Goal: Task Accomplishment & Management: Manage account settings

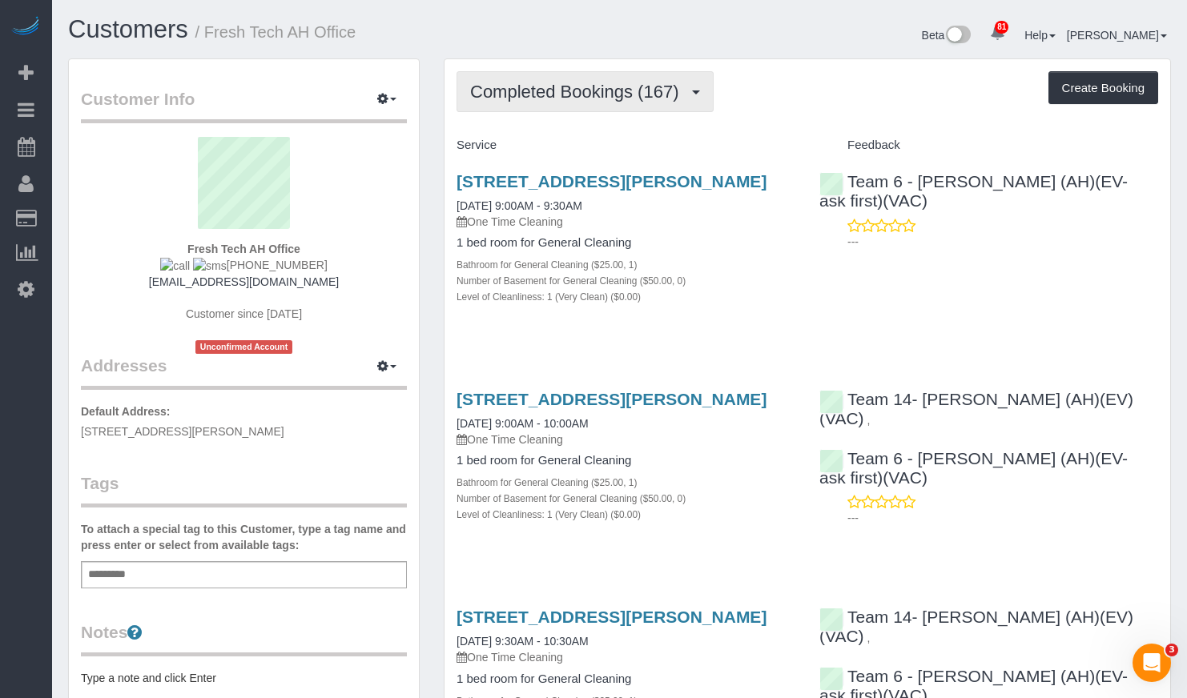
click at [577, 80] on button "Completed Bookings (167)" at bounding box center [584, 91] width 257 height 41
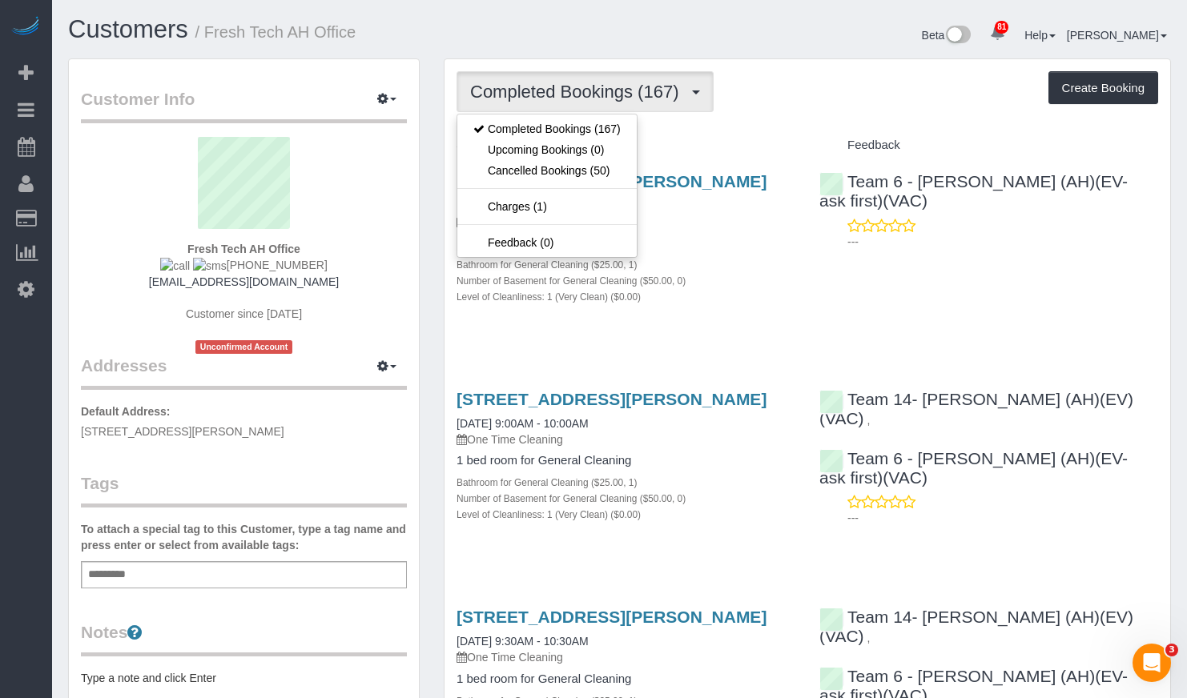
click at [564, 38] on h1 "Customers / Fresh Tech AH Office" at bounding box center [338, 29] width 540 height 27
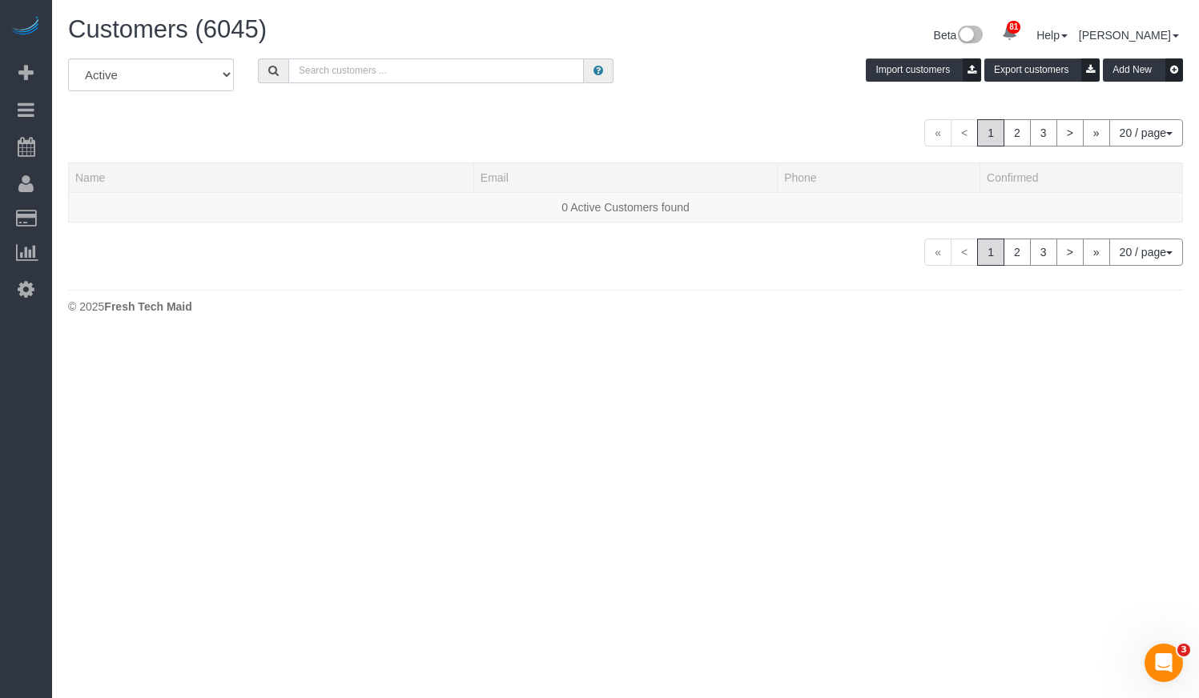
click at [382, 76] on input "text" at bounding box center [435, 70] width 295 height 25
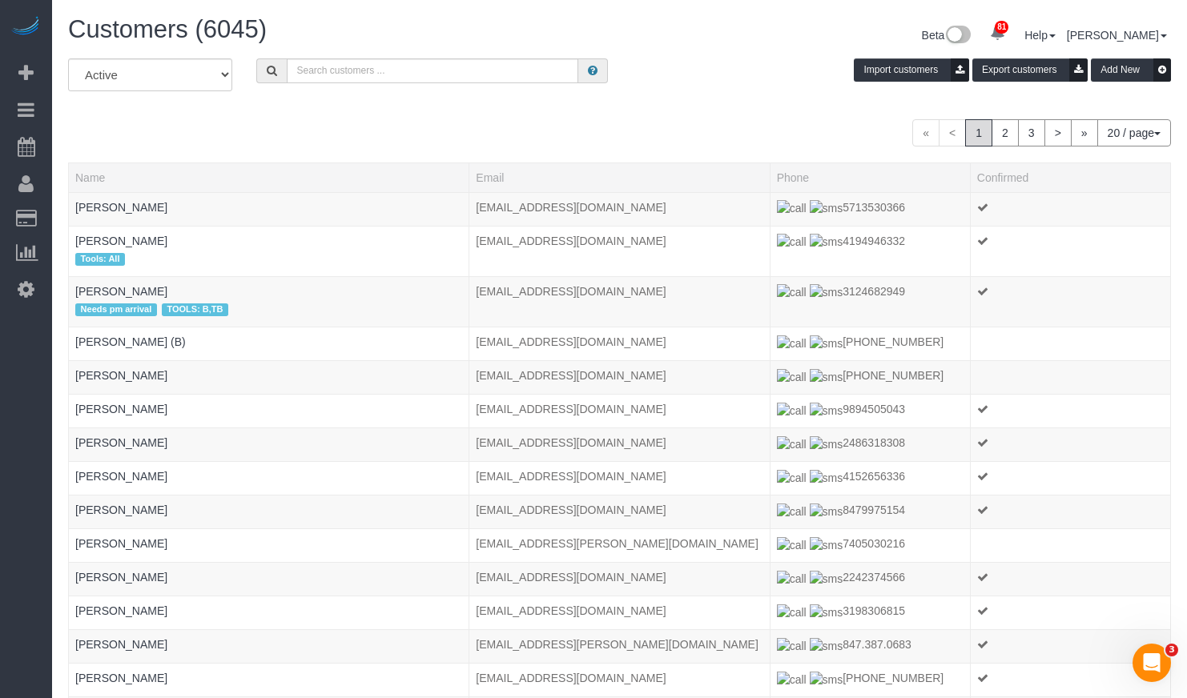
click at [697, 48] on div "Beta 81 Your Notifications You have 0 alerts × You have 1 to charge for 09/03/2…" at bounding box center [902, 37] width 564 height 42
click at [483, 63] on input "text" at bounding box center [432, 70] width 291 height 25
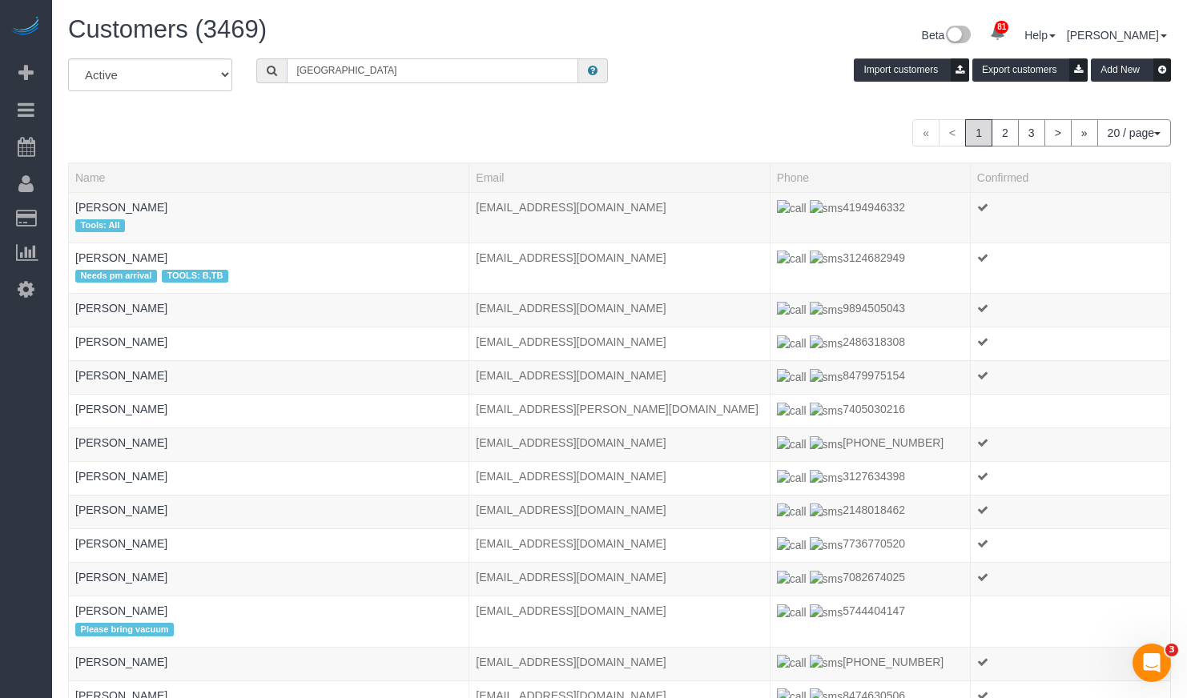
drag, startPoint x: 371, startPoint y: 62, endPoint x: 139, endPoint y: 65, distance: 232.2
click at [140, 65] on div "All Active Archived chicago Import customers Export customers Add New" at bounding box center [619, 80] width 1127 height 45
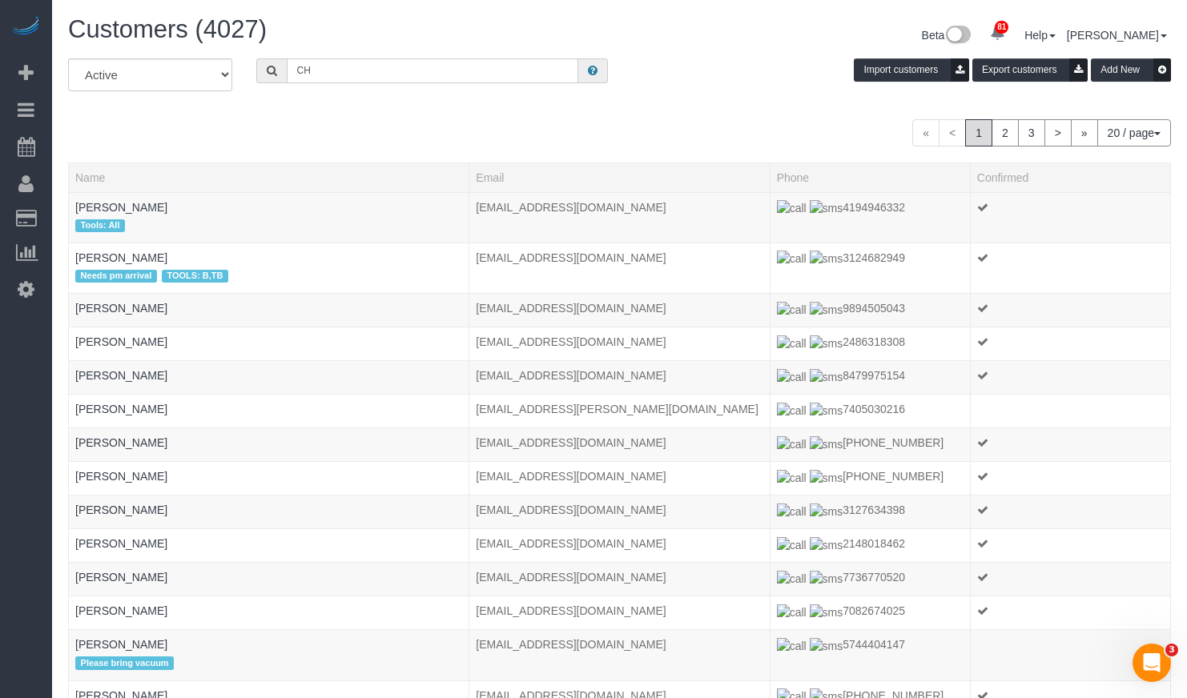
drag, startPoint x: 352, startPoint y: 65, endPoint x: 223, endPoint y: 50, distance: 128.9
click at [226, 51] on div "Customers (4027) Beta 81 Your Notifications You have 0 alerts × You have 1 to c…" at bounding box center [619, 516] width 1135 height 1032
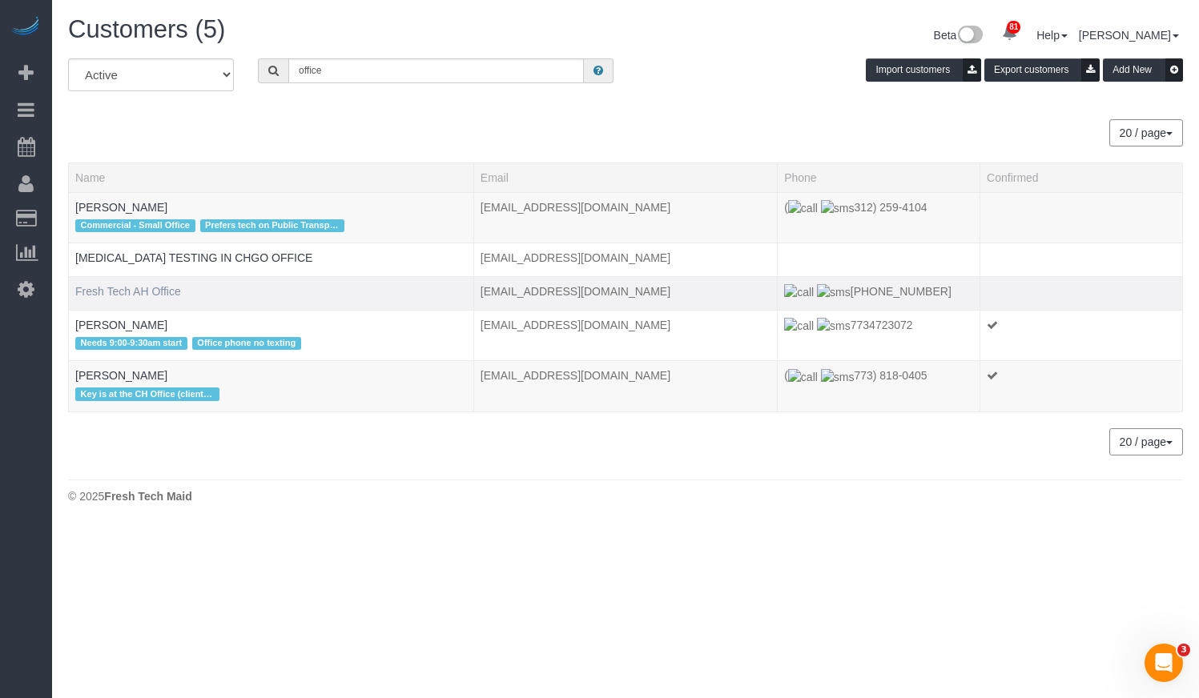
drag, startPoint x: 68, startPoint y: 288, endPoint x: 131, endPoint y: 295, distance: 62.9
click at [131, 295] on td "Fresh Tech AH Office" at bounding box center [271, 293] width 405 height 34
copy link "Fresh Tech"
drag, startPoint x: 293, startPoint y: 56, endPoint x: 145, endPoint y: 46, distance: 148.5
click at [167, 52] on div "Customers (5) Beta 81 Your Notifications You have 0 alerts × You have 1 to char…" at bounding box center [625, 264] width 1147 height 528
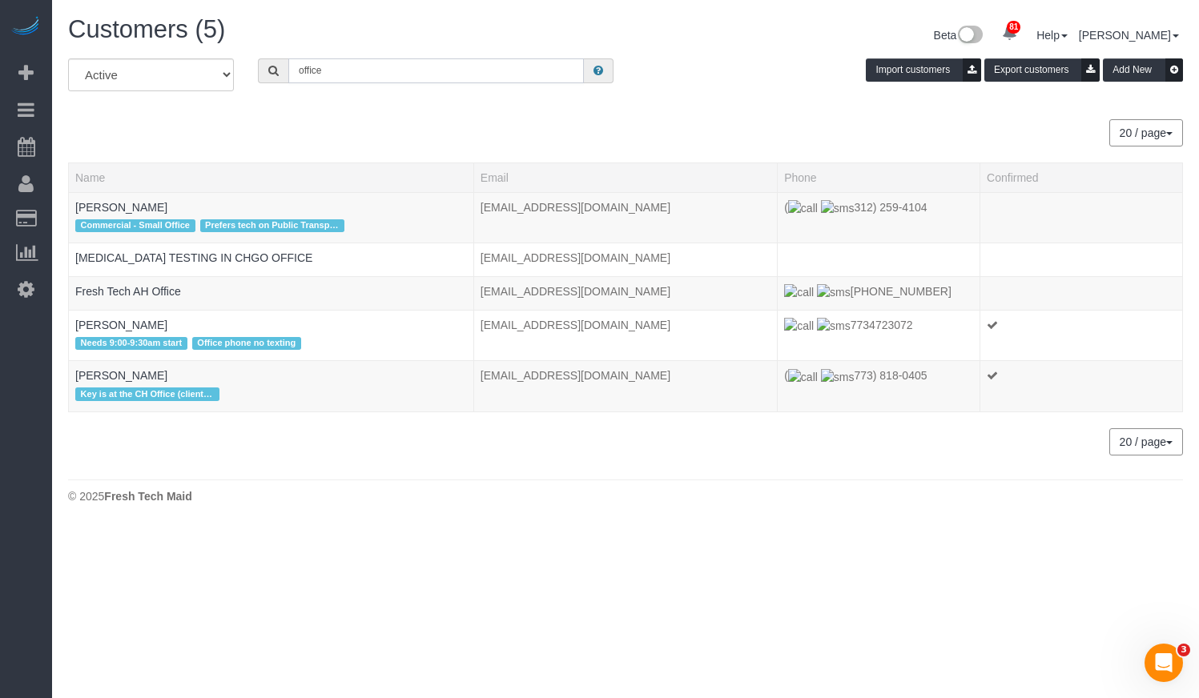
paste input "Fresh Tech"
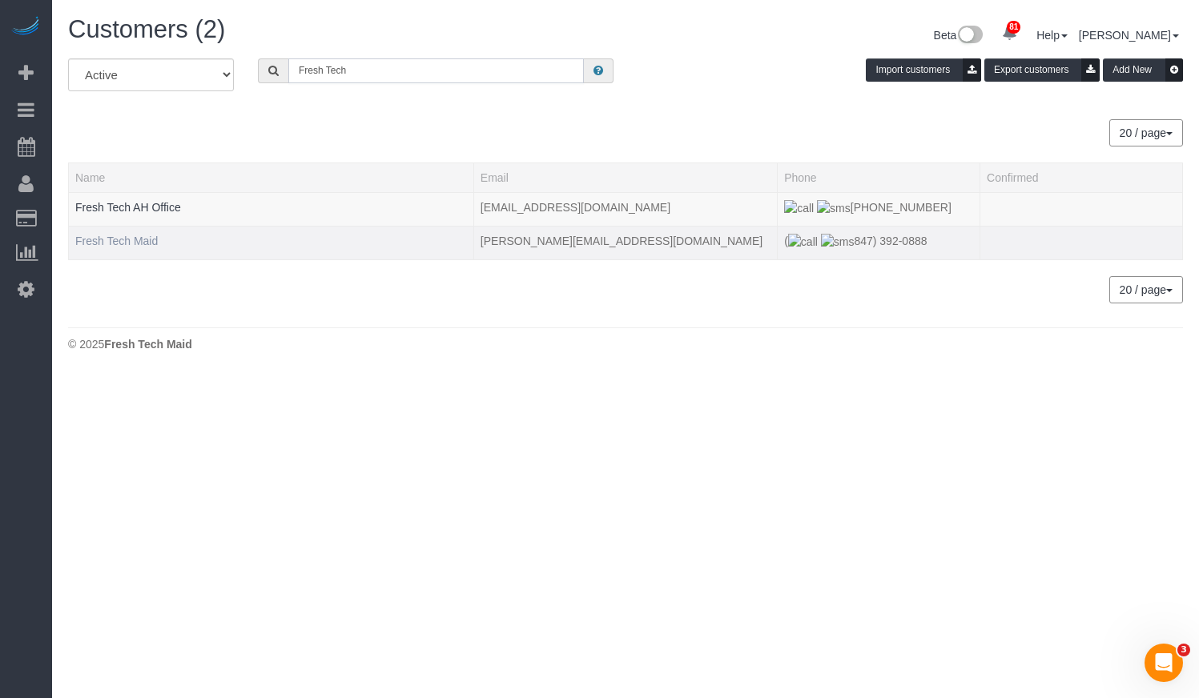
type input "Fresh Tech"
click at [119, 244] on link "Fresh Tech Maid" at bounding box center [116, 241] width 82 height 13
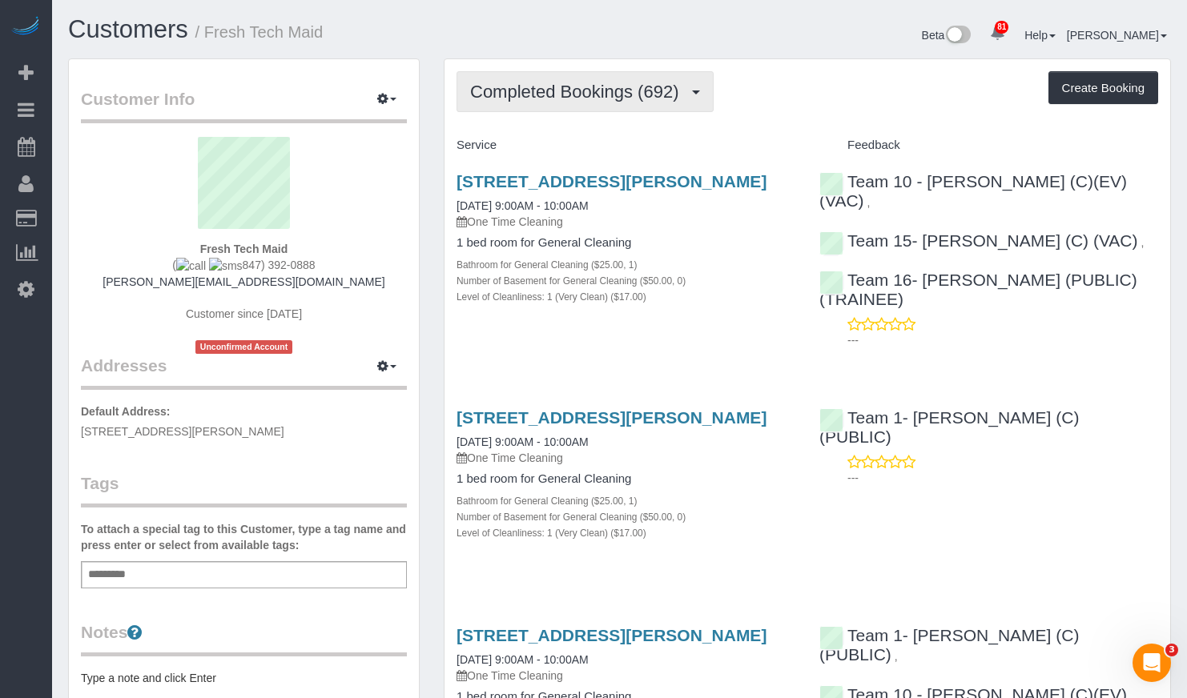
click at [628, 86] on span "Completed Bookings (692)" at bounding box center [578, 92] width 216 height 20
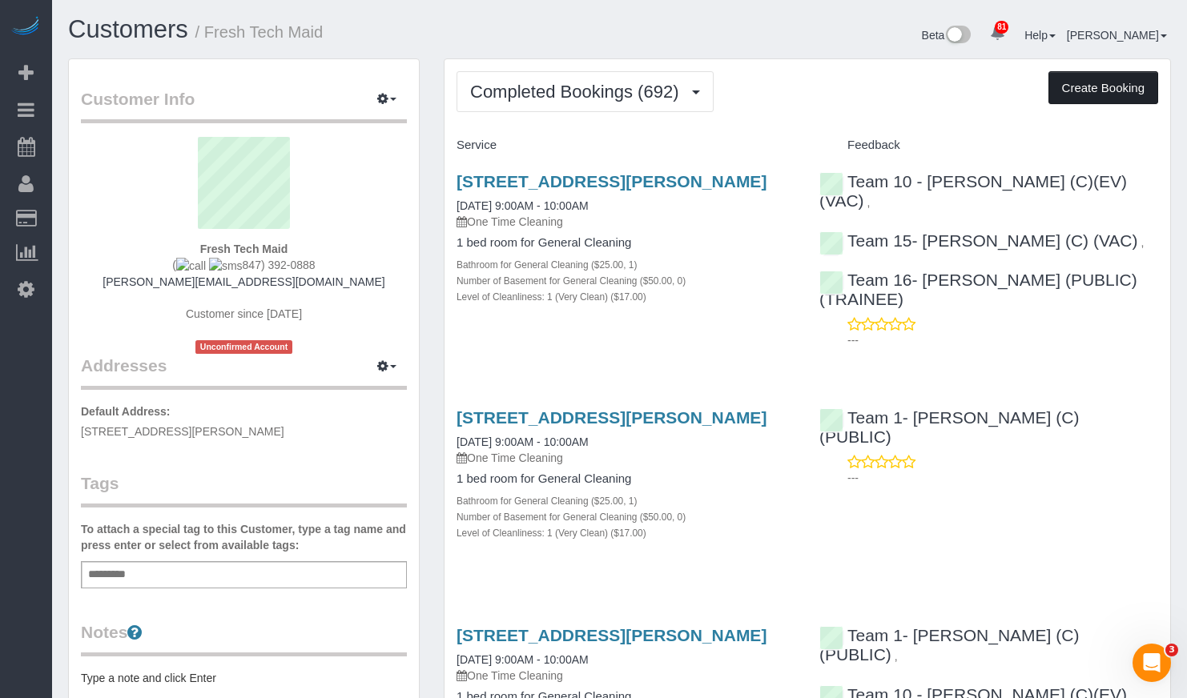
click at [1108, 88] on button "Create Booking" at bounding box center [1103, 88] width 110 height 34
select select "IL"
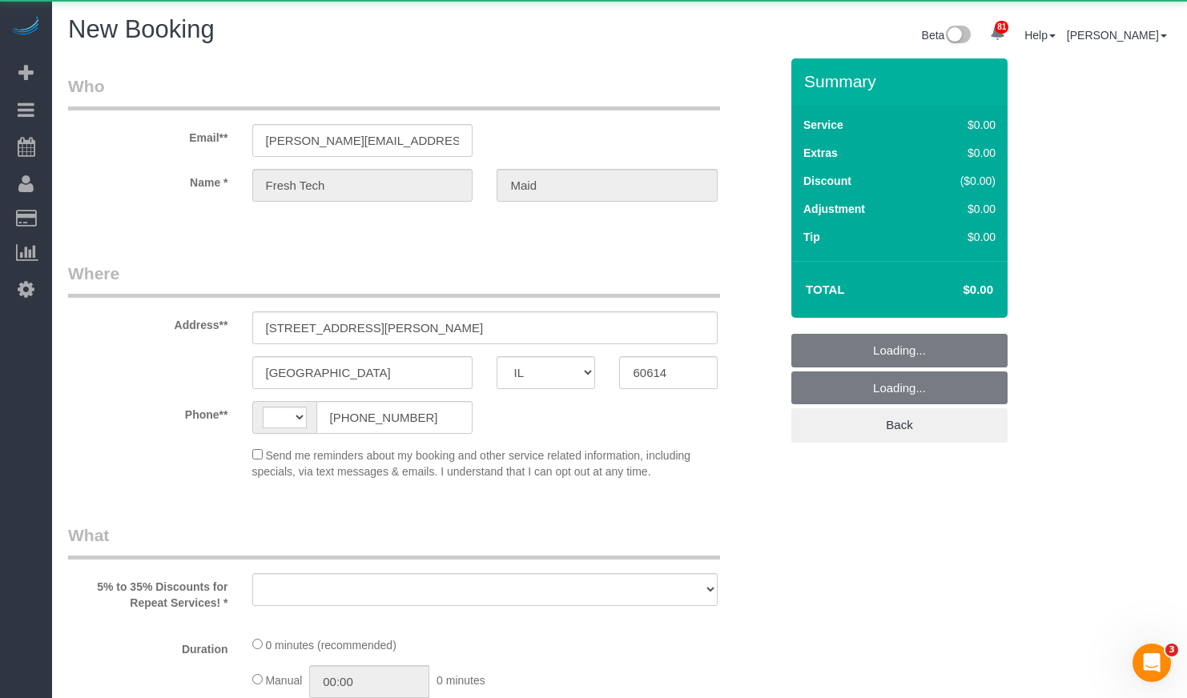
select select "string:US"
select select "string:fspay-1bb48c2b-9c13-43d1-b25c-f05186df2b7d"
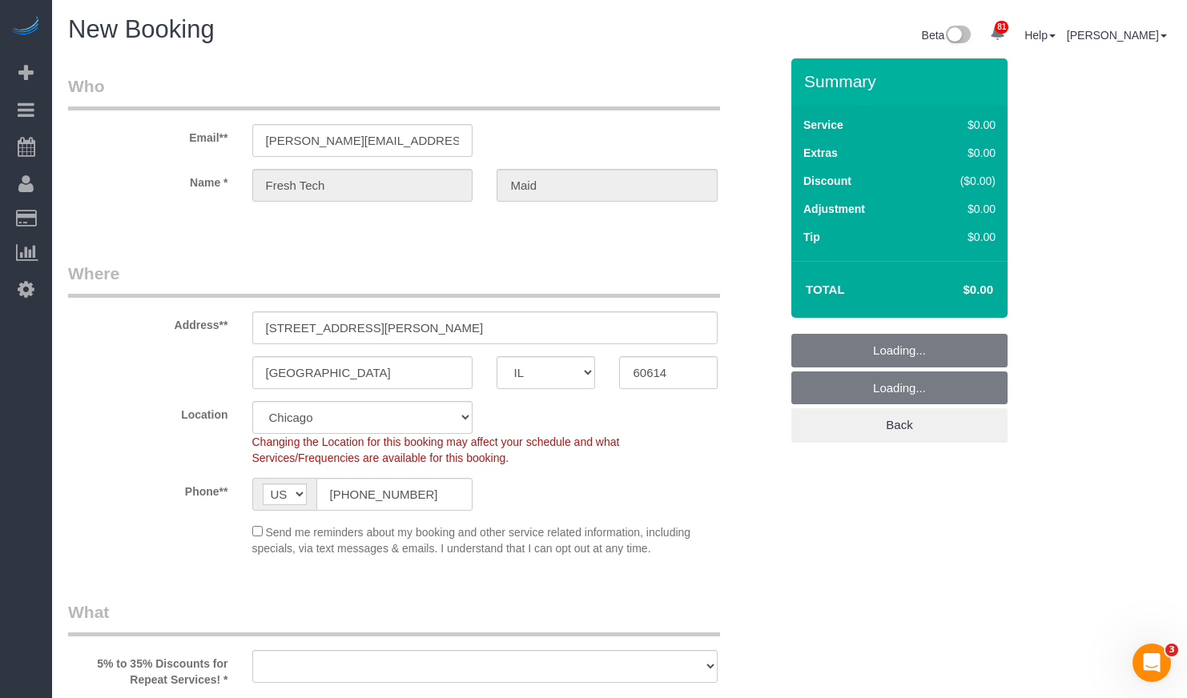
select select "object:8735"
select select "512"
select select "object:9042"
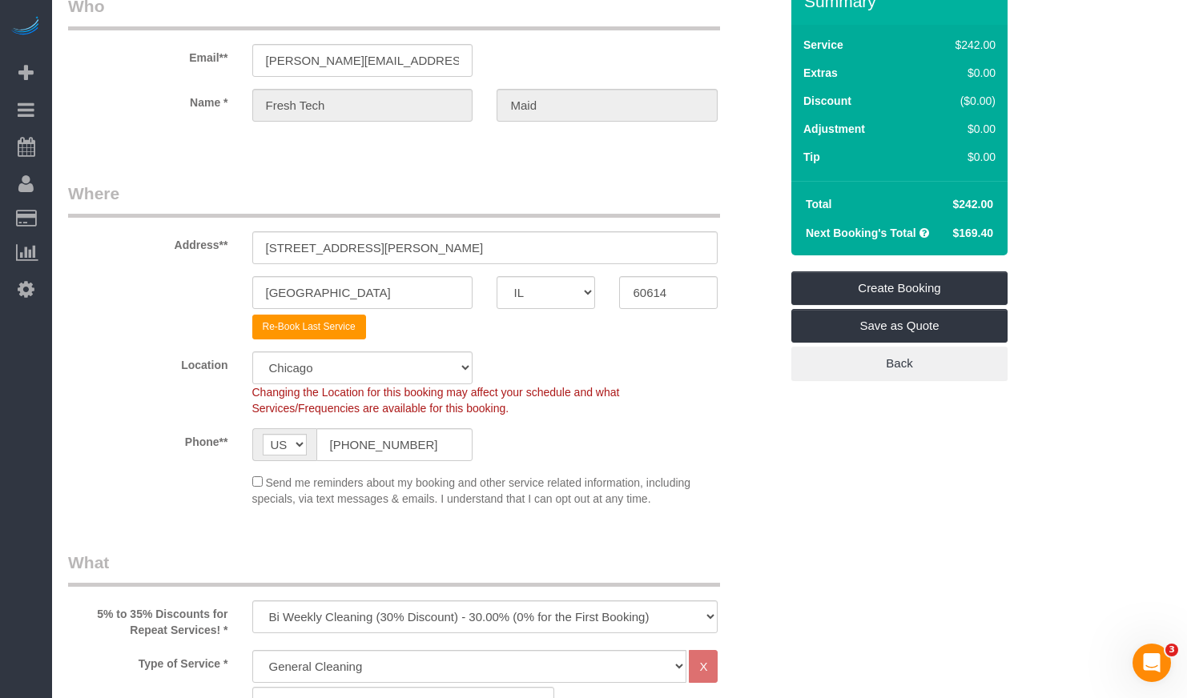
scroll to position [240, 0]
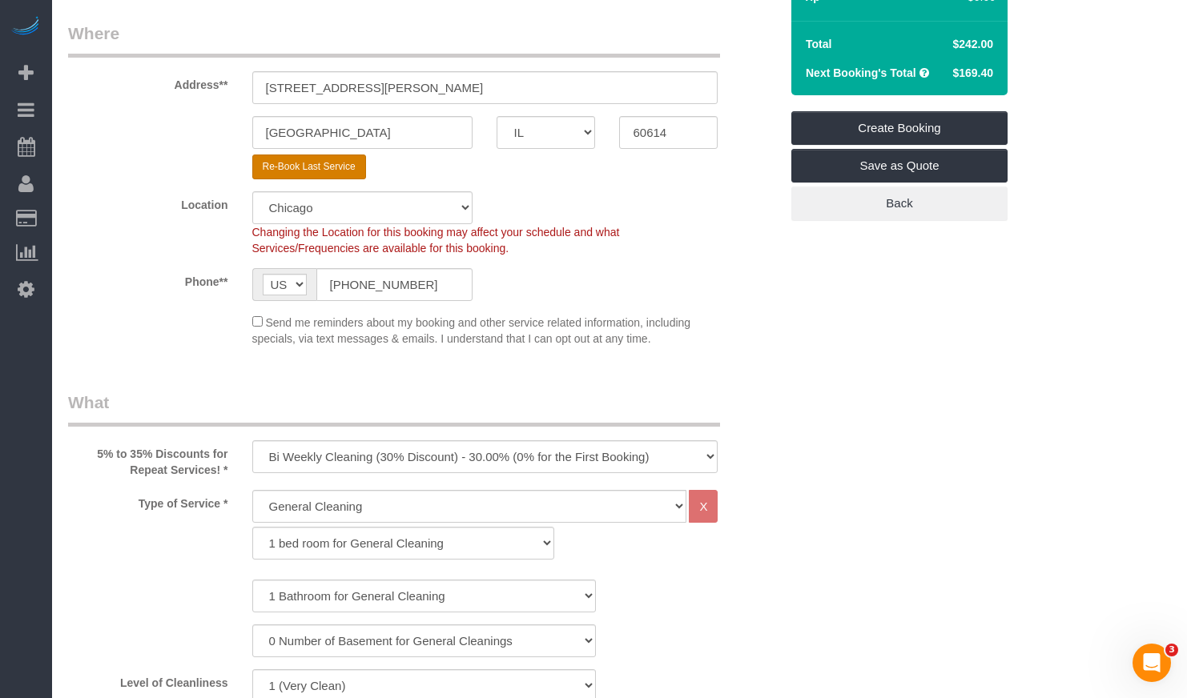
click at [331, 161] on button "Re-Book Last Service" at bounding box center [309, 167] width 114 height 25
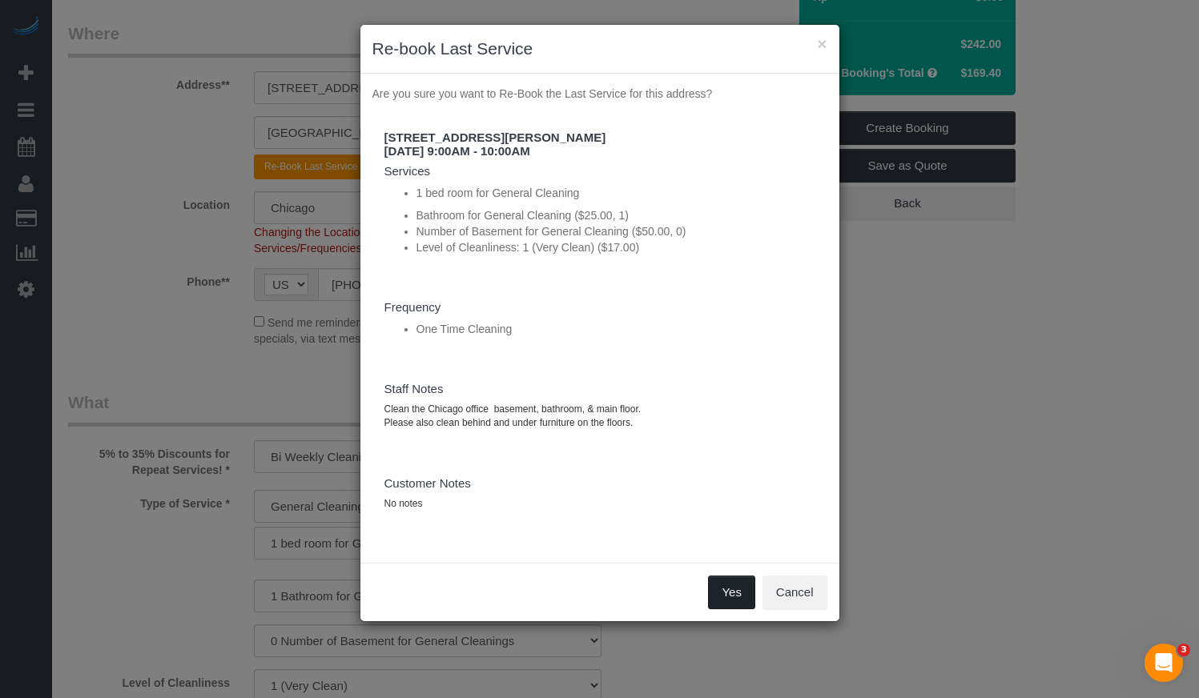
click at [736, 597] on button "Yes" at bounding box center [731, 593] width 46 height 34
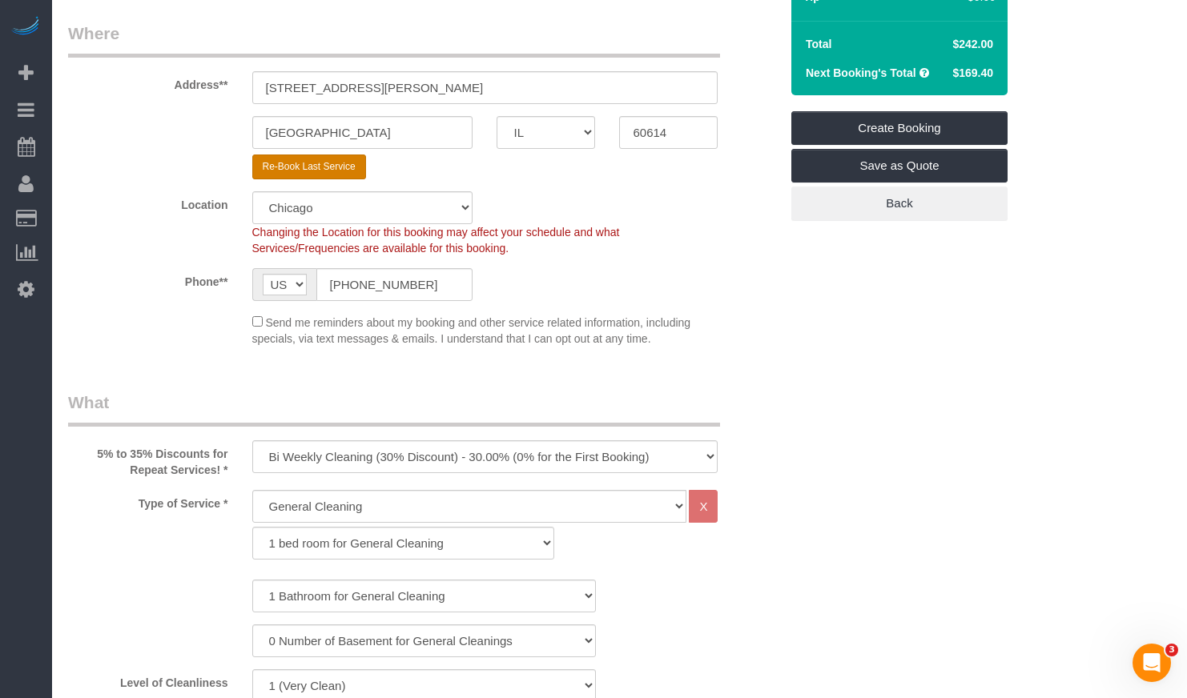
select select "string:cash"
select select "? string:null ?"
type textarea "Clean the Chicago office basement, bathroom, & main floor. Please also clean be…"
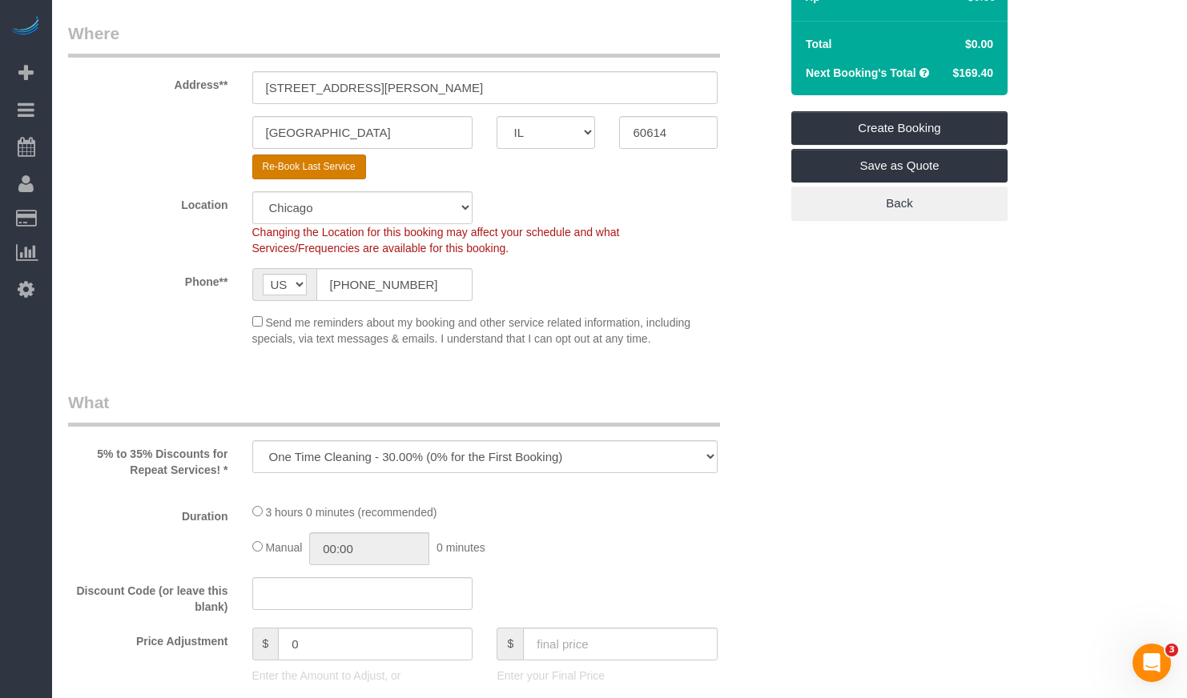
scroll to position [0, 0]
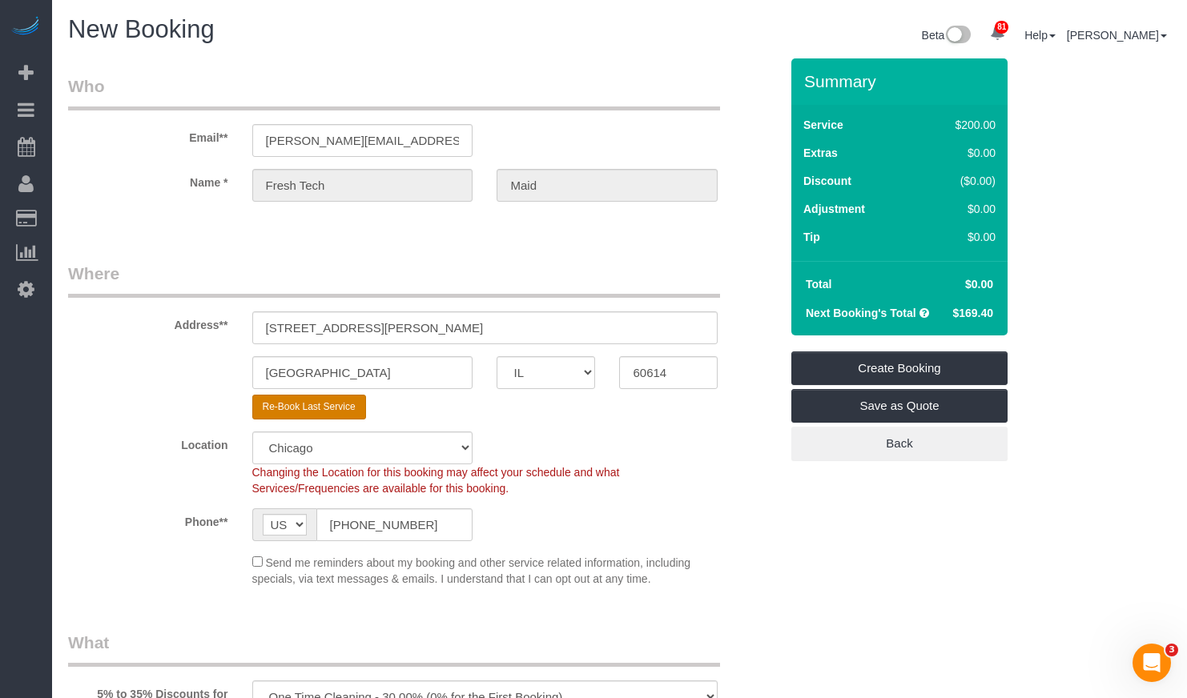
select select "number:1"
select select "number:57"
select select "number:139"
select select "object:9384"
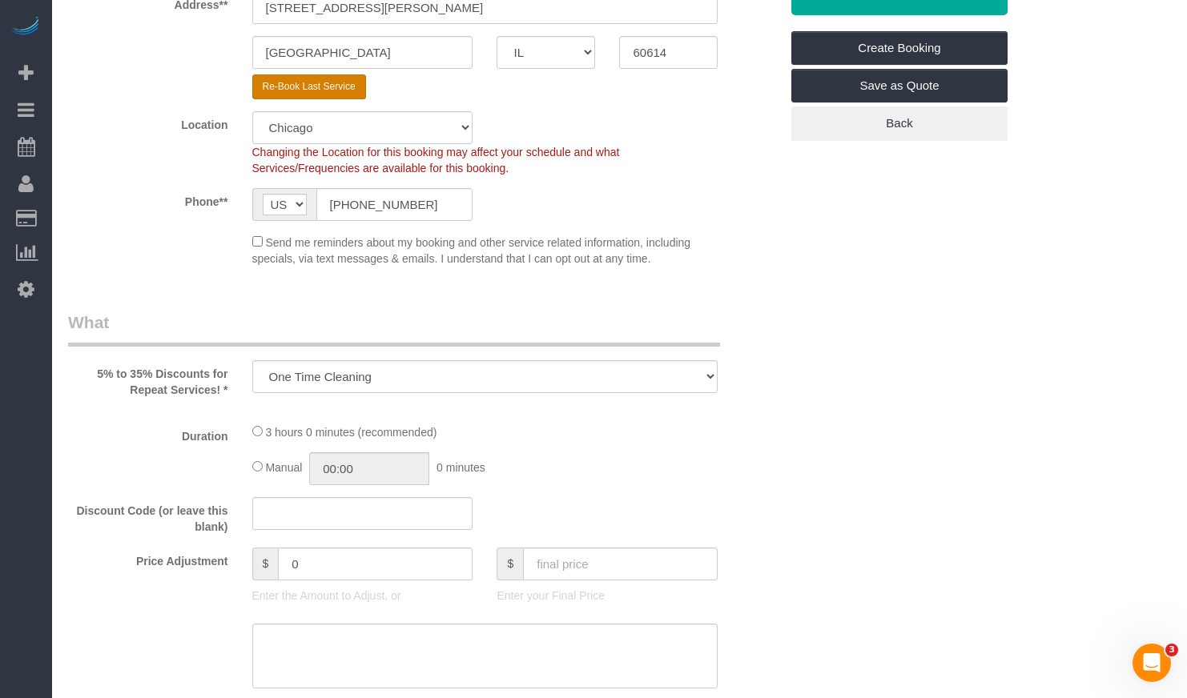
select select "512"
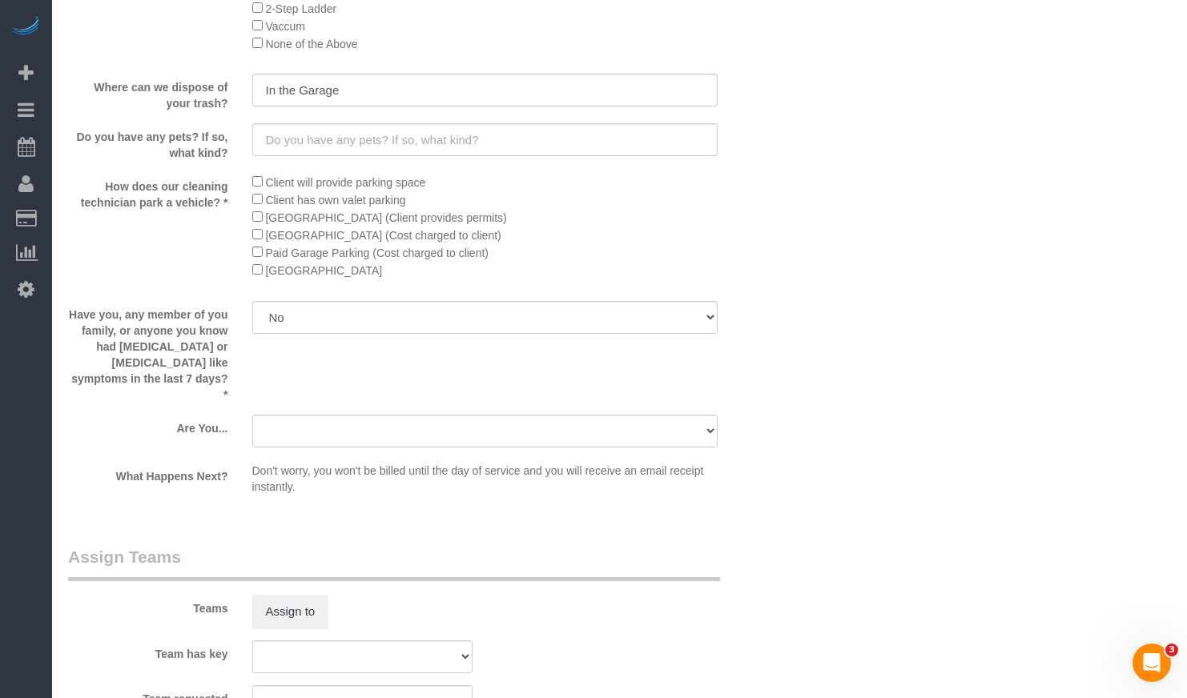
scroll to position [2562, 0]
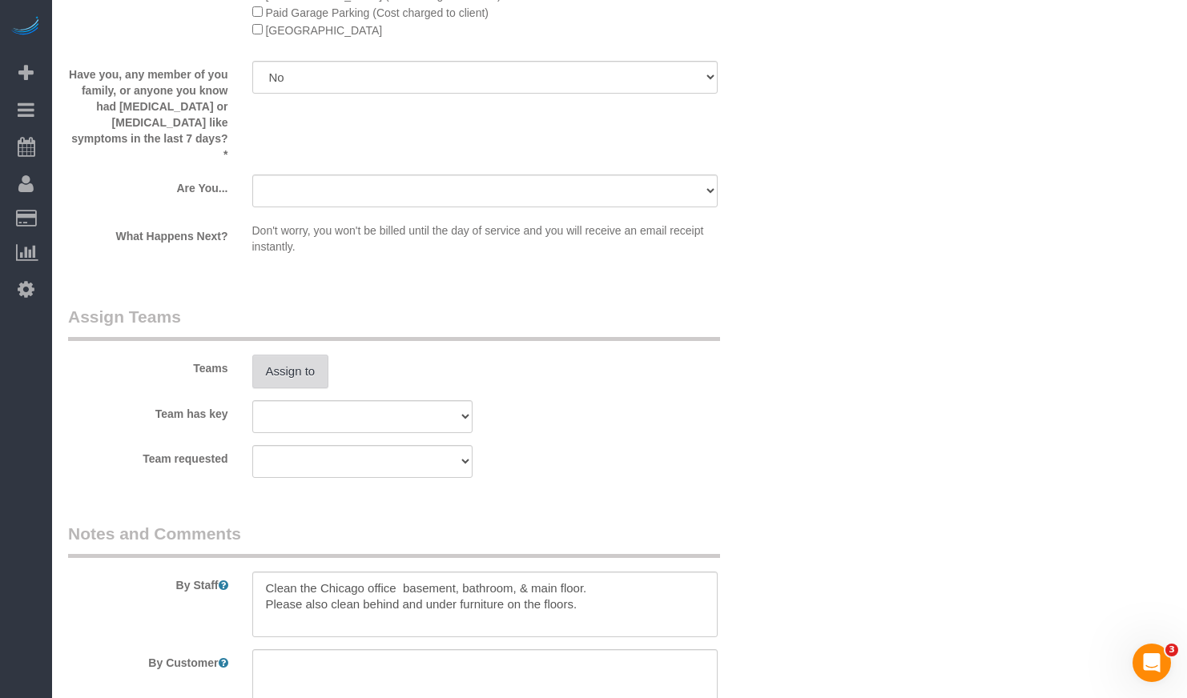
click at [300, 370] on button "Assign to" at bounding box center [290, 372] width 77 height 34
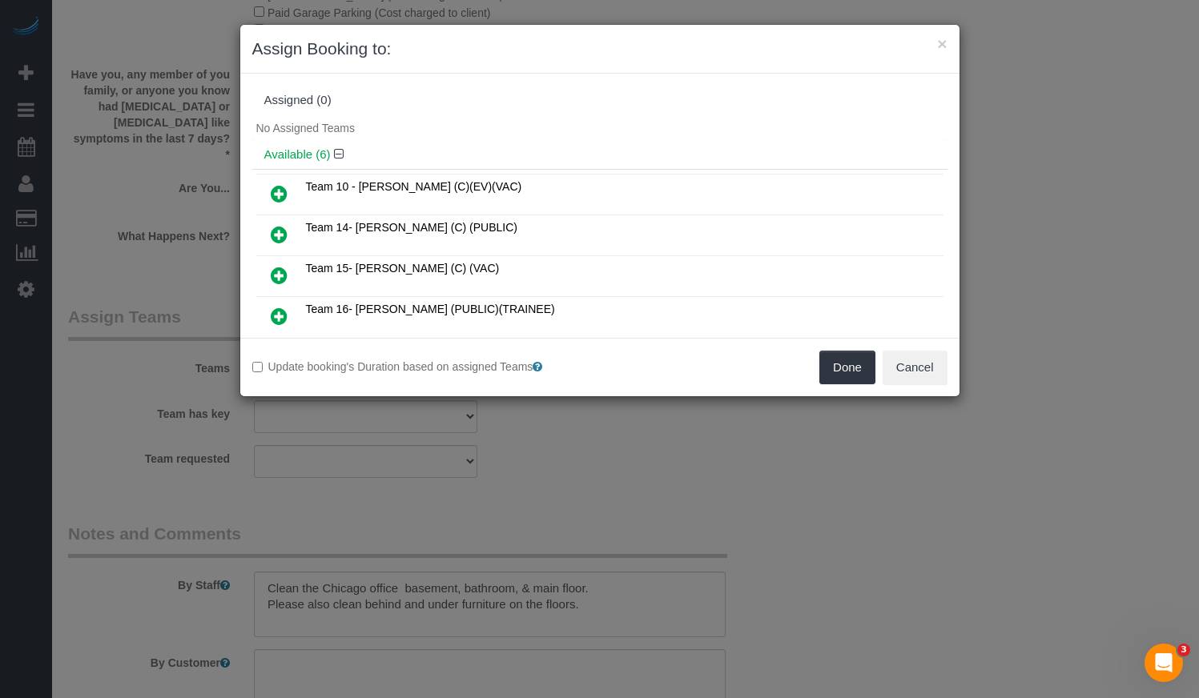
click at [278, 318] on icon at bounding box center [279, 316] width 17 height 19
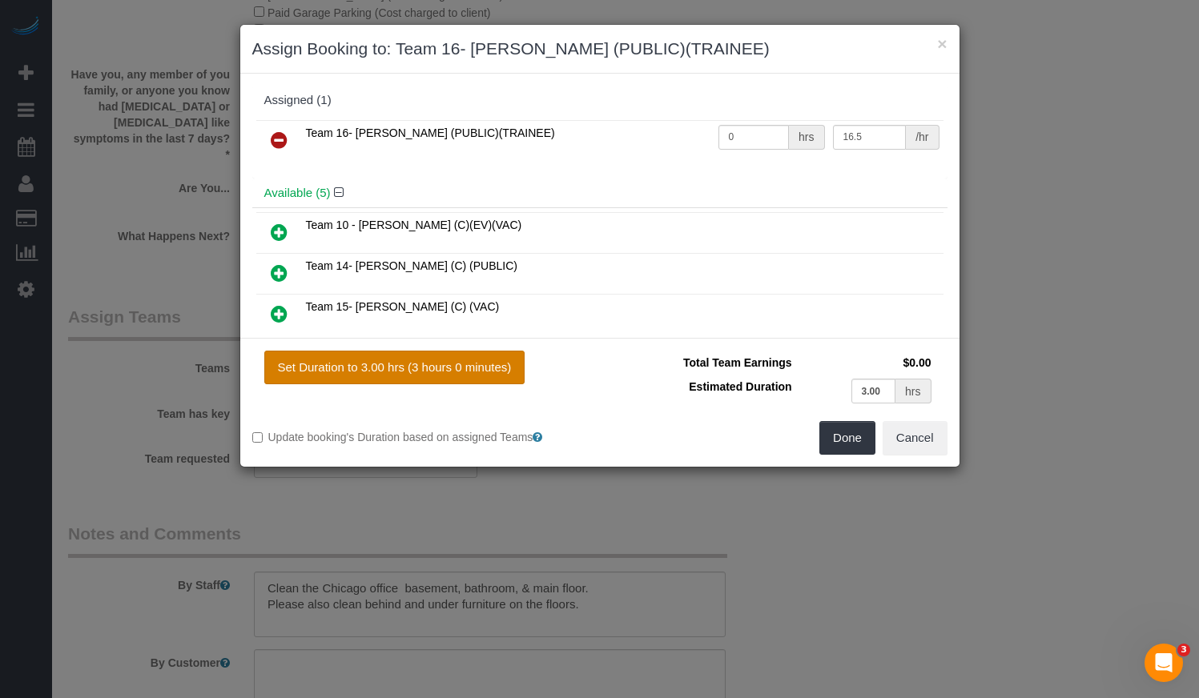
click at [388, 377] on button "Set Duration to 3.00 hrs (3 hours 0 minutes)" at bounding box center [394, 368] width 261 height 34
type input "3.00"
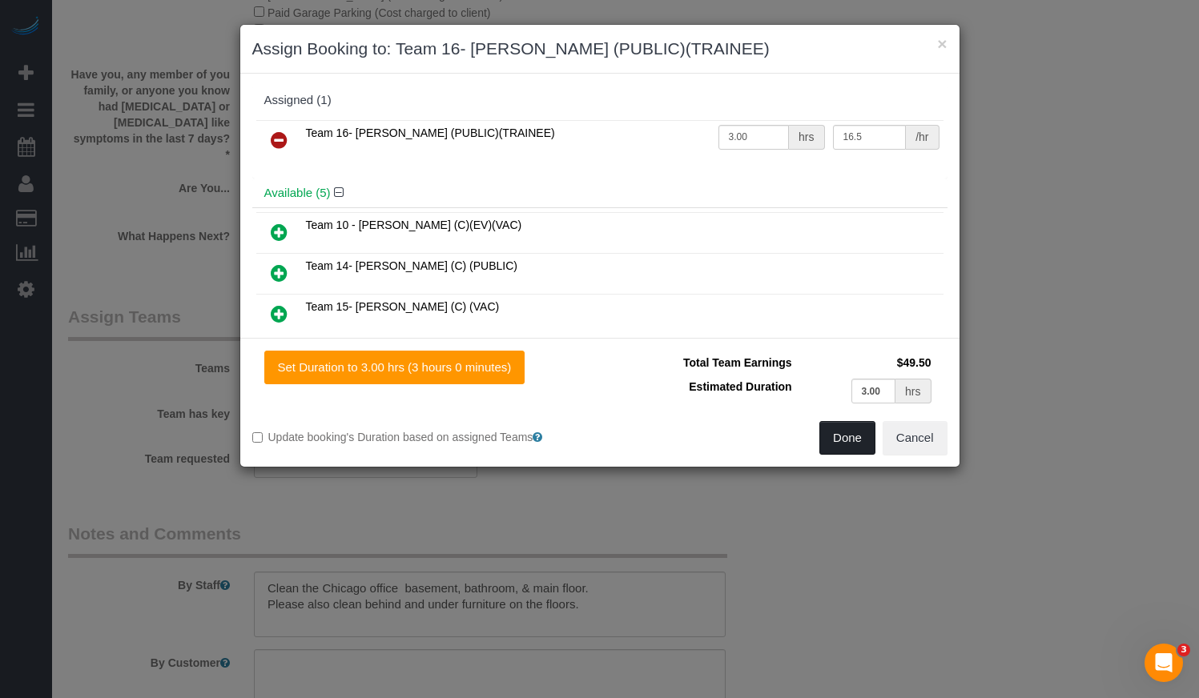
click at [849, 445] on button "Done" at bounding box center [847, 438] width 56 height 34
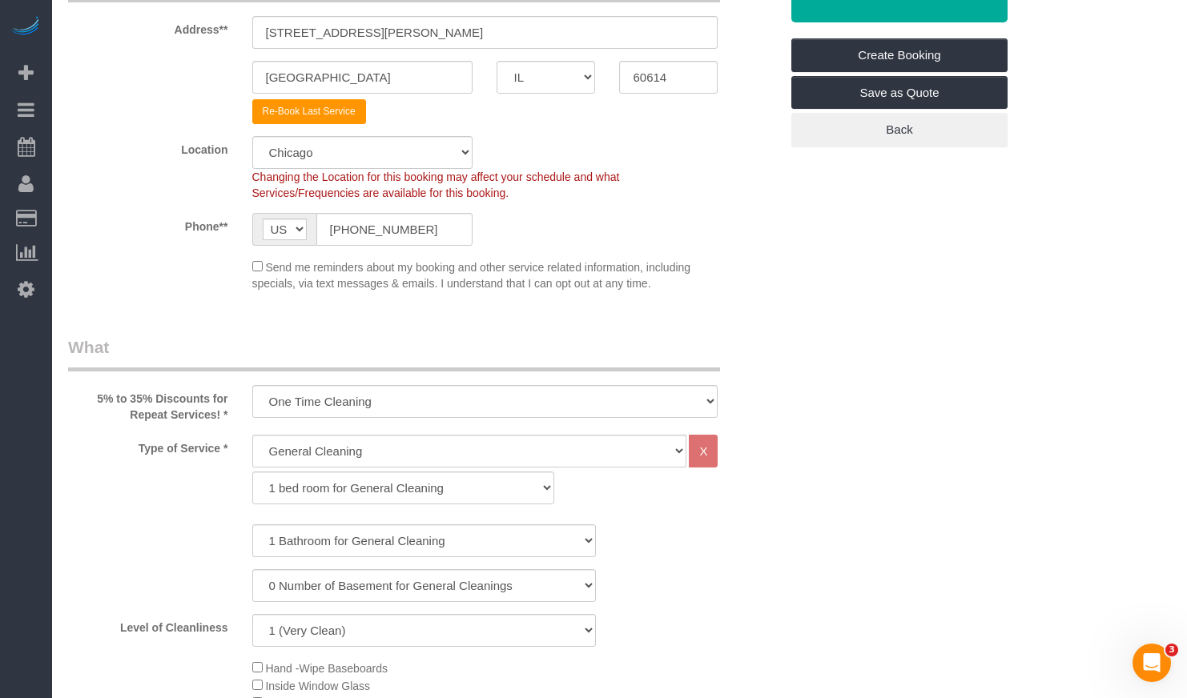
scroll to position [0, 0]
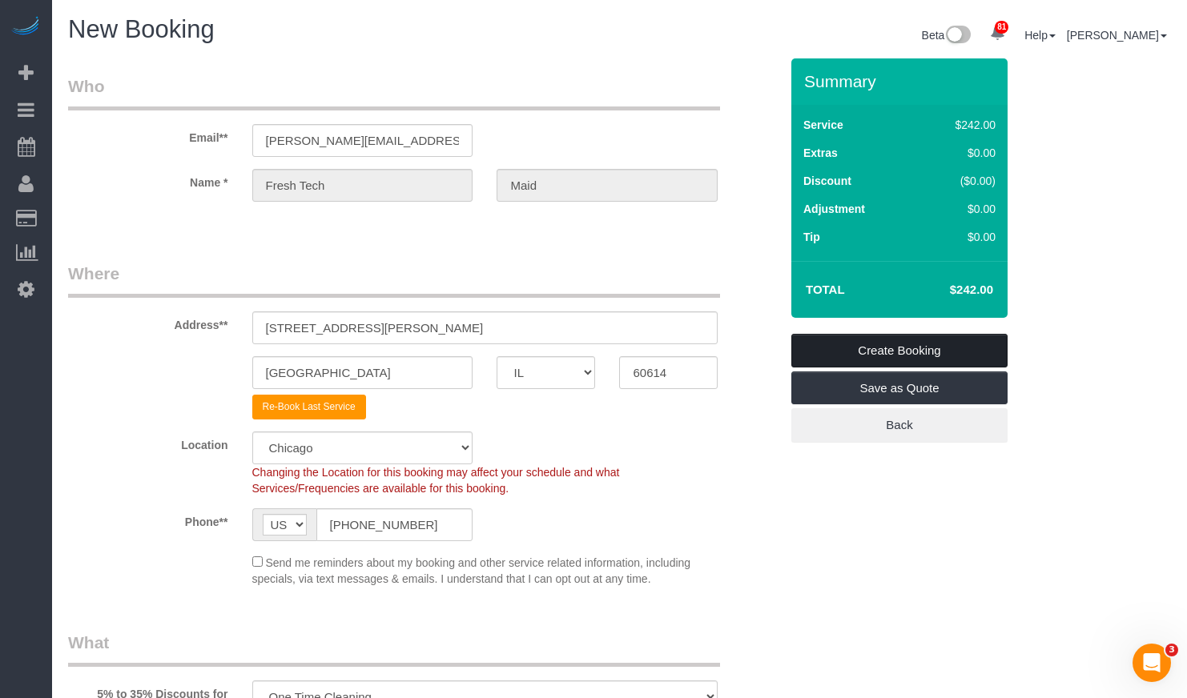
click at [832, 356] on link "Create Booking" at bounding box center [899, 351] width 216 height 34
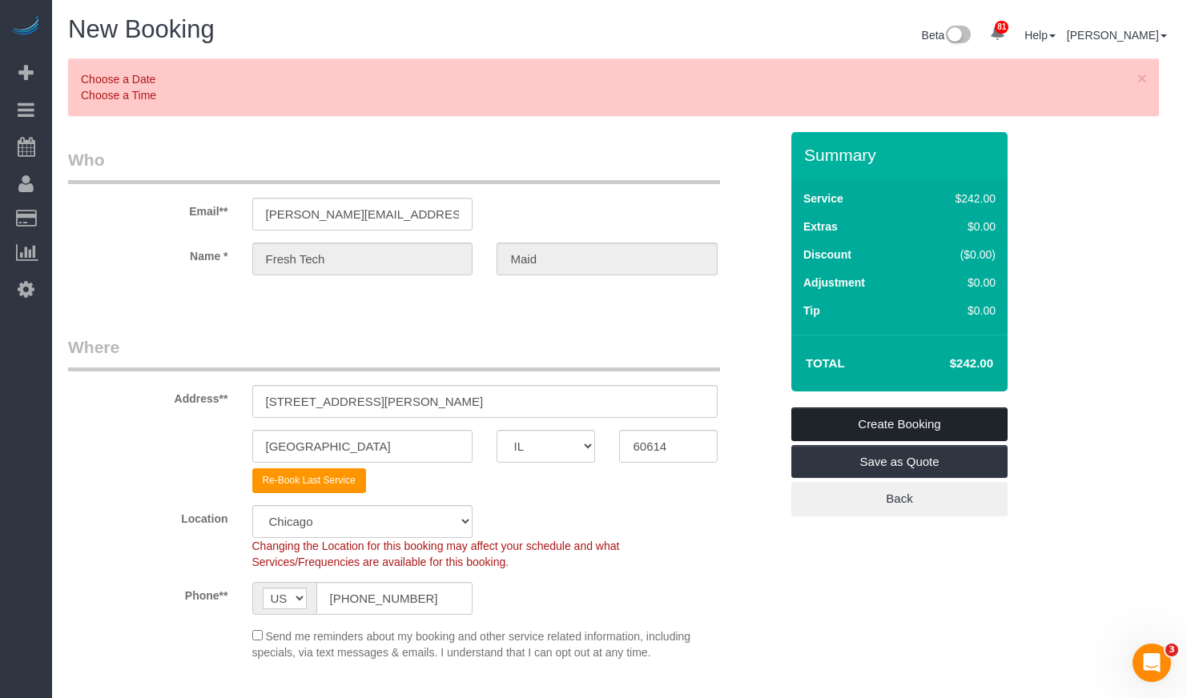
scroll to position [1857, 0]
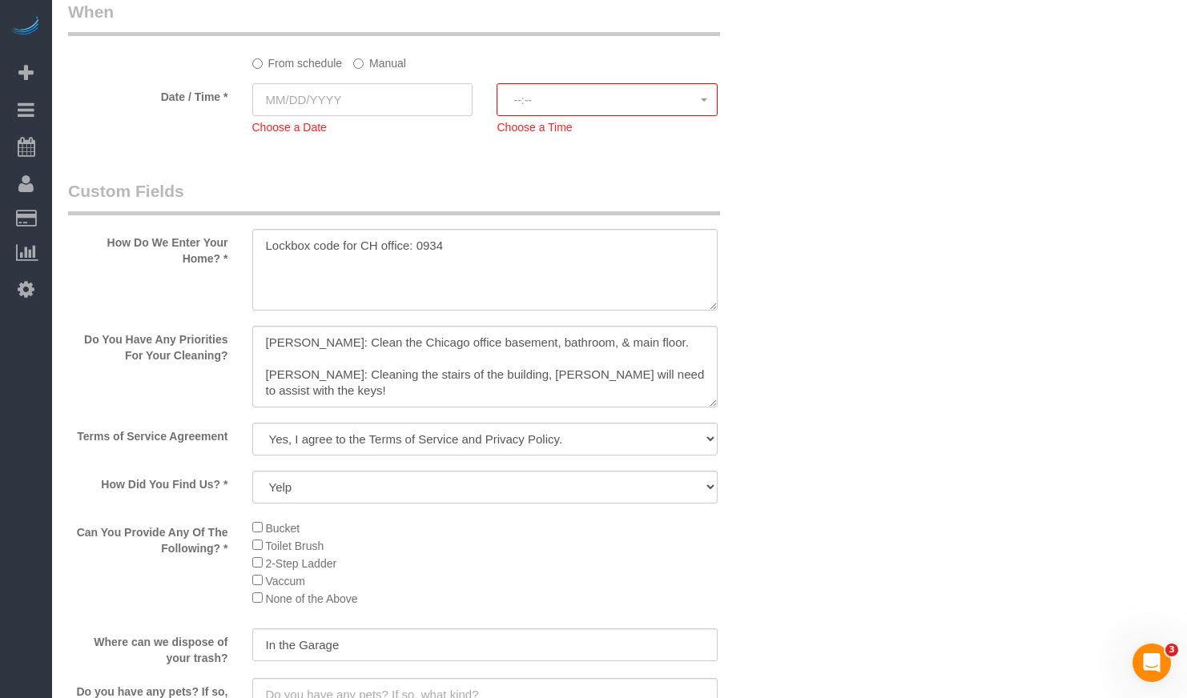
click at [363, 87] on input "text" at bounding box center [362, 99] width 221 height 33
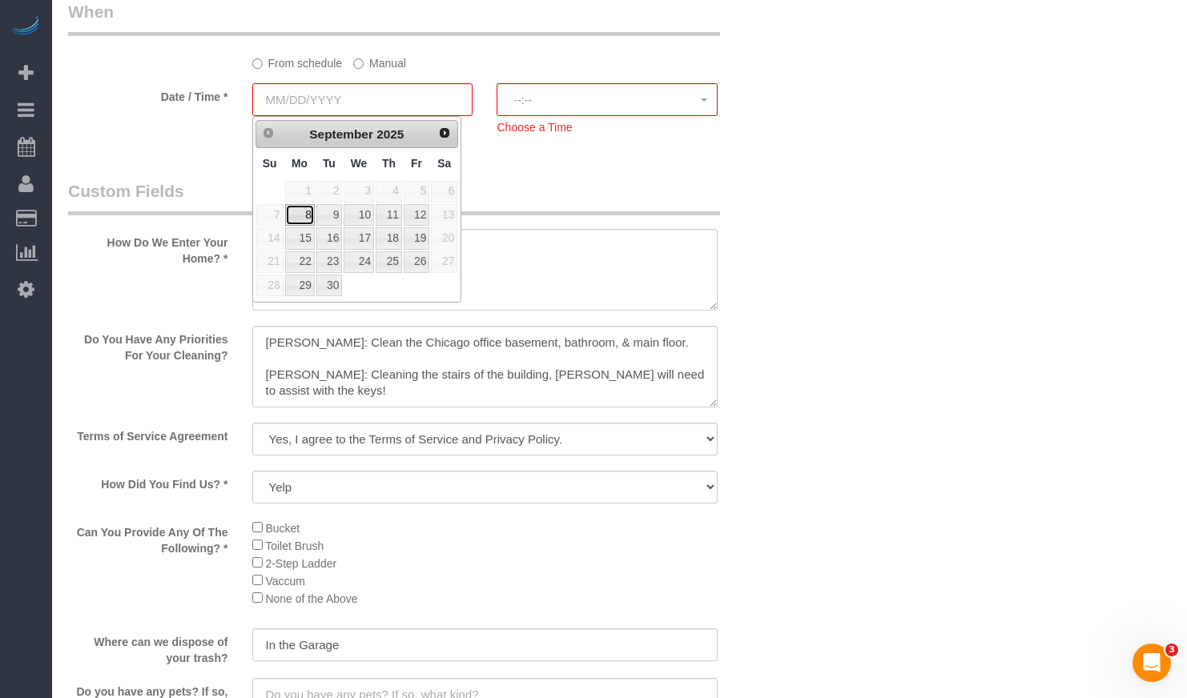
click at [299, 216] on link "8" at bounding box center [300, 215] width 30 height 22
type input "09/08/2025"
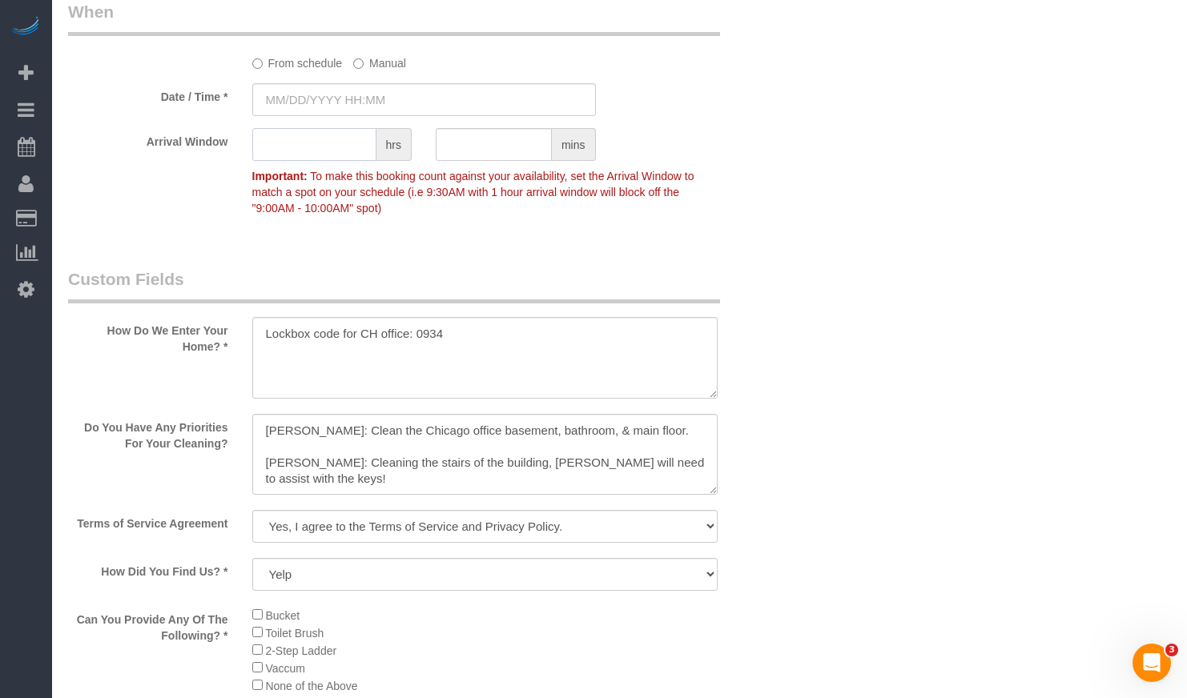
click at [291, 140] on input "text" at bounding box center [314, 144] width 124 height 33
type input "09/08/2025 8:00AM"
click at [306, 91] on input "09/08/2025 8:00AM" at bounding box center [423, 99] width 343 height 33
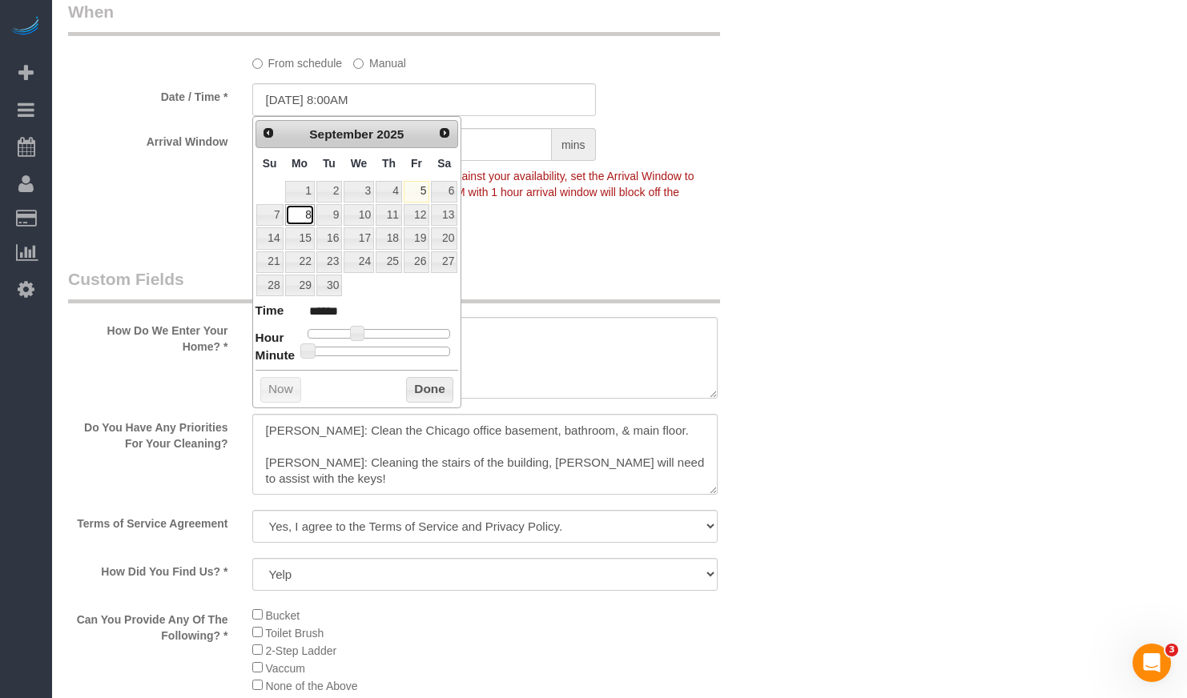
click at [310, 221] on link "8" at bounding box center [300, 215] width 30 height 22
click at [410, 380] on button "Done" at bounding box center [429, 390] width 47 height 26
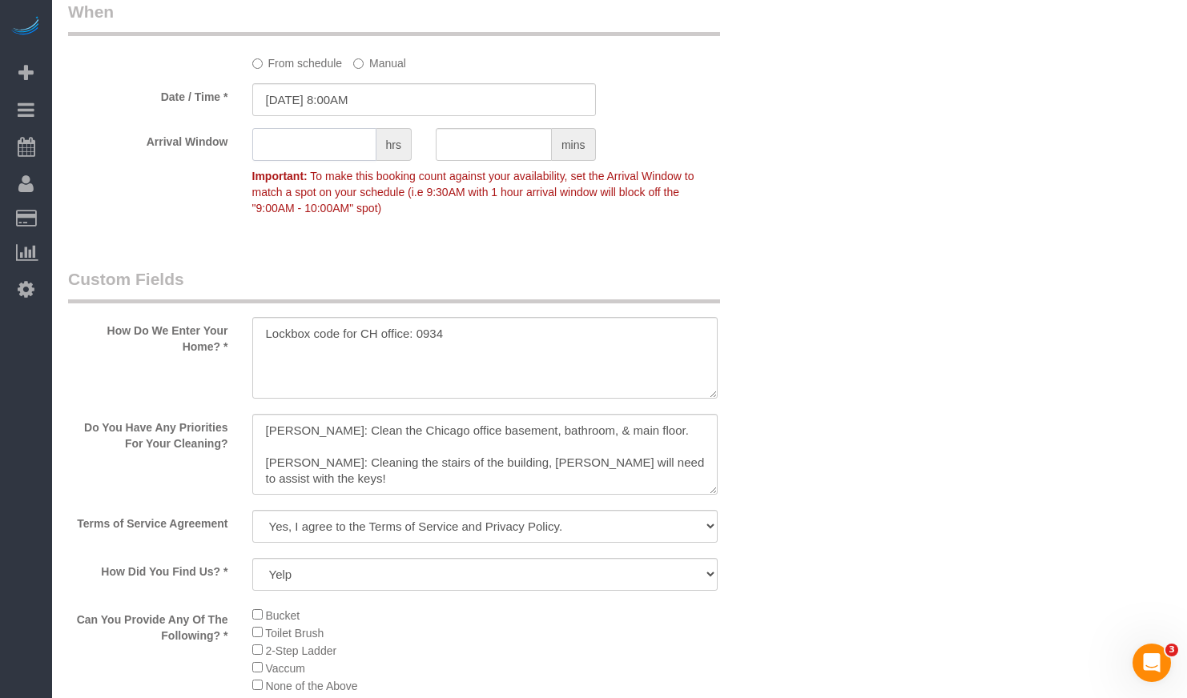
click at [311, 147] on input "text" at bounding box center [314, 144] width 124 height 33
type input "1"
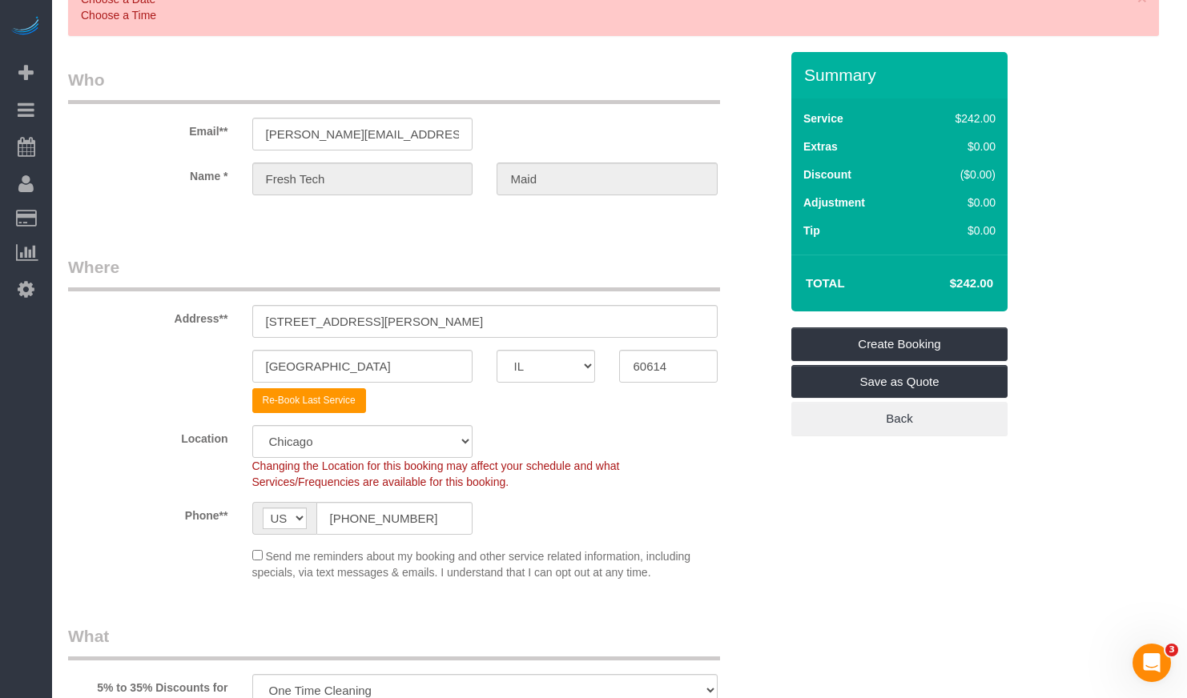
scroll to position [0, 0]
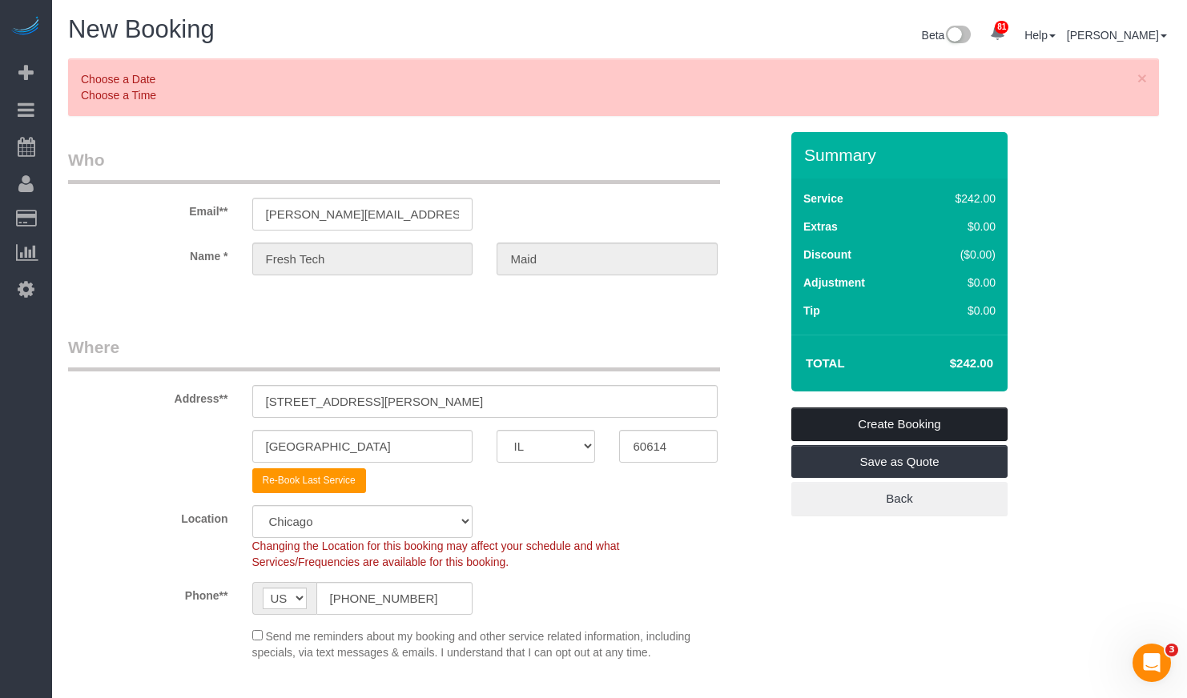
click at [847, 420] on link "Create Booking" at bounding box center [899, 425] width 216 height 34
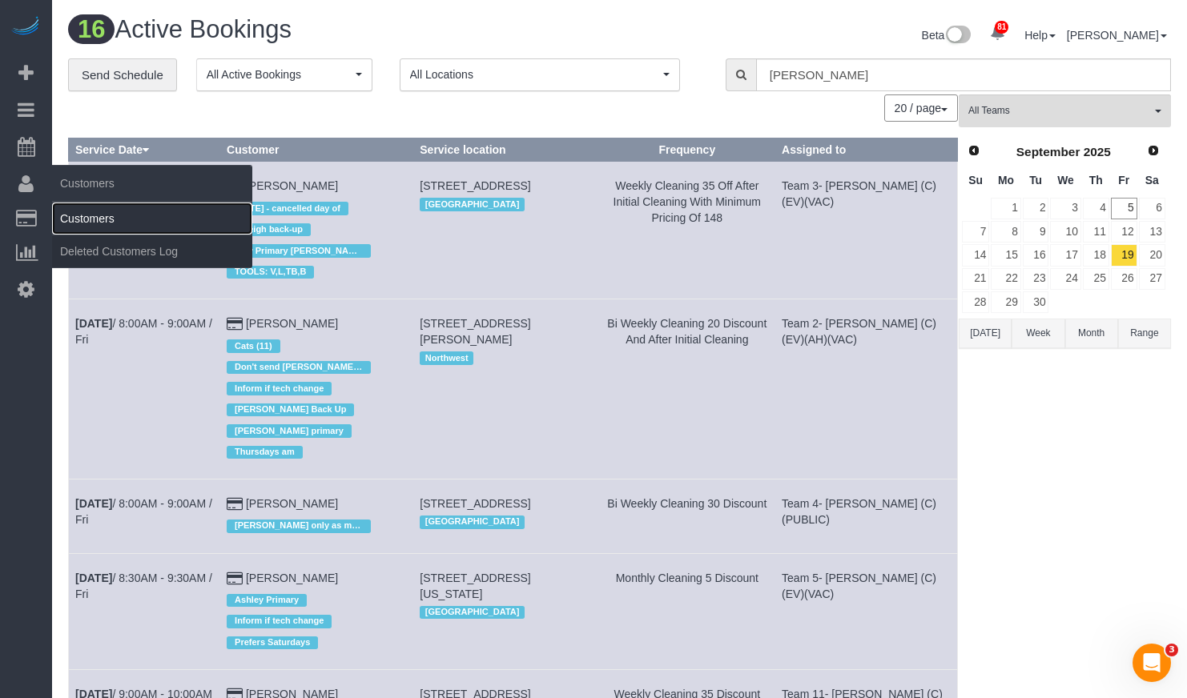
click at [98, 221] on link "Customers" at bounding box center [152, 219] width 200 height 32
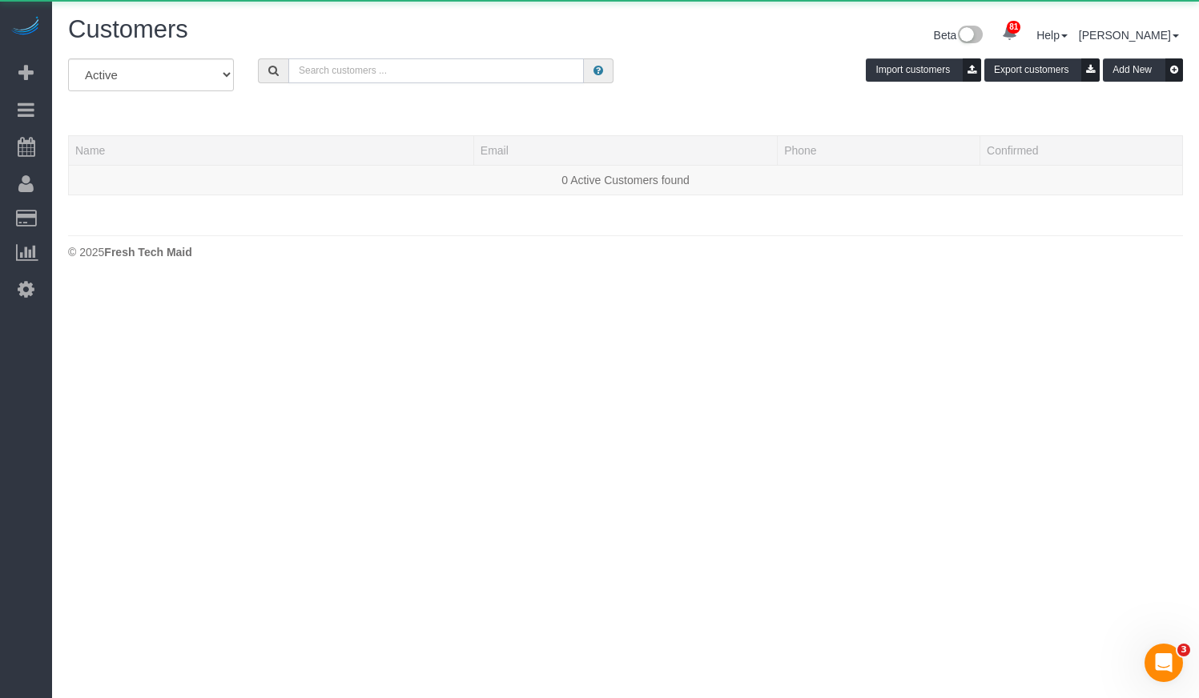
click at [392, 76] on input "text" at bounding box center [435, 70] width 295 height 25
paste input "Jennifer terry"
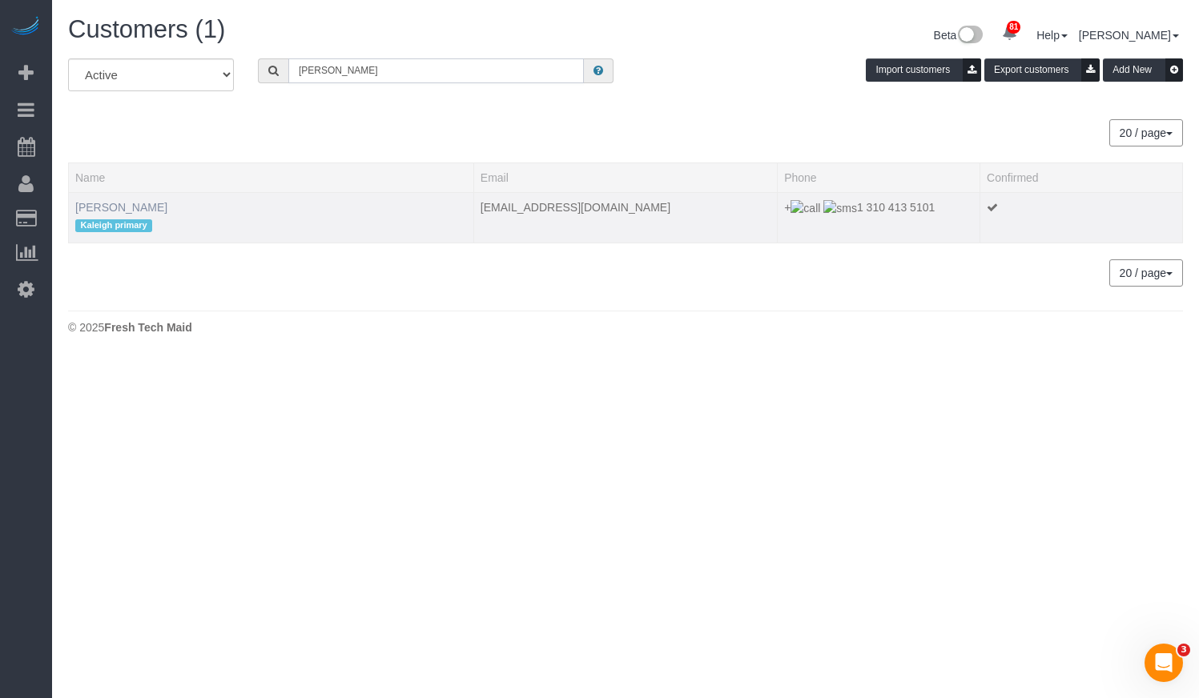
type input "Jennifer terry"
click at [118, 211] on link "Jennifer terry" at bounding box center [121, 207] width 92 height 13
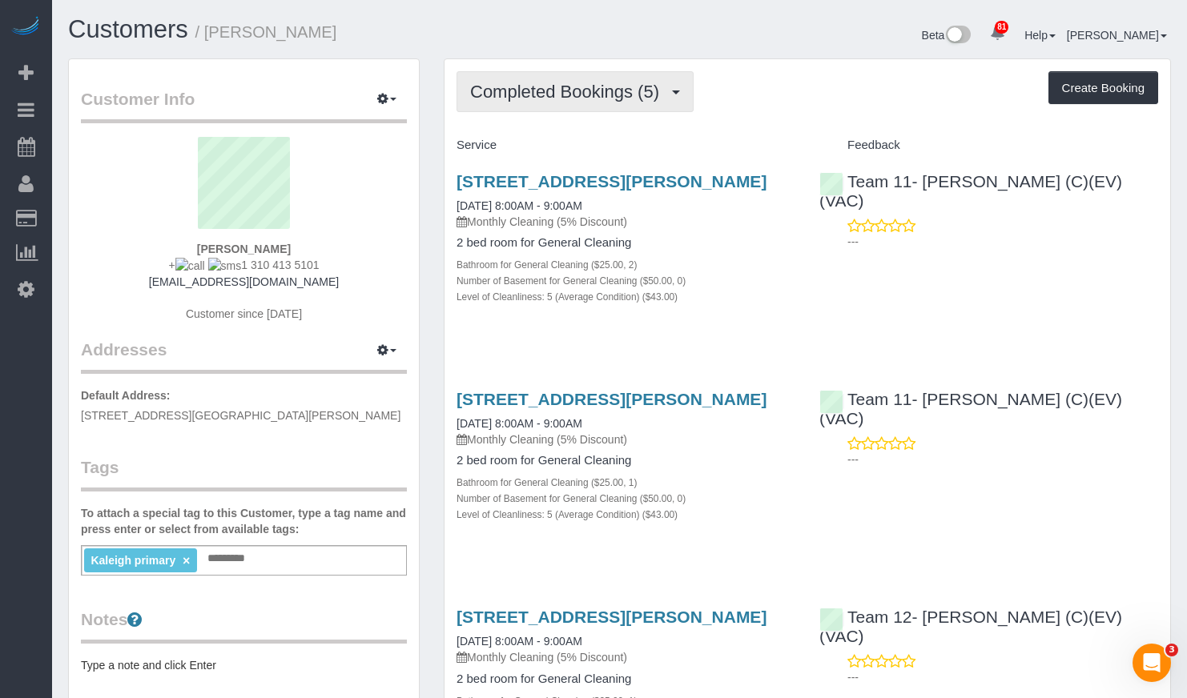
click at [527, 94] on span "Completed Bookings (5)" at bounding box center [568, 92] width 197 height 20
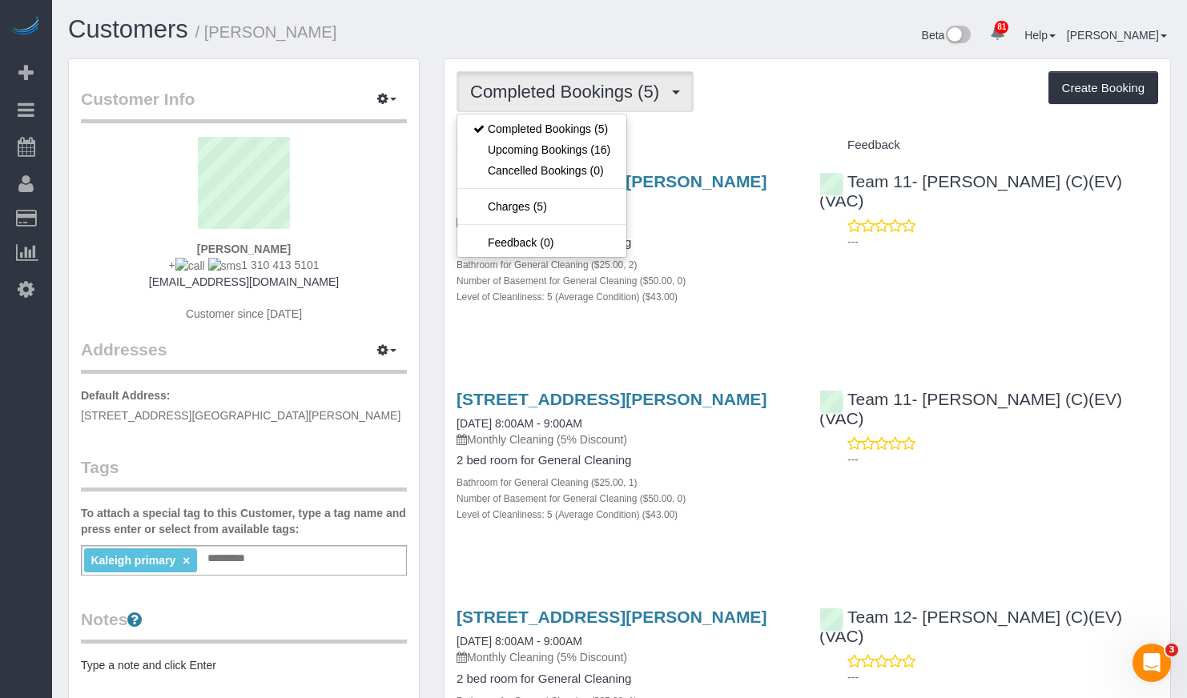
click at [702, 59] on div "Completed Bookings (5) Completed Bookings (5) Upcoming Bookings (16) Cancelled …" at bounding box center [806, 659] width 725 height 1201
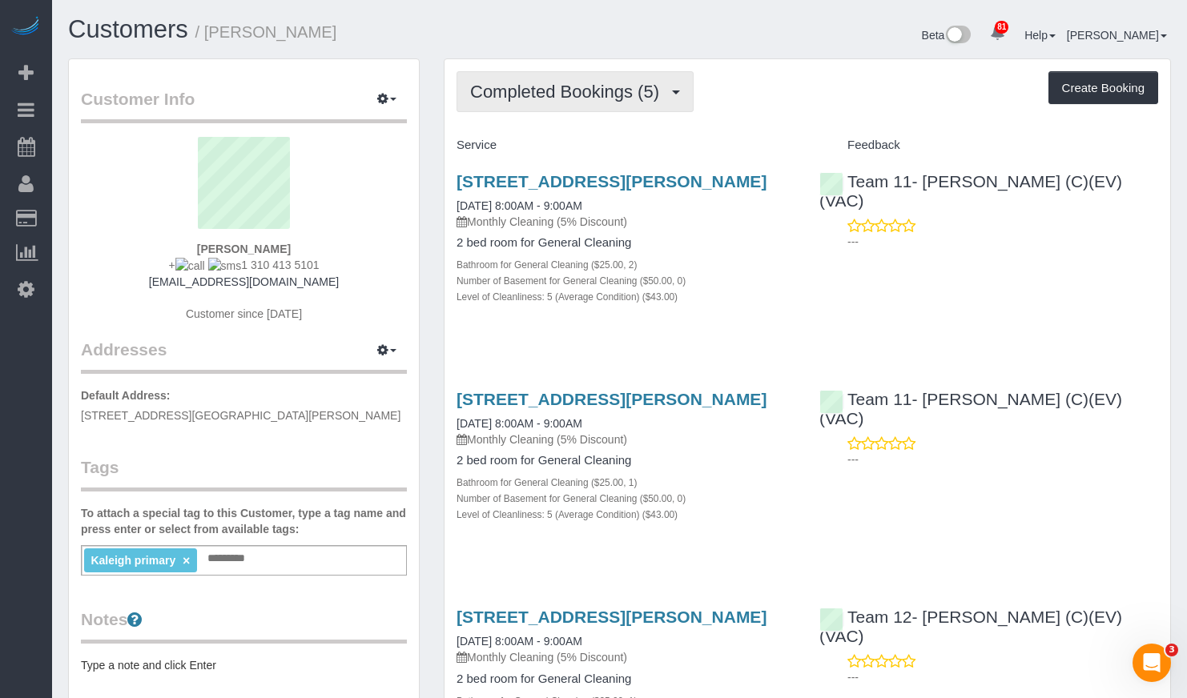
click at [605, 103] on button "Completed Bookings (5)" at bounding box center [574, 91] width 237 height 41
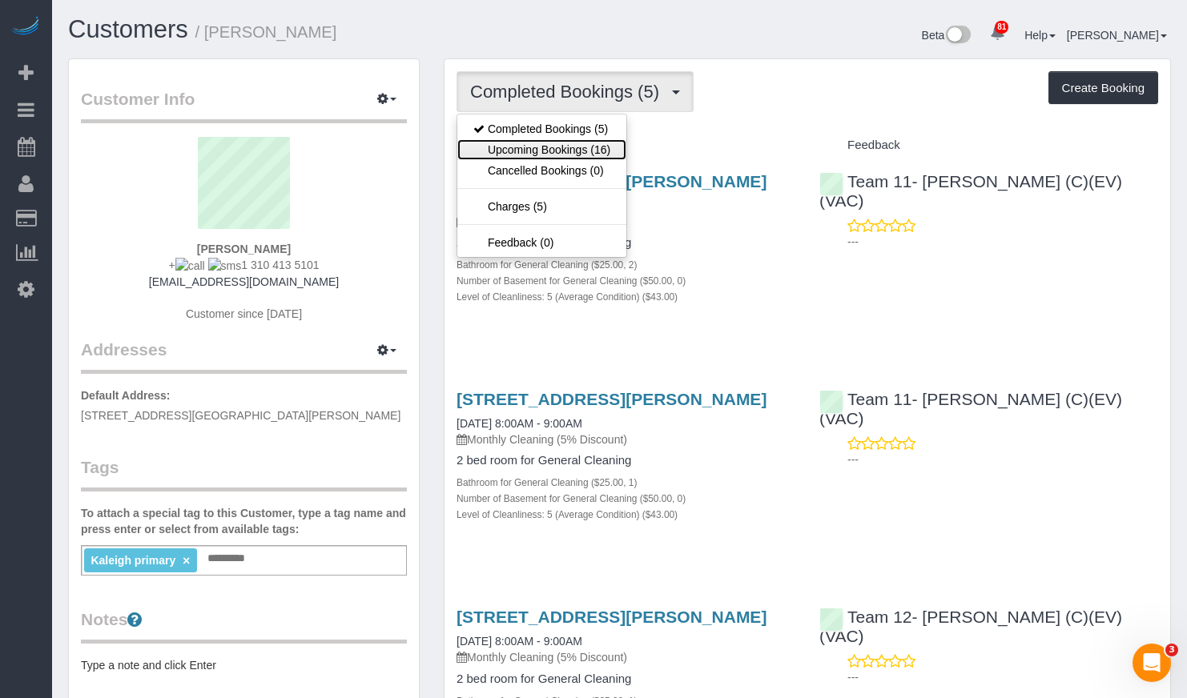
click at [592, 148] on link "Upcoming Bookings (16)" at bounding box center [541, 149] width 169 height 21
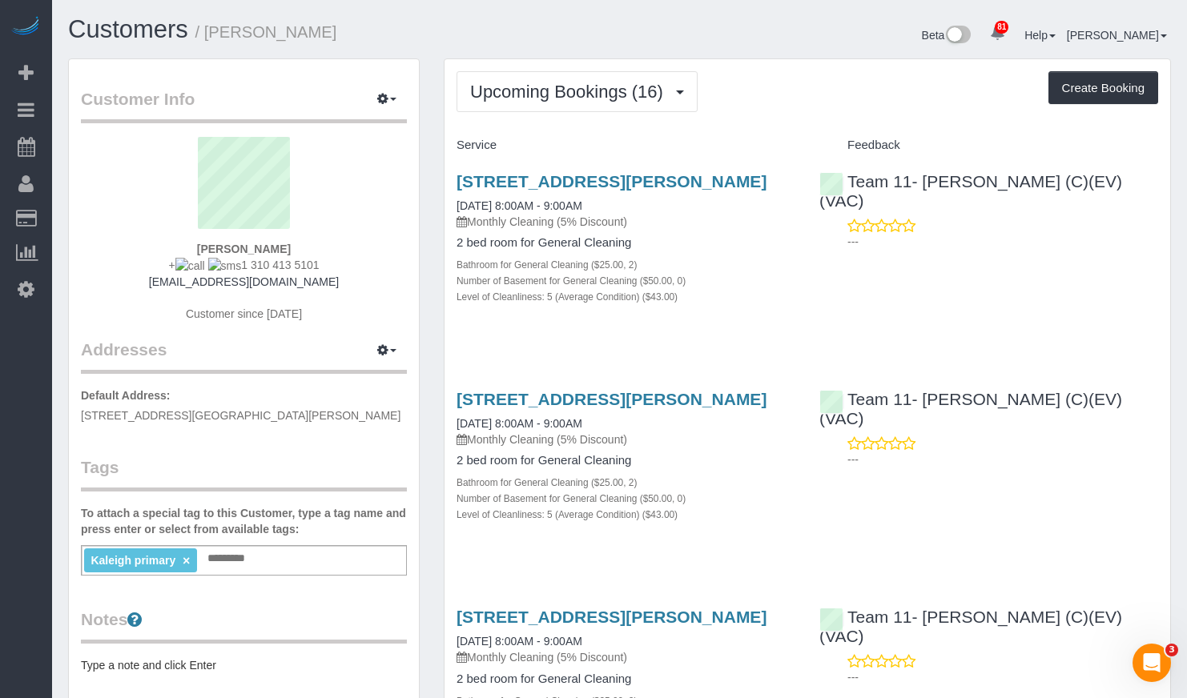
drag, startPoint x: 327, startPoint y: 28, endPoint x: 206, endPoint y: 25, distance: 120.9
click at [206, 25] on h1 "Customers / Jennifer terry" at bounding box center [338, 29] width 540 height 27
copy small "Jennifer terry"
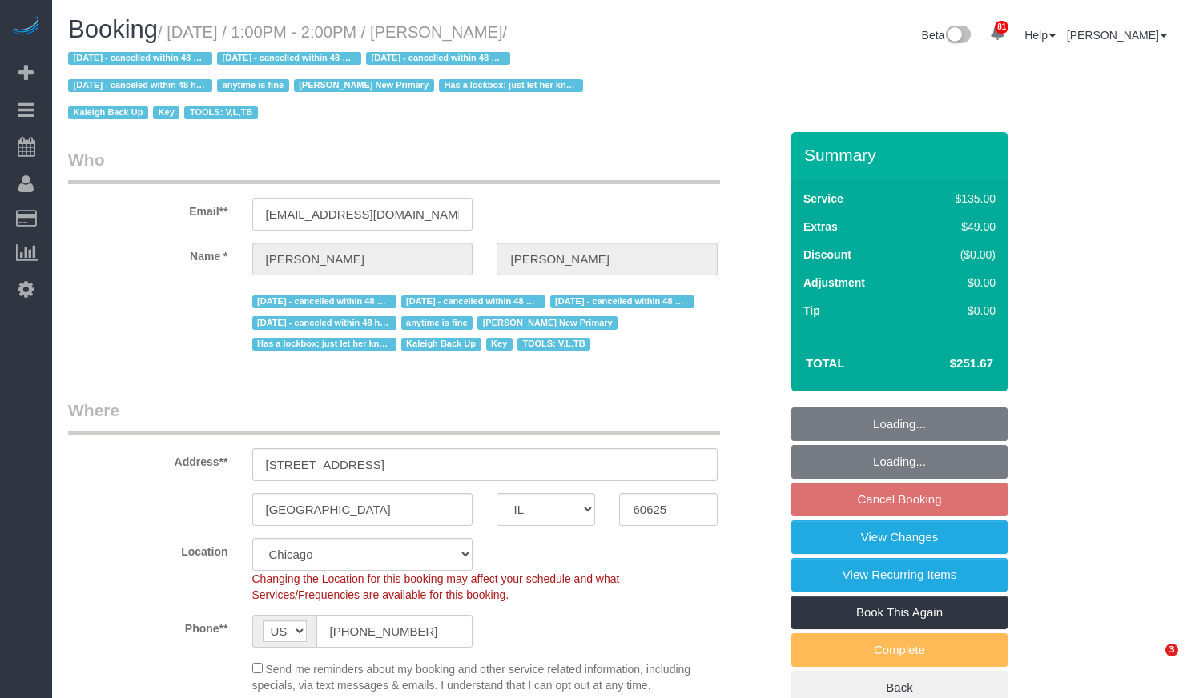
select select "IL"
select select "4"
select select "string:fspay-1cfd67ac-96d3-468c-bcfc-e0e5e7245c66"
select select "number:1"
select select "number:69"
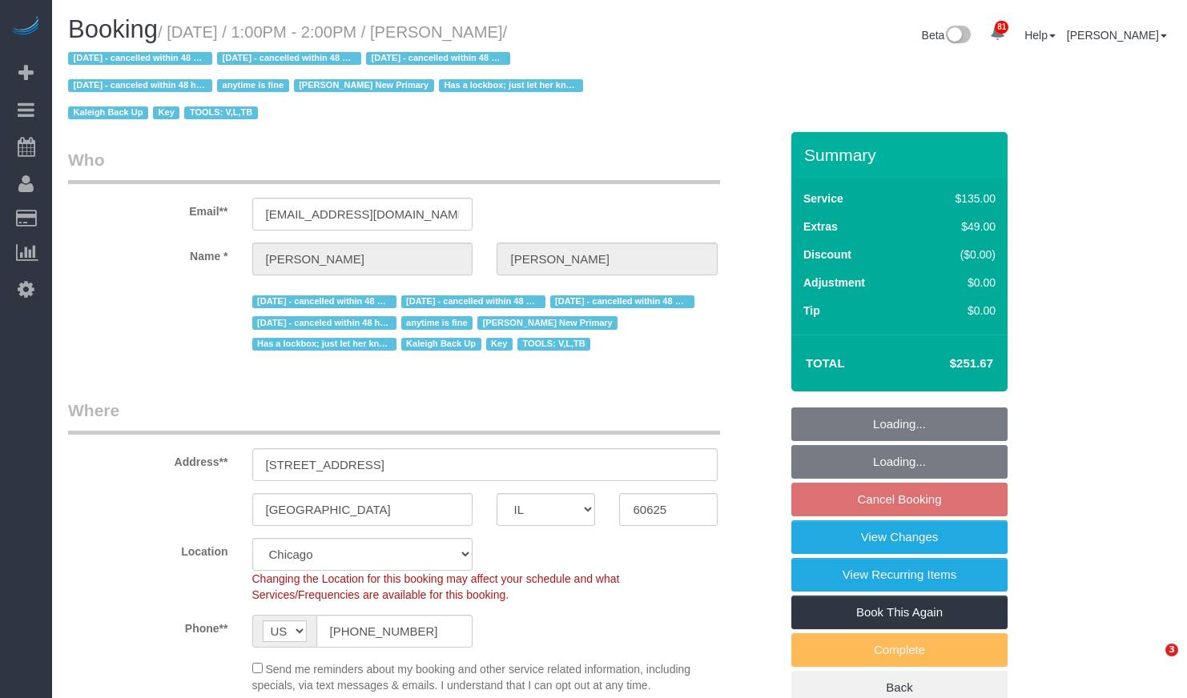
select select "number:139"
select select "number:98"
select select "number:141"
select select "number:143"
select select "object:1293"
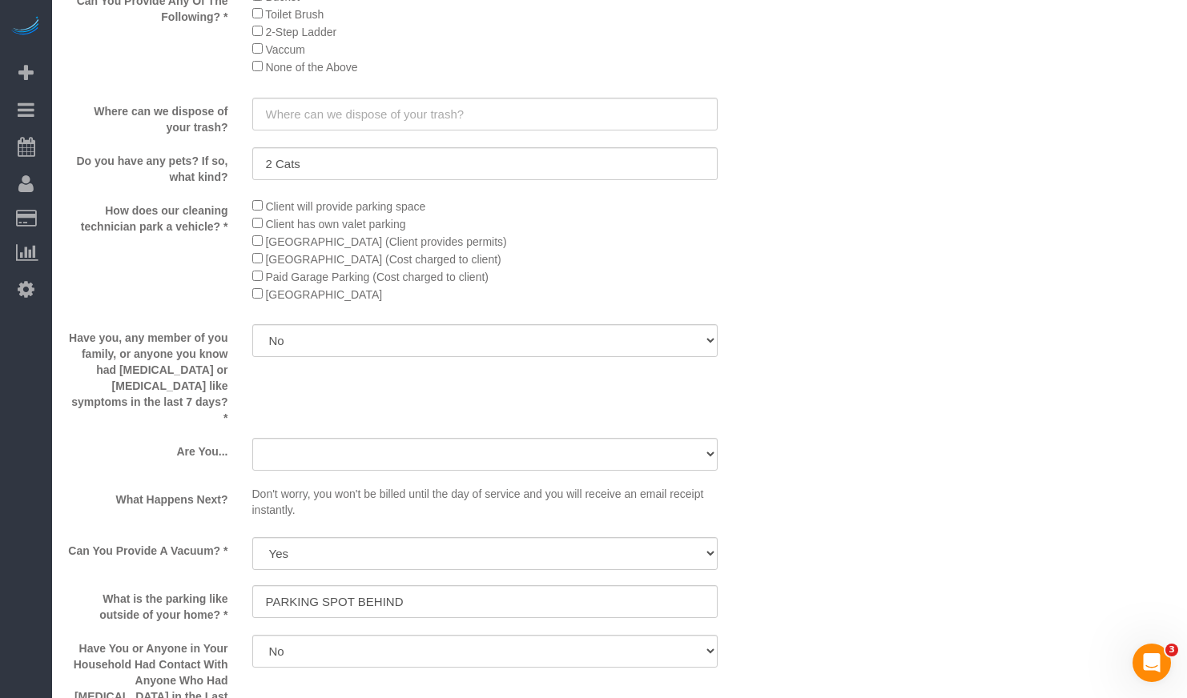
scroll to position [2943, 0]
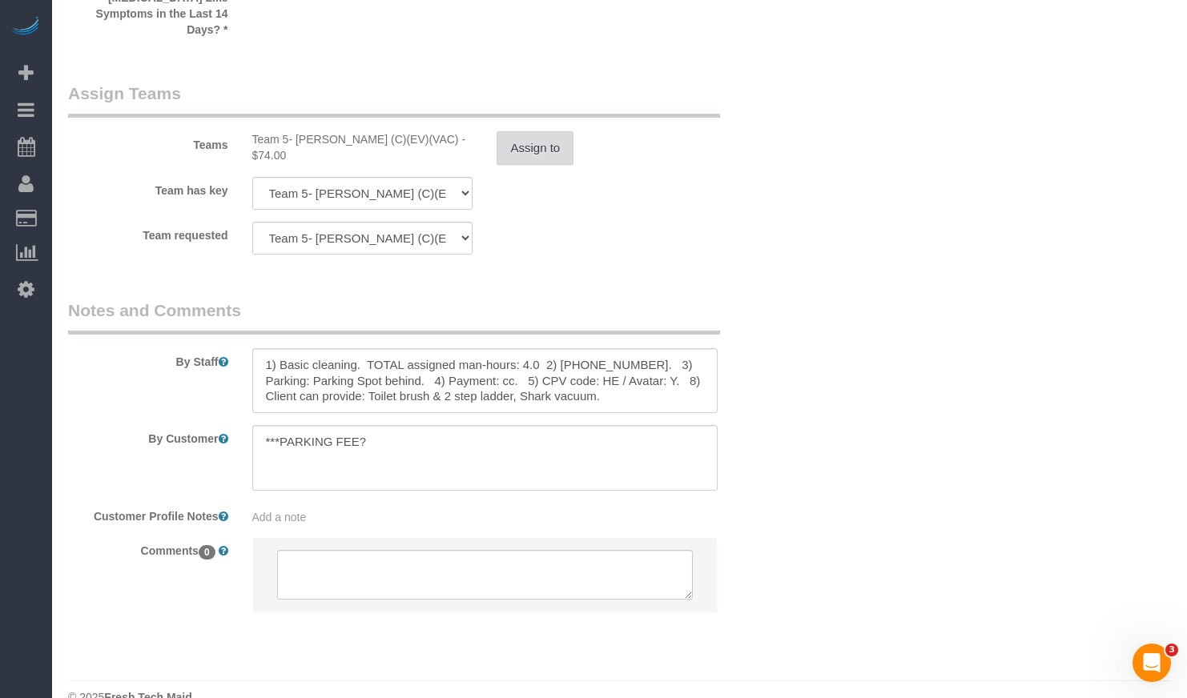
click at [517, 131] on button "Assign to" at bounding box center [534, 148] width 77 height 34
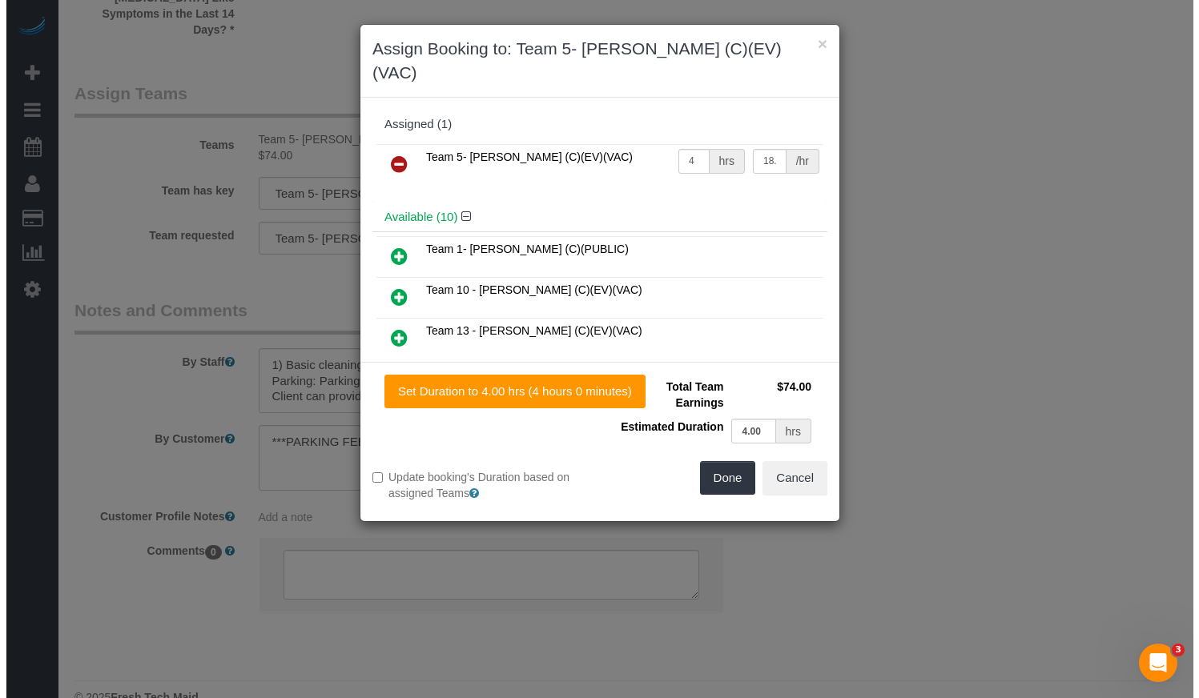
scroll to position [2927, 0]
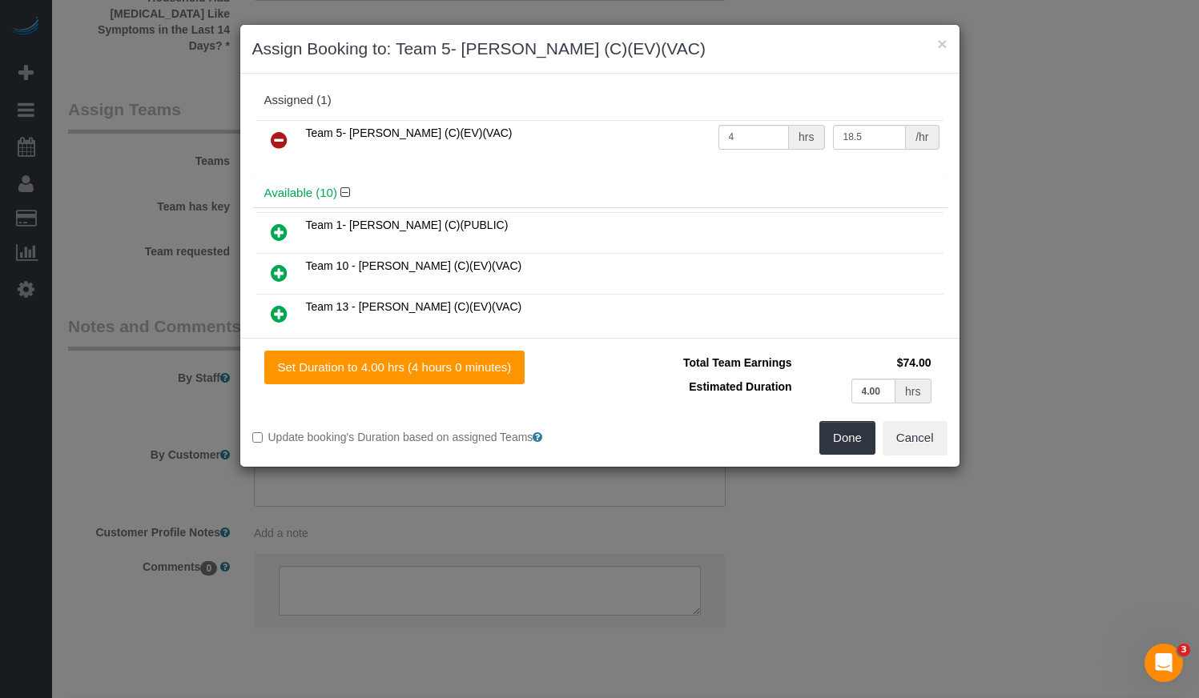
click at [284, 140] on icon at bounding box center [279, 140] width 17 height 19
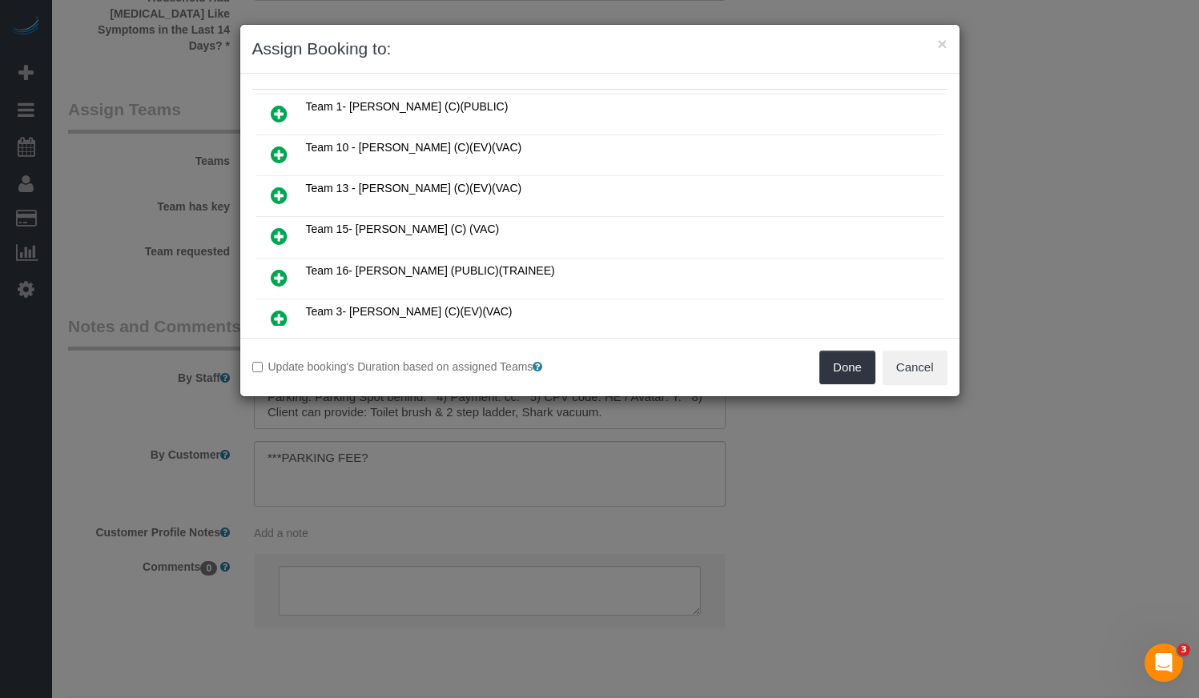
click at [275, 232] on icon at bounding box center [279, 236] width 17 height 19
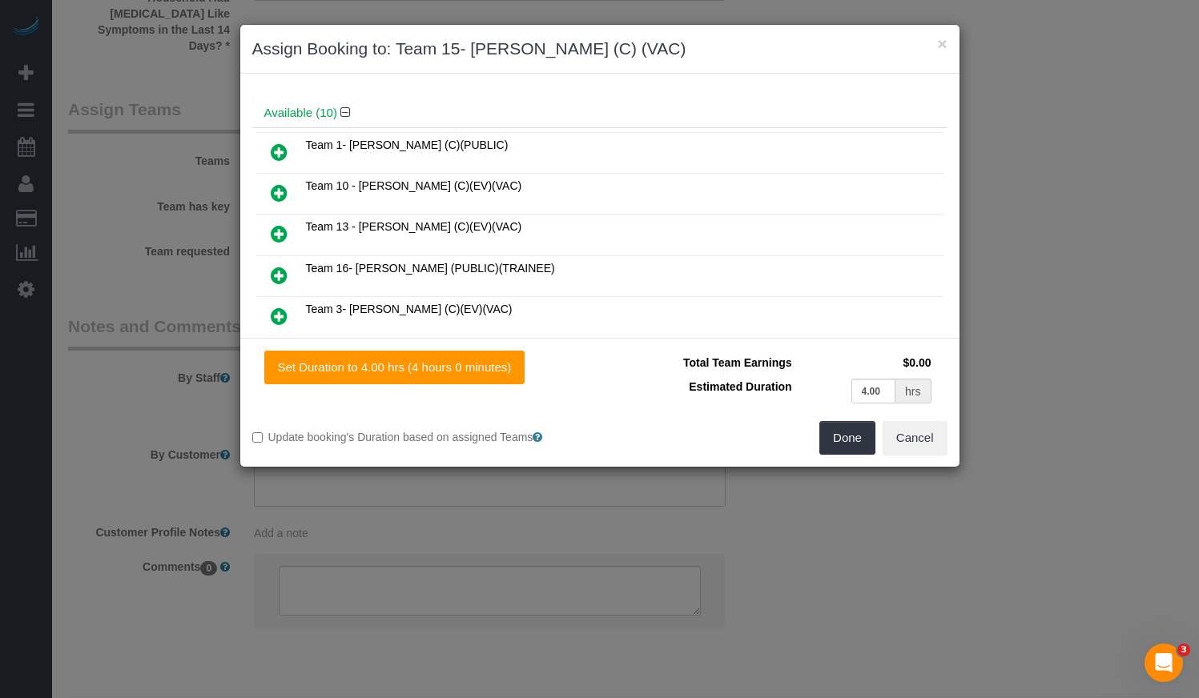
scroll to position [118, 0]
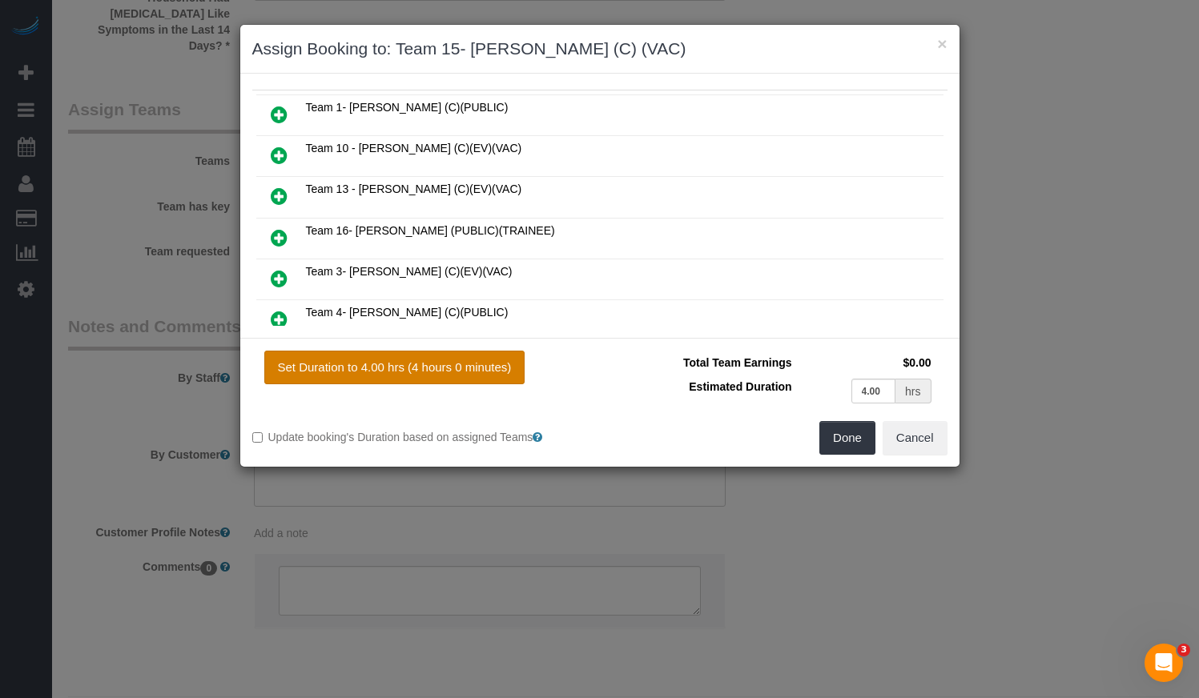
click at [475, 357] on button "Set Duration to 4.00 hrs (4 hours 0 minutes)" at bounding box center [394, 368] width 261 height 34
type input "4.00"
click at [844, 440] on button "Done" at bounding box center [847, 438] width 56 height 34
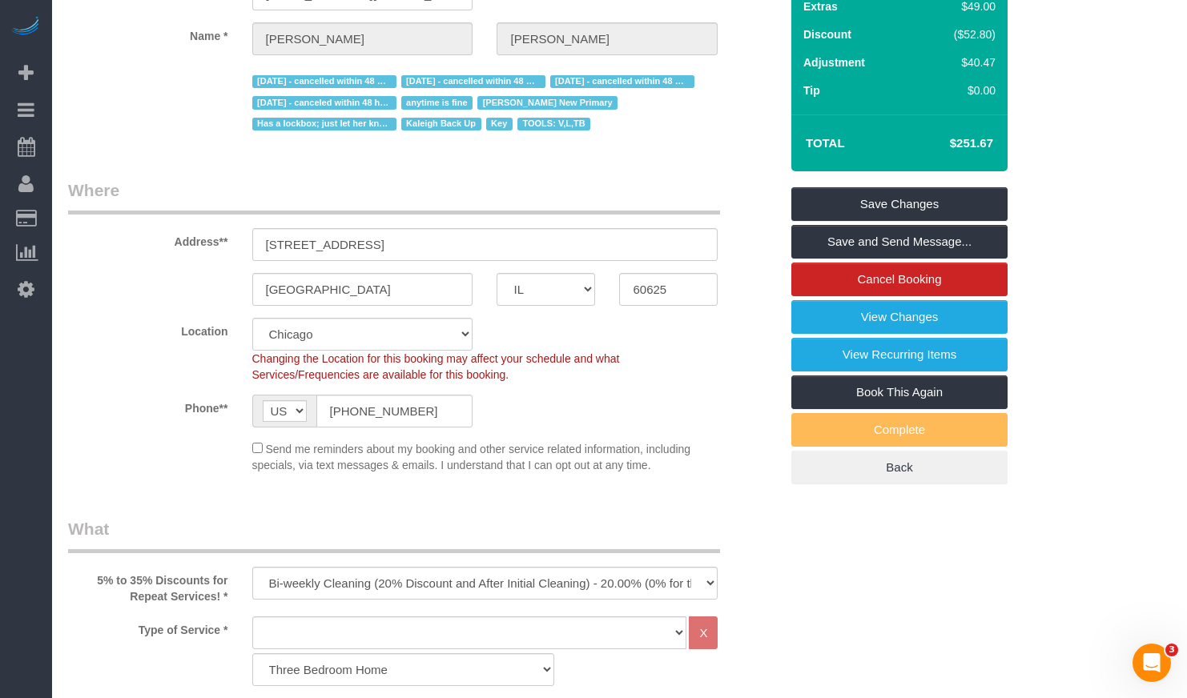
scroll to position [0, 0]
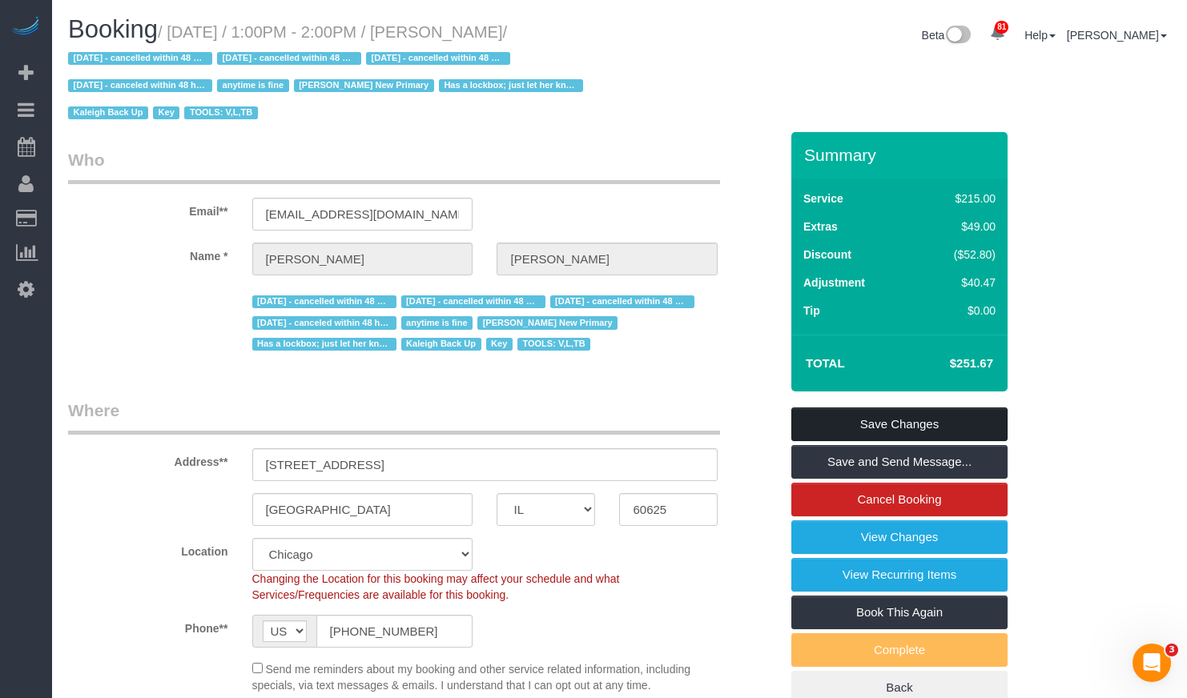
click at [923, 428] on link "Save Changes" at bounding box center [899, 425] width 216 height 34
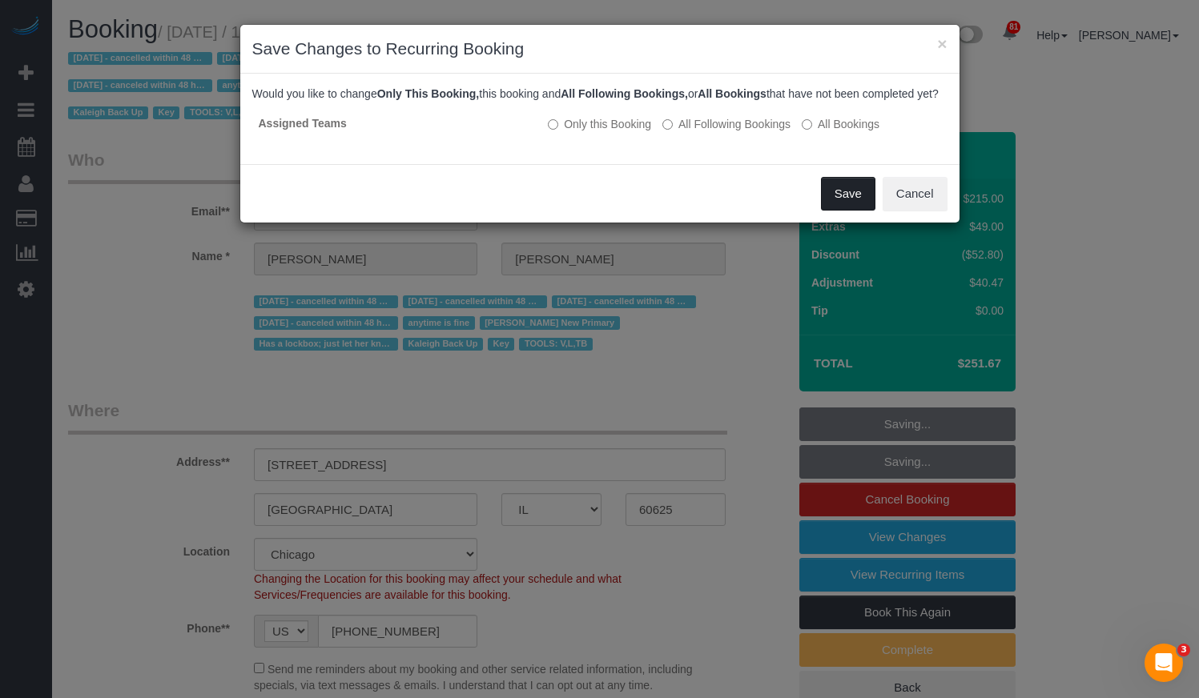
click at [864, 211] on button "Save" at bounding box center [848, 194] width 54 height 34
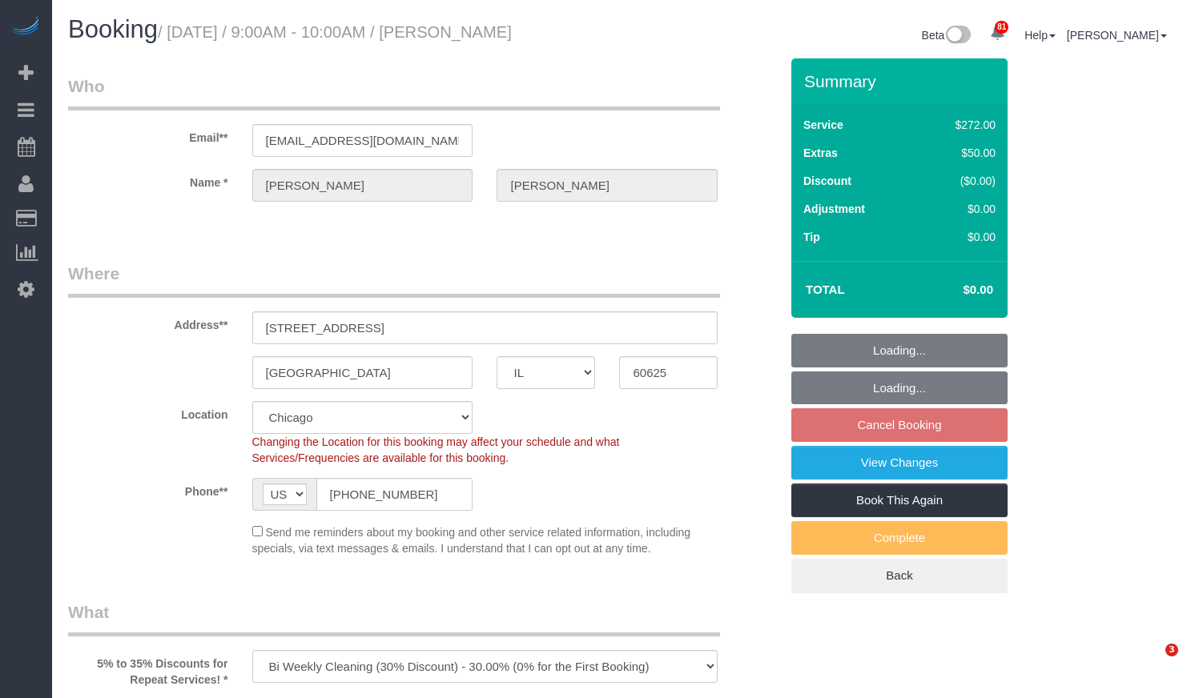
select select "IL"
select select "number:1"
select select "number:58"
select select "number:139"
select select "number:108"
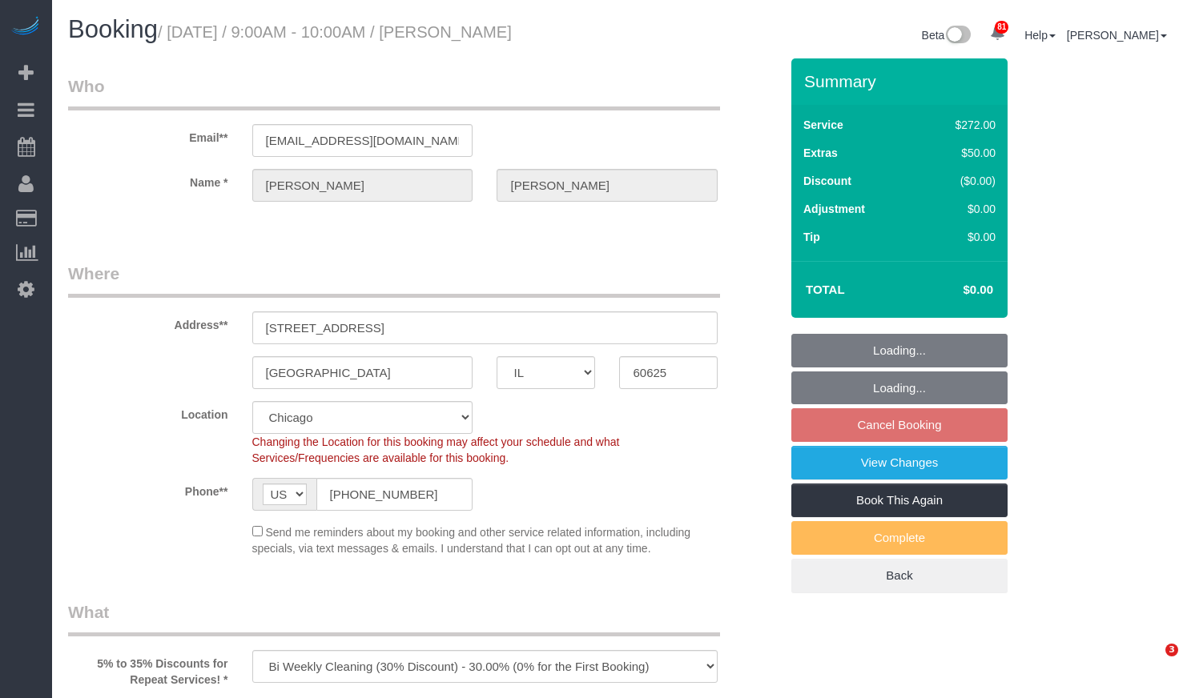
select select "object:1280"
select select "513"
select select "7"
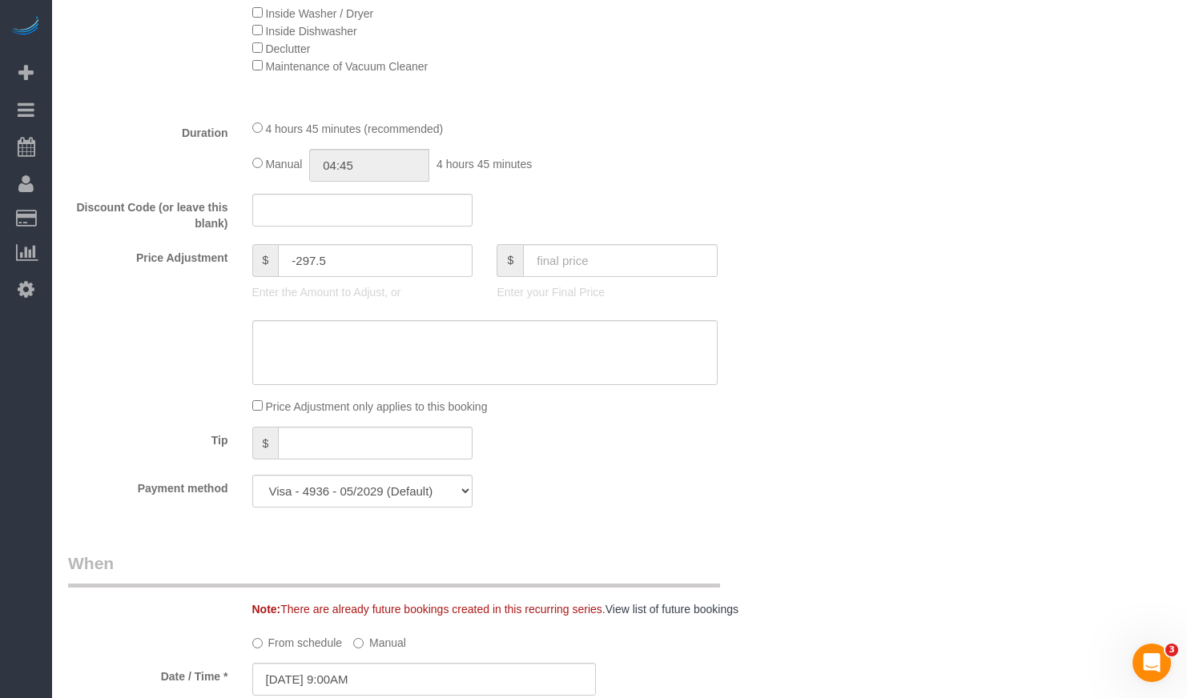
scroll to position [1681, 0]
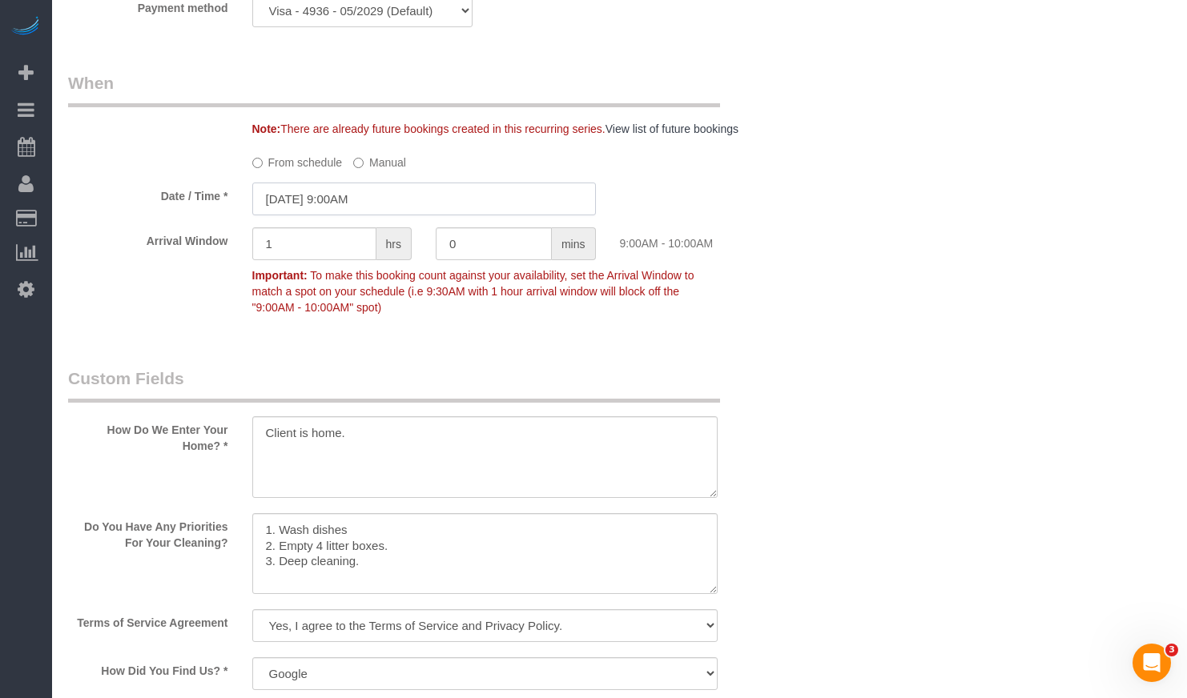
click at [343, 192] on input "09/08/2025 9:00AM" at bounding box center [423, 199] width 343 height 33
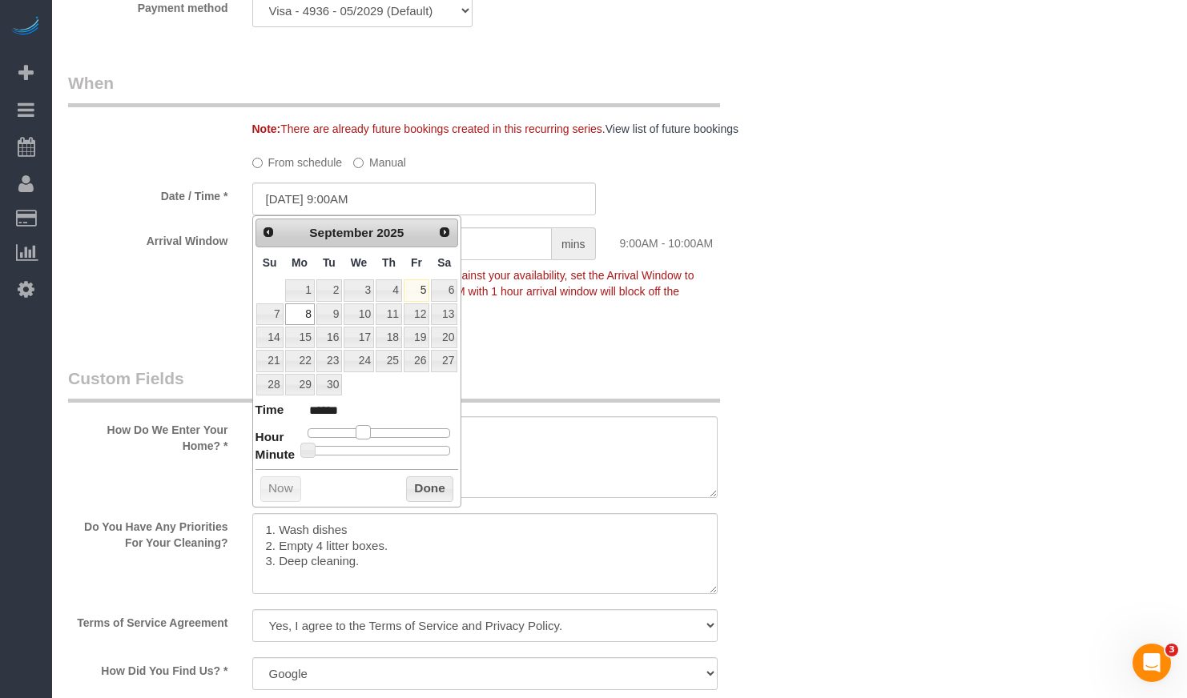
type input "[DATE] 10:00AM"
type input "*******"
type input "[DATE] 11:00AM"
type input "*******"
type input "[DATE] 1:00PM"
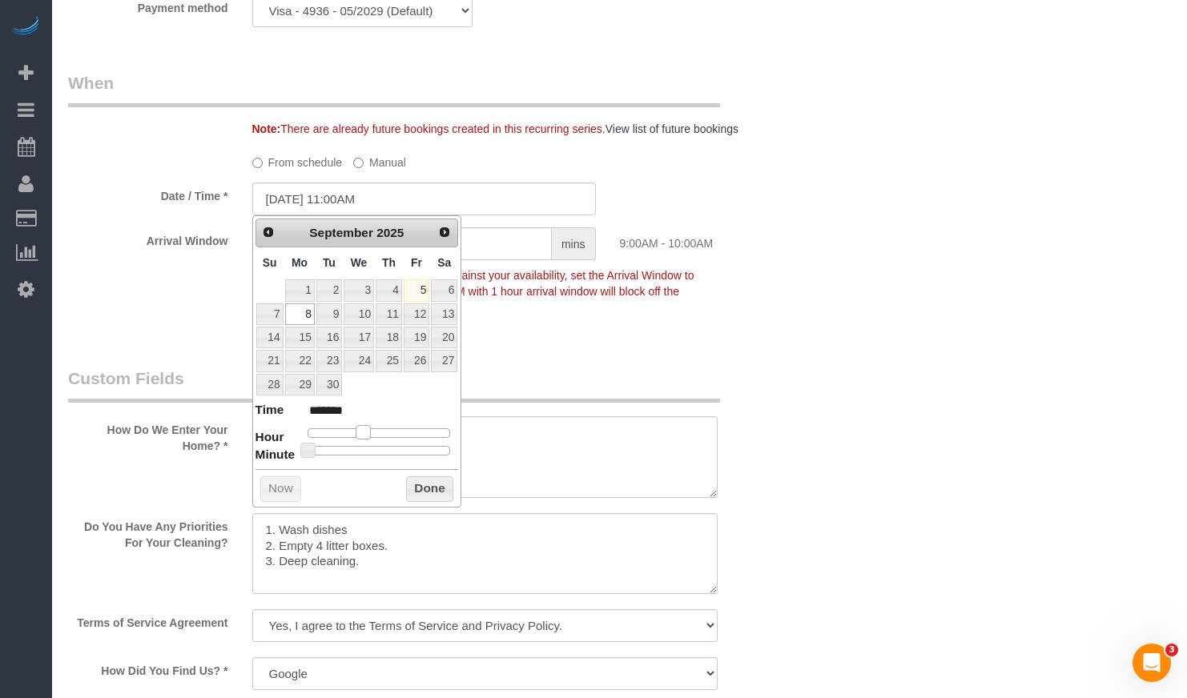
type input "******"
type input "09/08/2025 2:00PM"
type input "******"
type input "09/08/2025 3:00PM"
type input "******"
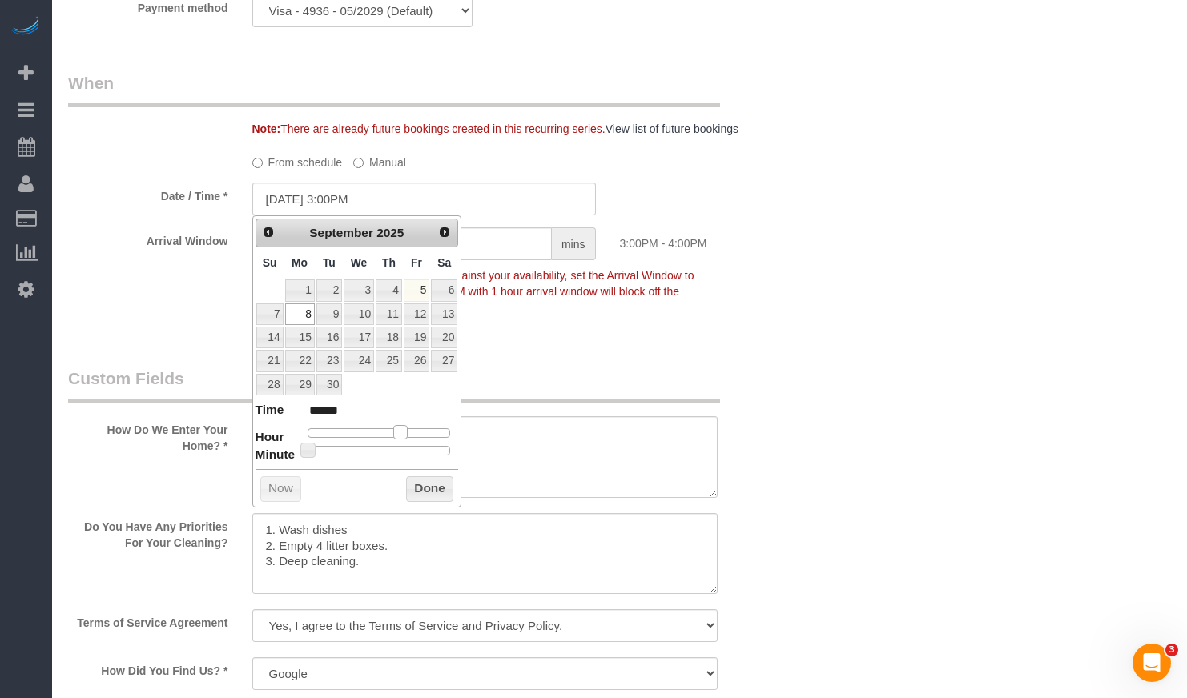
type input "09/08/2025 2:00PM"
type input "******"
type input "09/08/2025 1:00PM"
type input "******"
type input "09/08/2025 12:00PM"
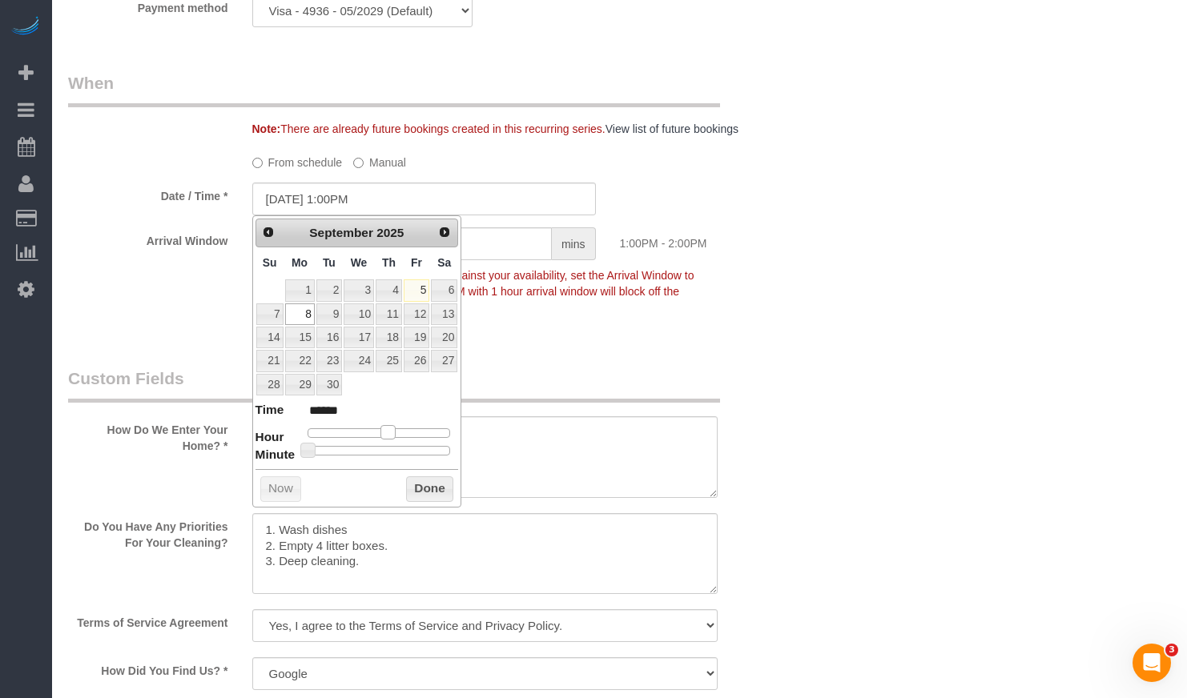
type input "*******"
type input "09/08/2025 1:00PM"
type input "******"
drag, startPoint x: 365, startPoint y: 432, endPoint x: 389, endPoint y: 438, distance: 24.7
click at [389, 438] on span at bounding box center [387, 432] width 14 height 14
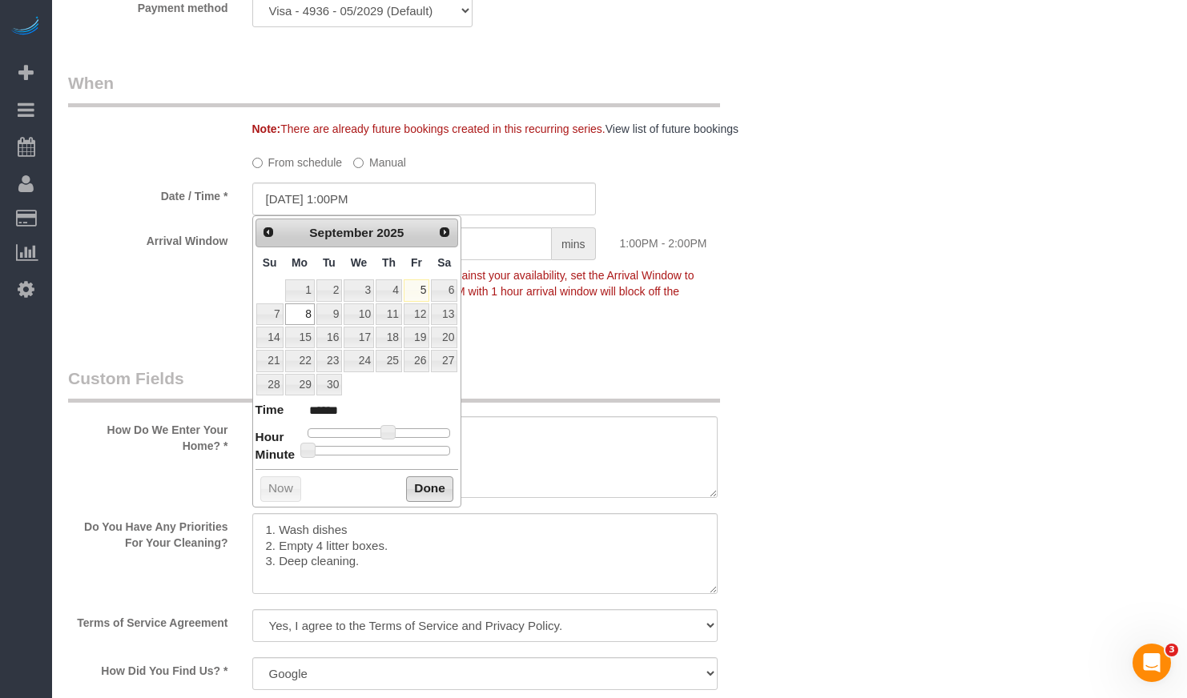
click at [426, 487] on button "Done" at bounding box center [429, 489] width 47 height 26
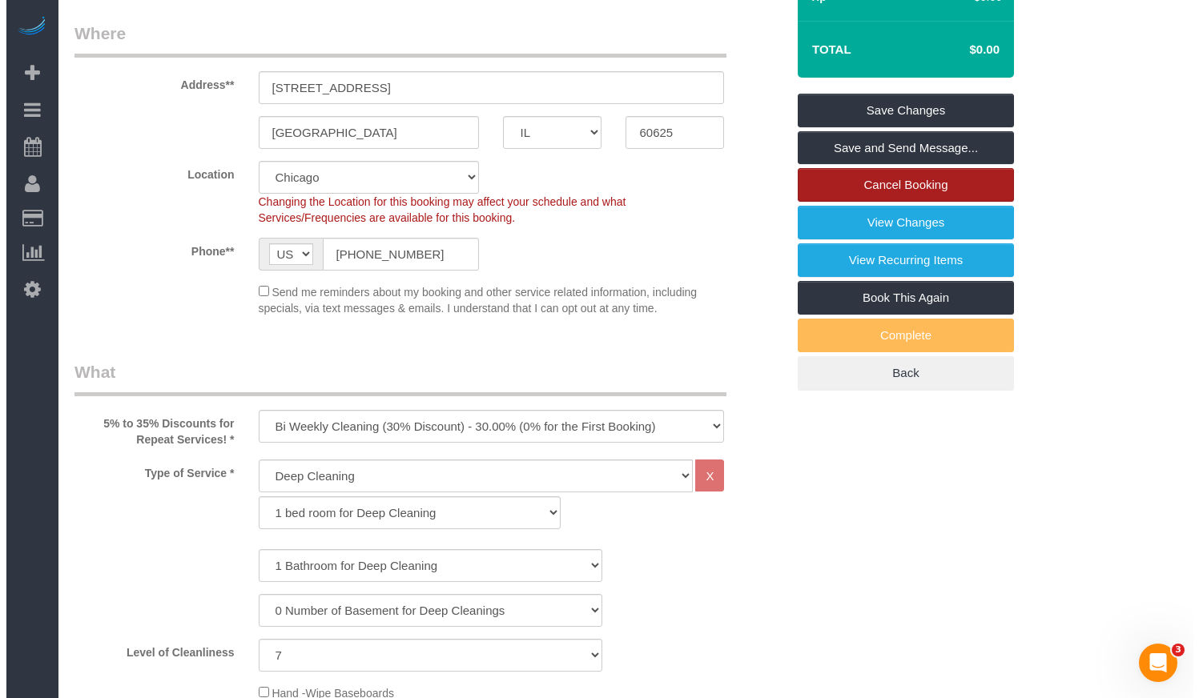
scroll to position [0, 0]
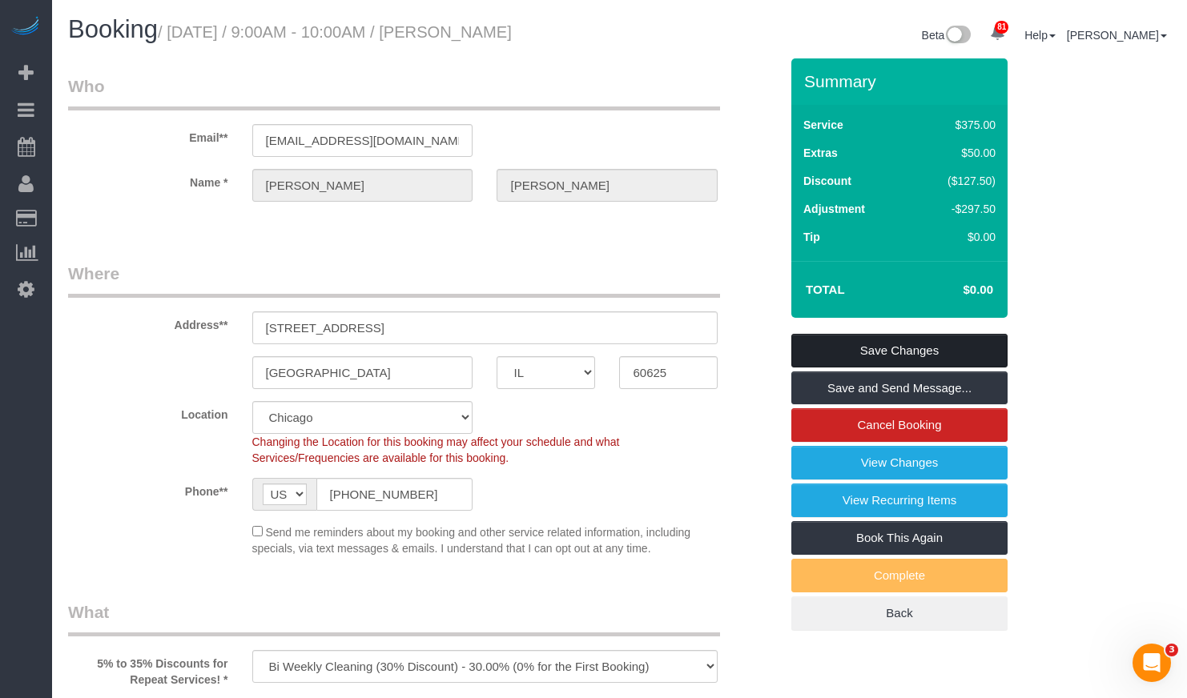
drag, startPoint x: 872, startPoint y: 347, endPoint x: 811, endPoint y: 307, distance: 72.8
click at [871, 347] on link "Save Changes" at bounding box center [899, 351] width 216 height 34
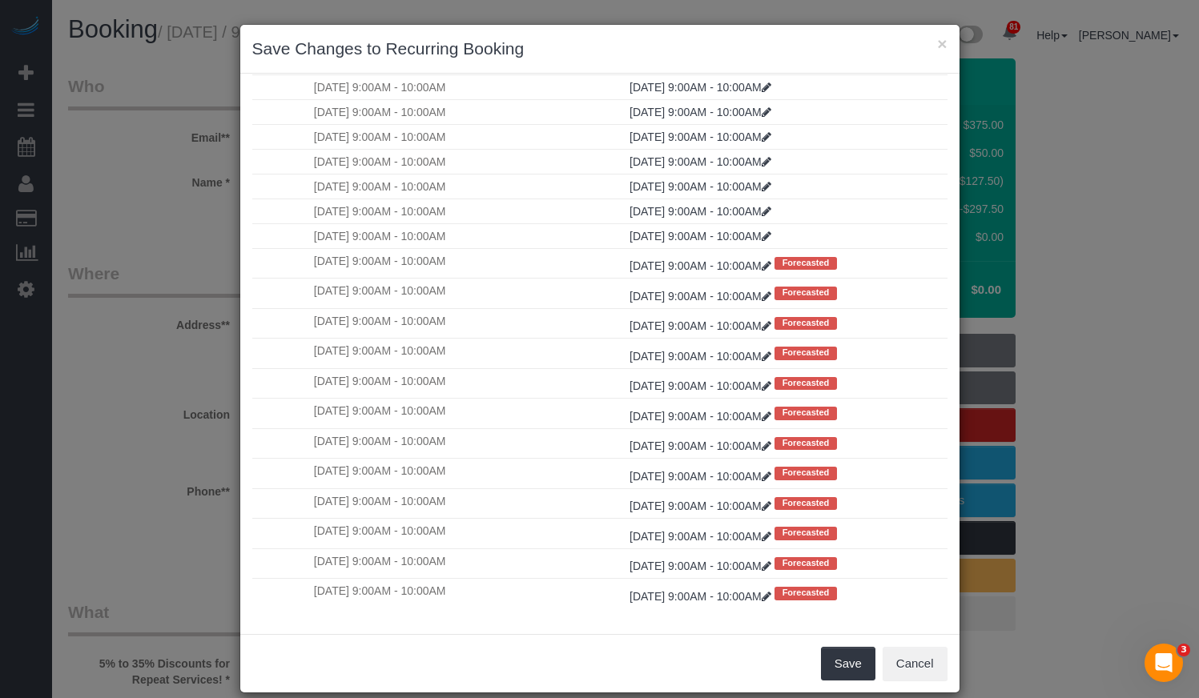
scroll to position [19, 0]
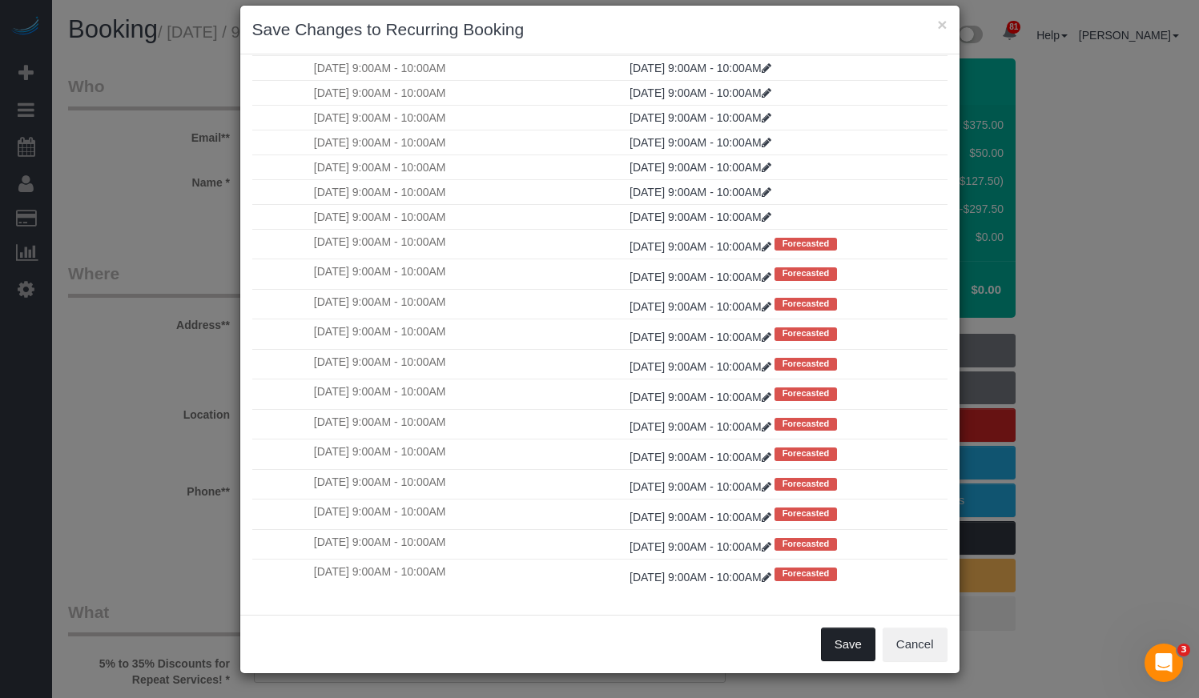
click at [838, 643] on button "Save" at bounding box center [848, 645] width 54 height 34
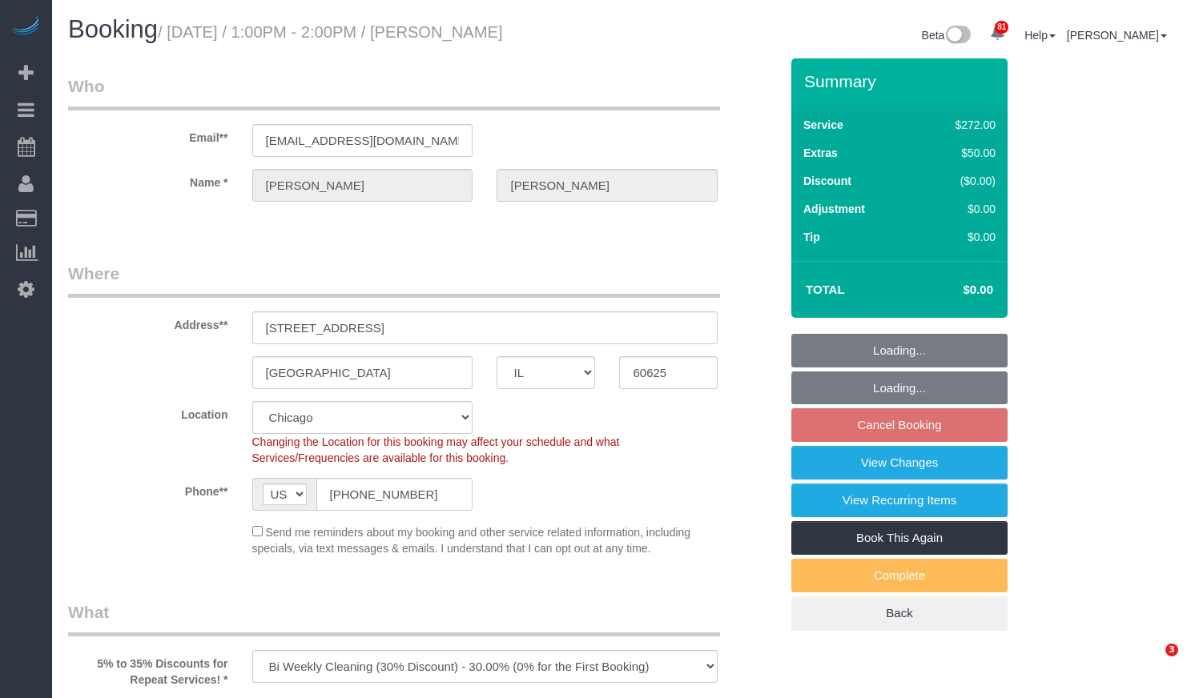
select select "IL"
select select "513"
select select "7"
select select "number:1"
select select "number:58"
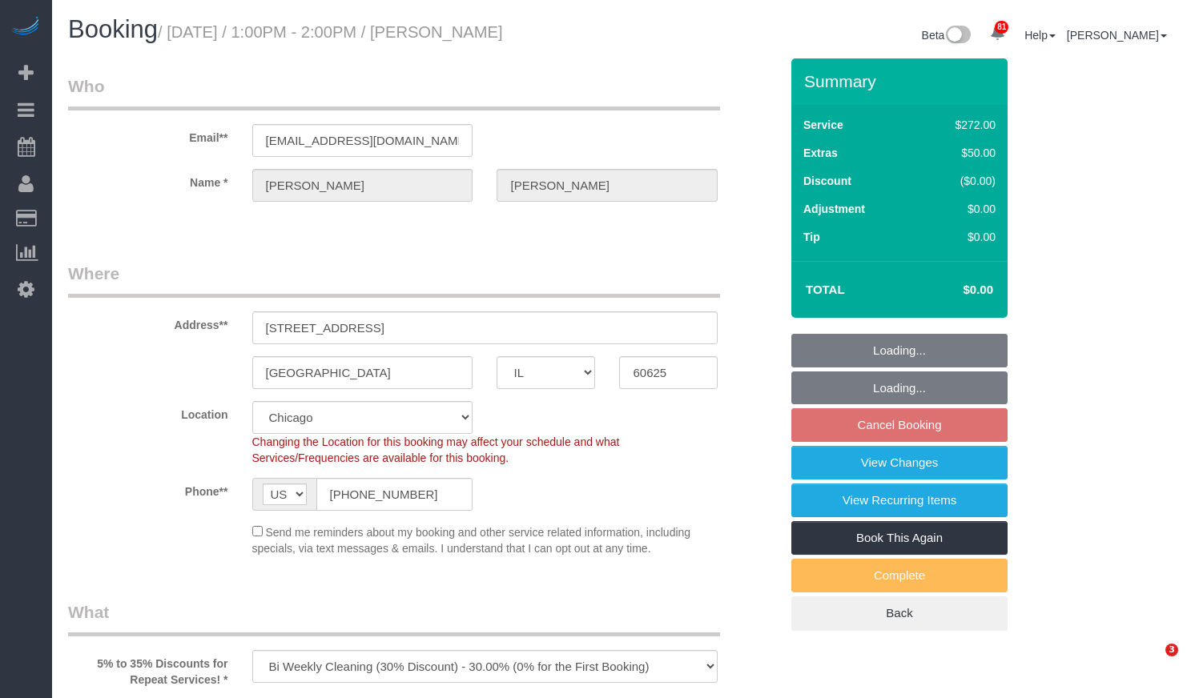
select select "number:139"
select select "number:108"
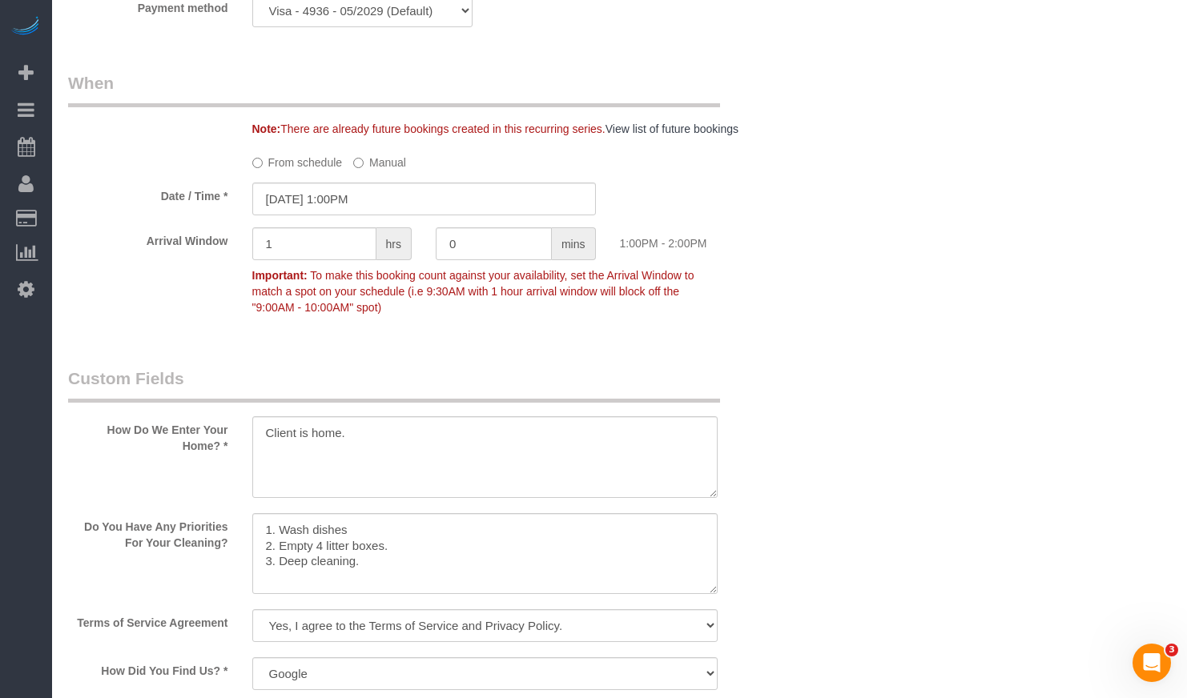
scroll to position [1762, 0]
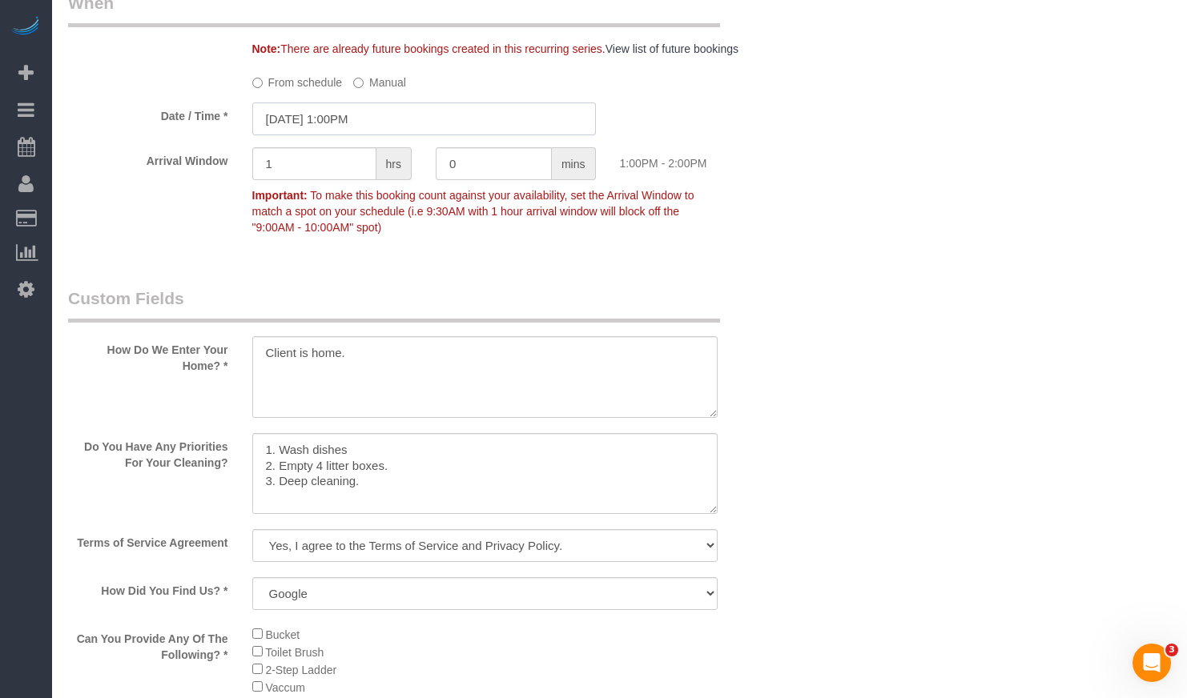
click at [376, 114] on input "[DATE] 1:00PM" at bounding box center [423, 118] width 343 height 33
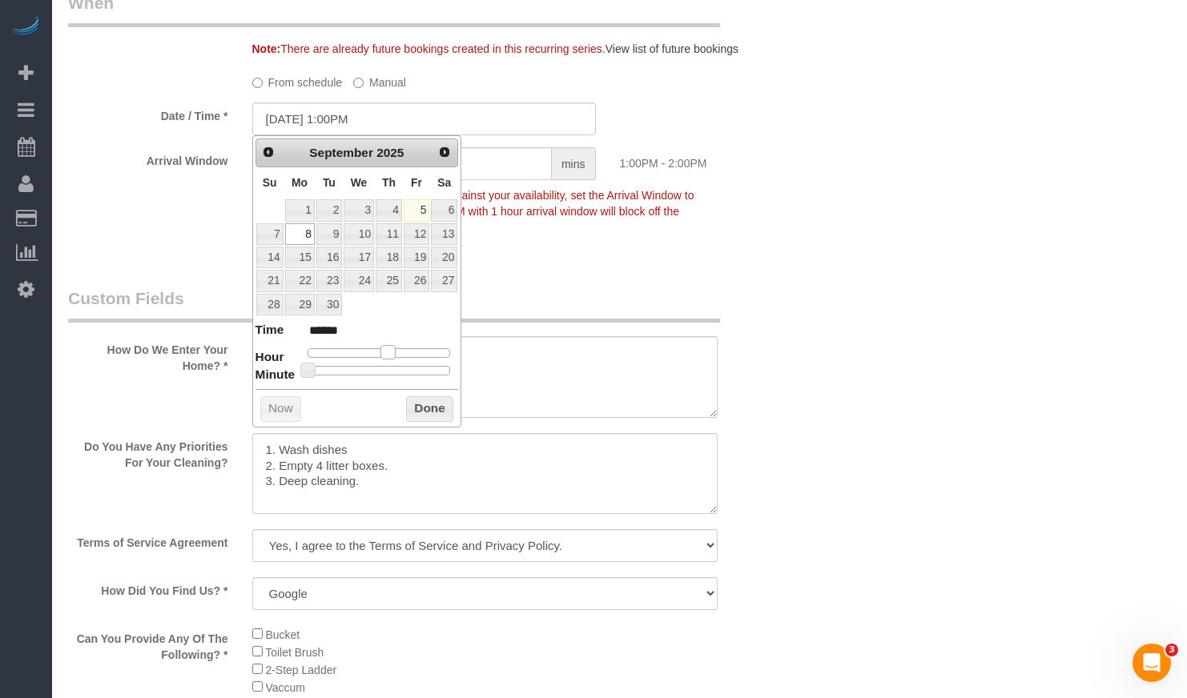
type input "[DATE] 12:00PM"
type input "*******"
type input "[DATE] 11:00AM"
type input "*******"
type input "[DATE] 10:00AM"
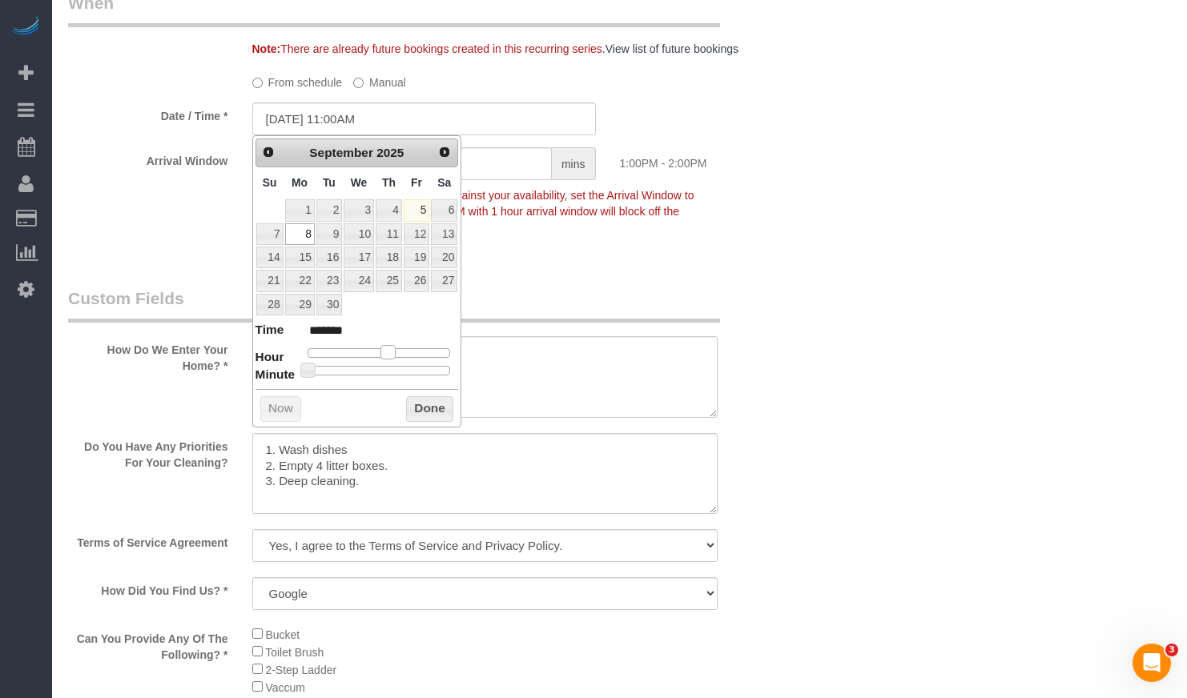
type input "*******"
type input "[DATE] 11:00AM"
type input "*******"
drag, startPoint x: 385, startPoint y: 352, endPoint x: 375, endPoint y: 355, distance: 10.9
click at [375, 355] on span at bounding box center [375, 352] width 14 height 14
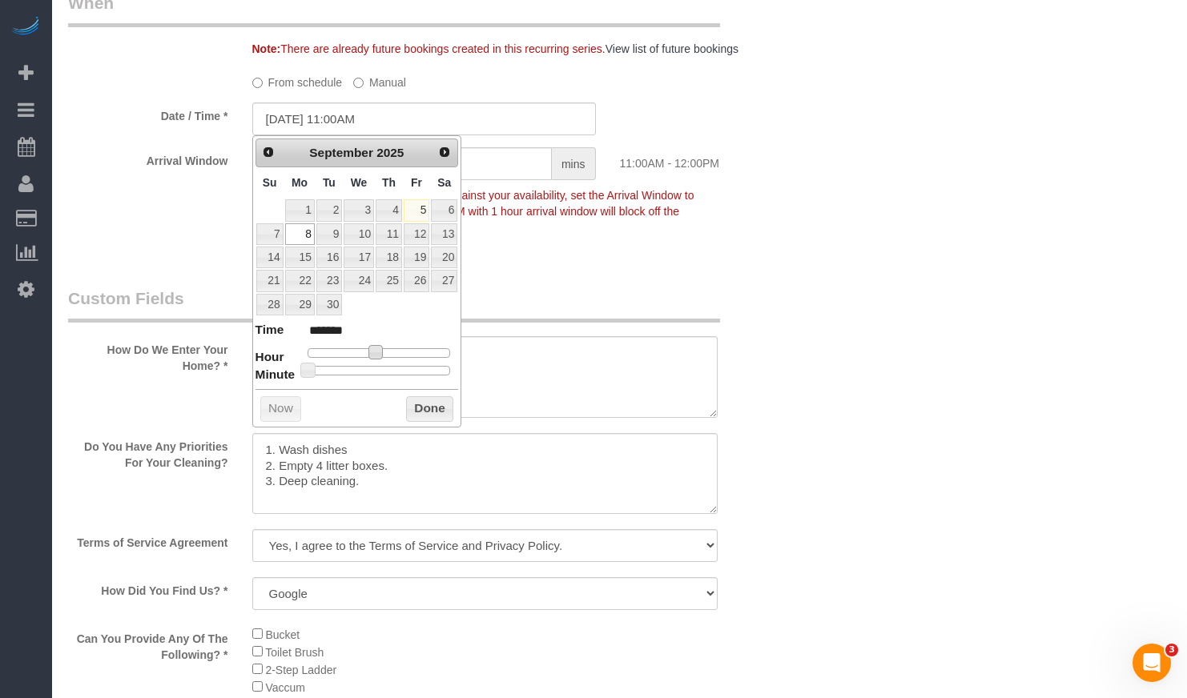
type input "[DATE] 12:00PM"
type input "*******"
click at [378, 354] on span at bounding box center [382, 352] width 14 height 14
drag, startPoint x: 414, startPoint y: 406, endPoint x: 523, endPoint y: 339, distance: 128.0
click at [415, 406] on button "Done" at bounding box center [429, 409] width 47 height 26
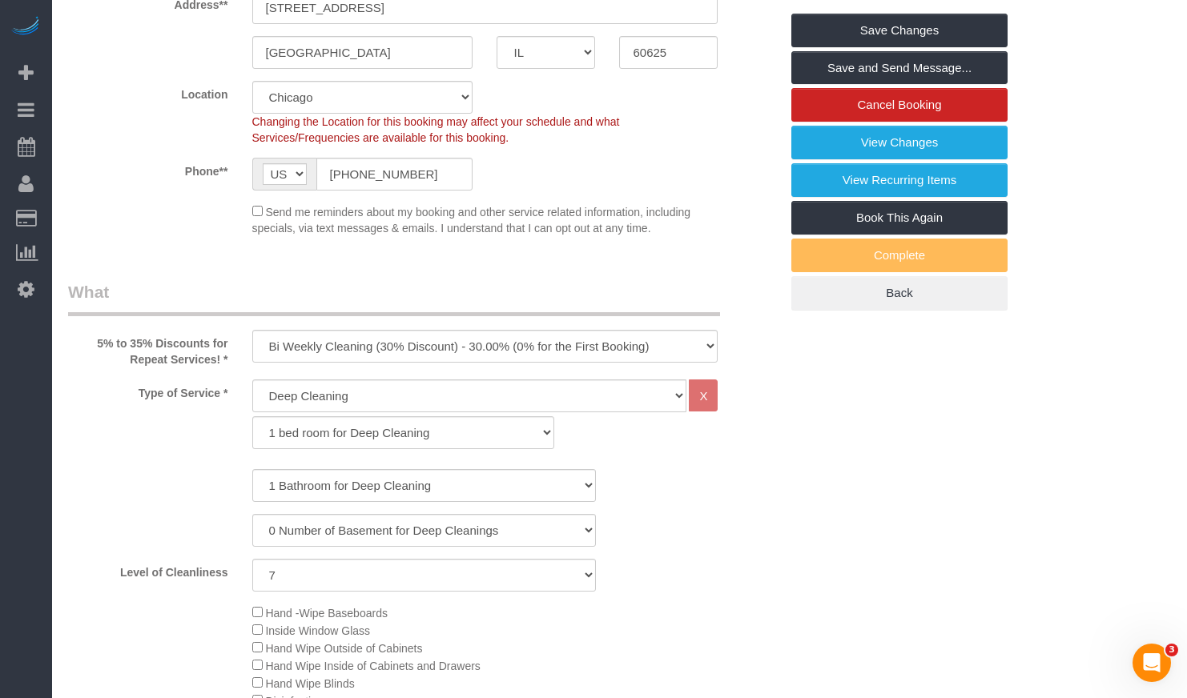
scroll to position [0, 0]
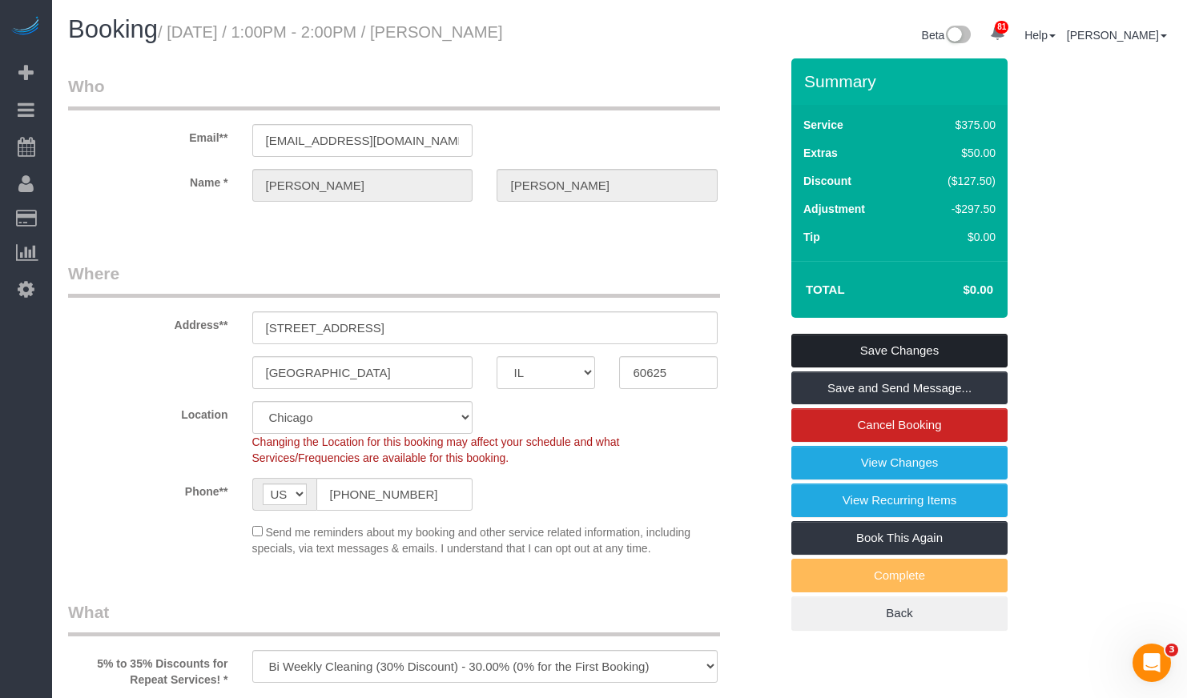
click at [855, 347] on link "Save Changes" at bounding box center [899, 351] width 216 height 34
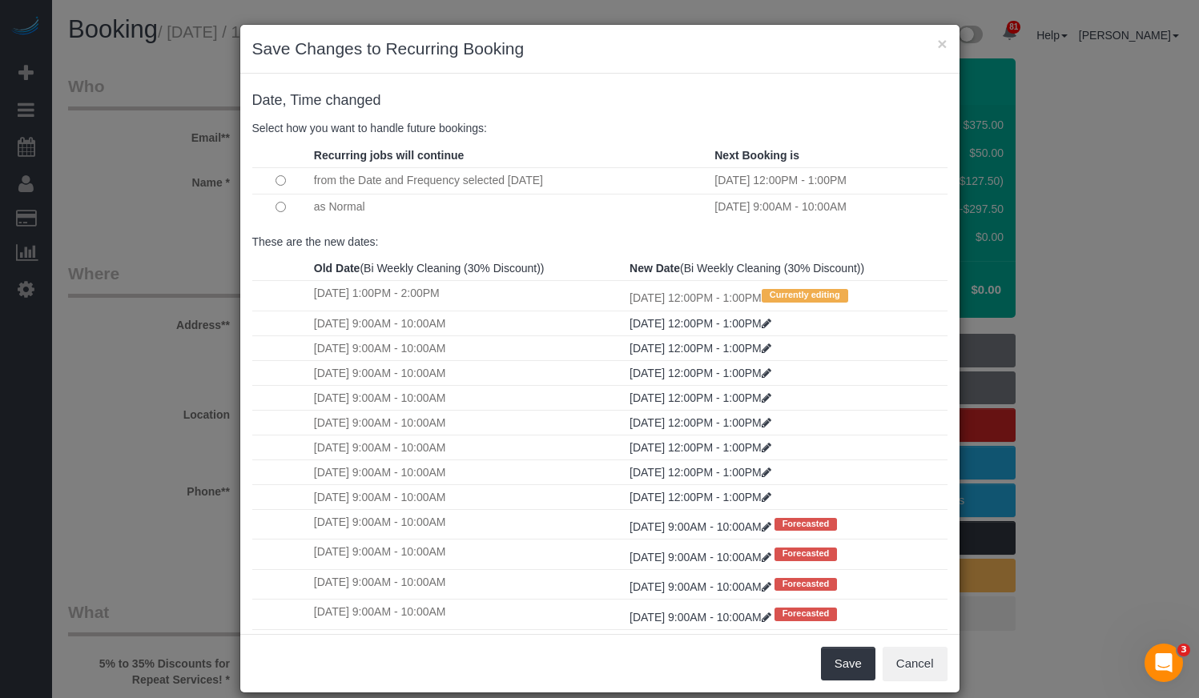
click at [286, 209] on td at bounding box center [281, 207] width 58 height 26
click at [841, 652] on button "Save" at bounding box center [848, 664] width 54 height 34
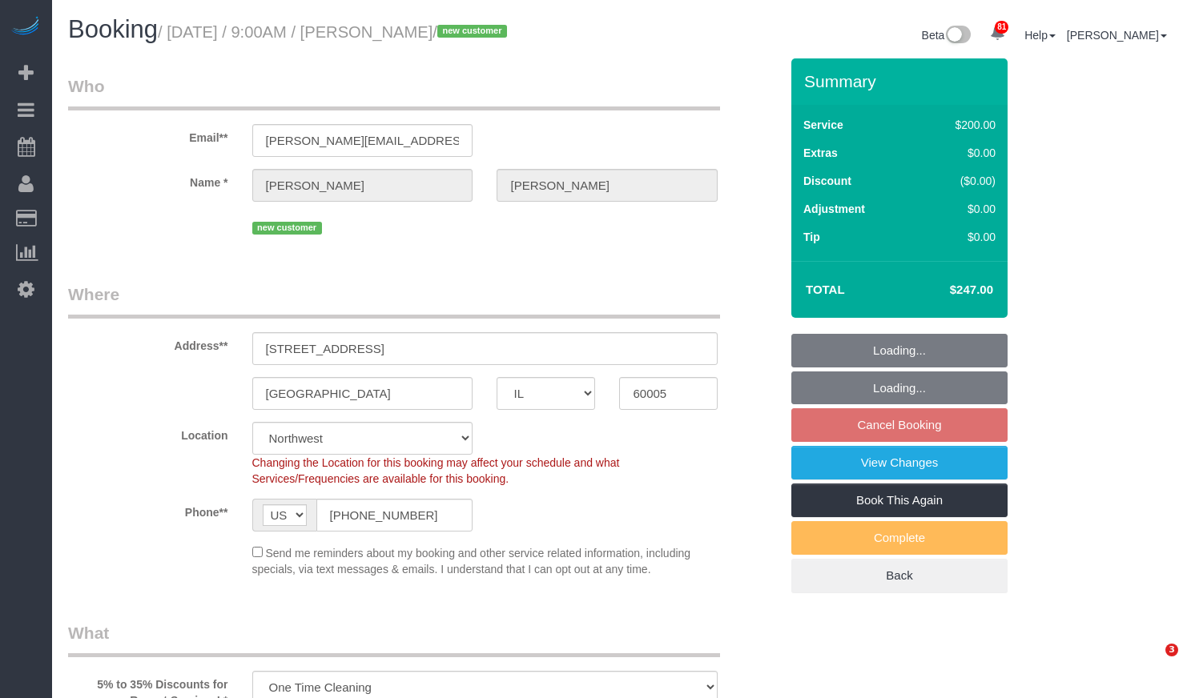
select select "IL"
select select "512"
select select "number:1"
select select "number:58"
select select "number:139"
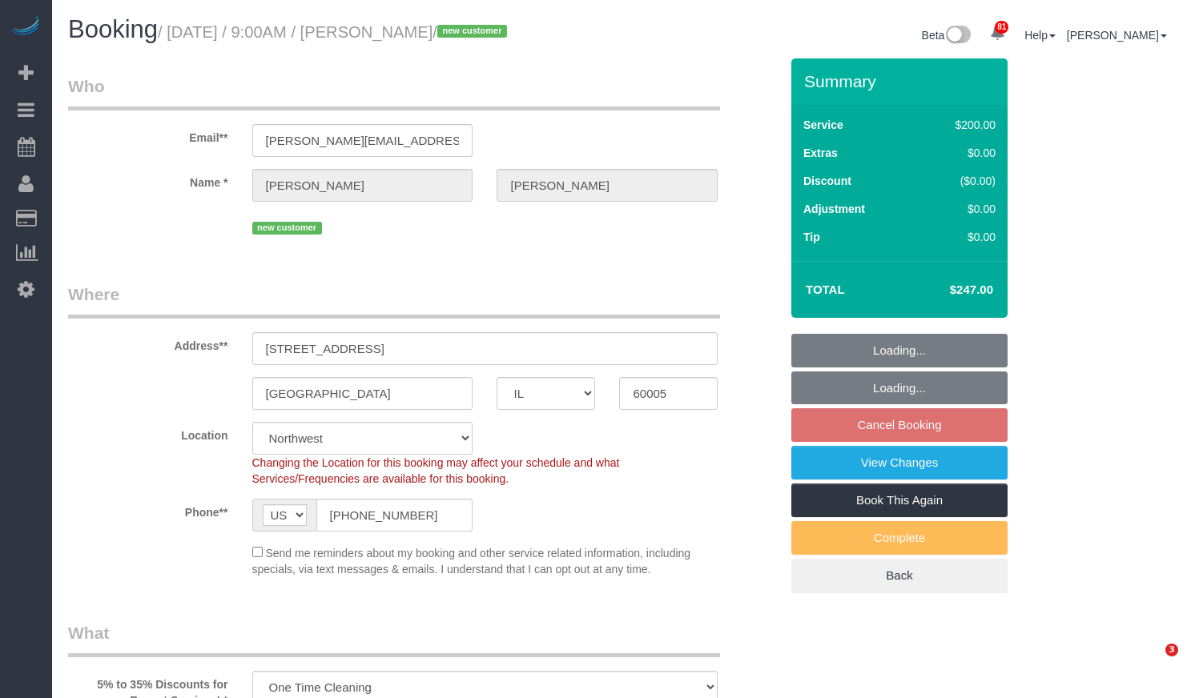
select select "number:107"
select select "3"
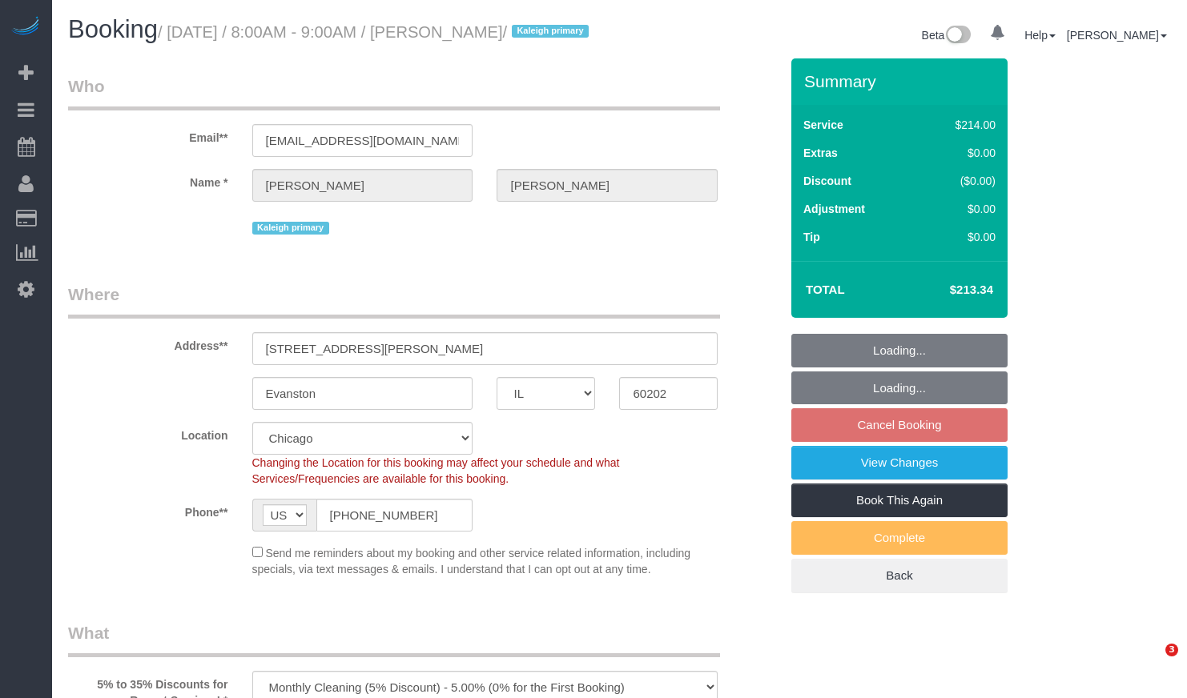
select select "IL"
select select "number:1"
select select "number:58"
select select "number:139"
select select "number:104"
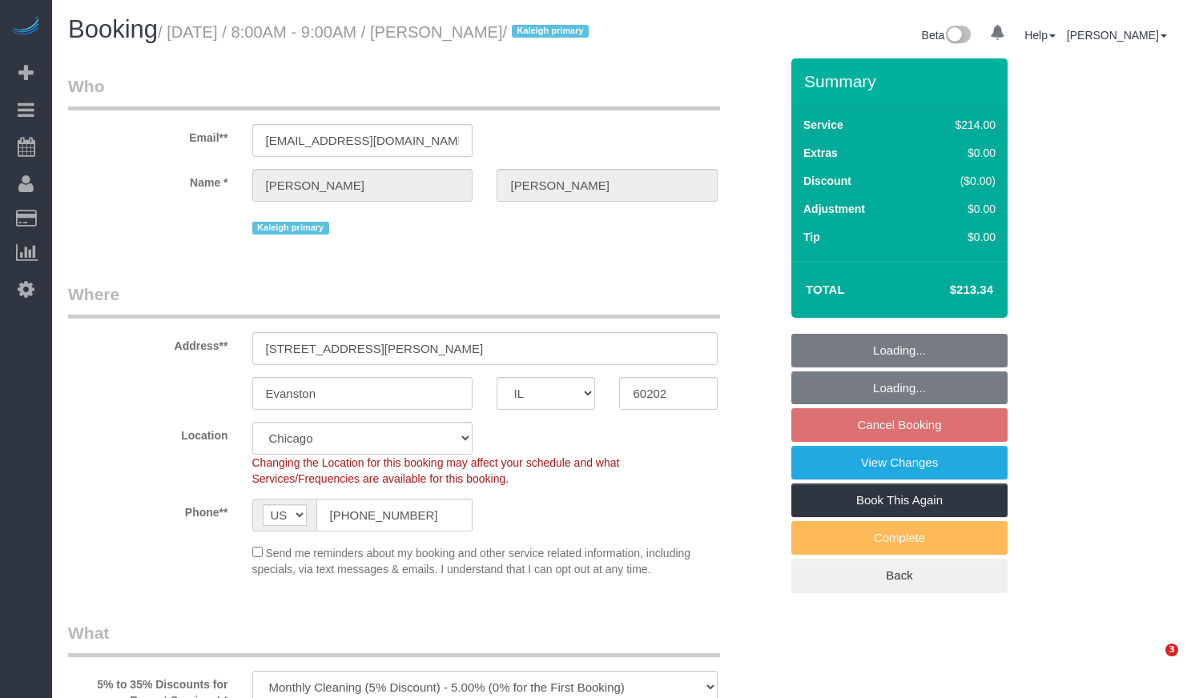
select select "object:1288"
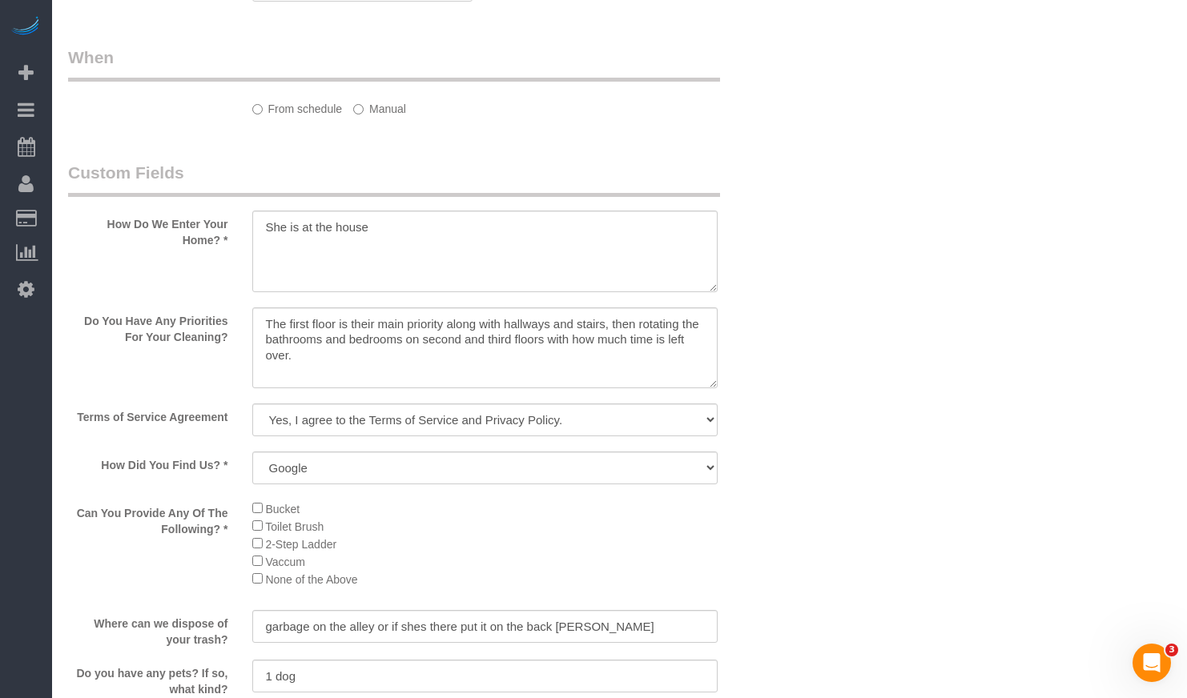
select select "512"
select select "2"
select select "5"
select select "spot1"
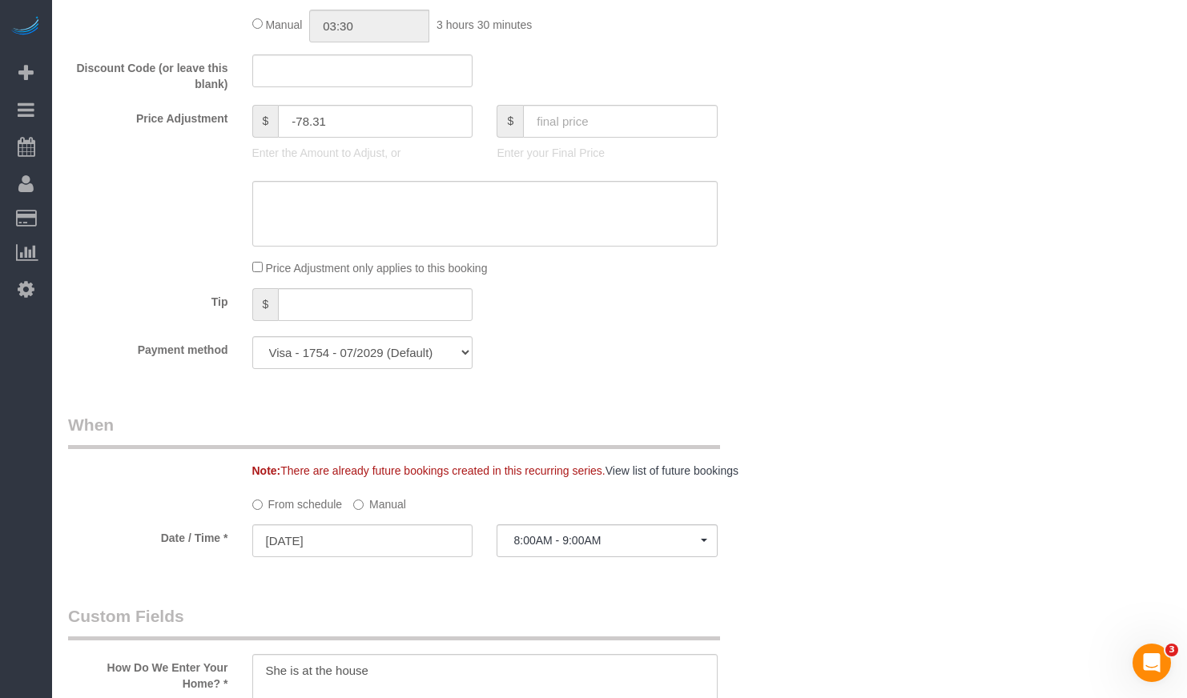
scroll to position [1521, 0]
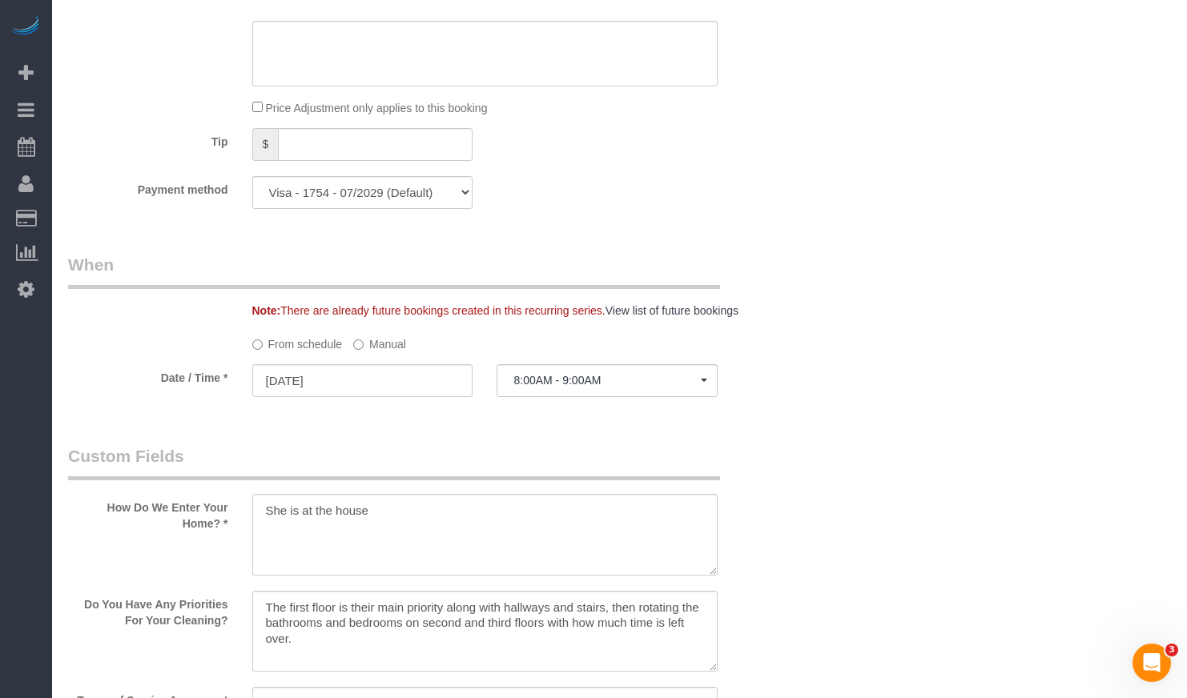
click at [376, 352] on label "Manual" at bounding box center [379, 342] width 53 height 22
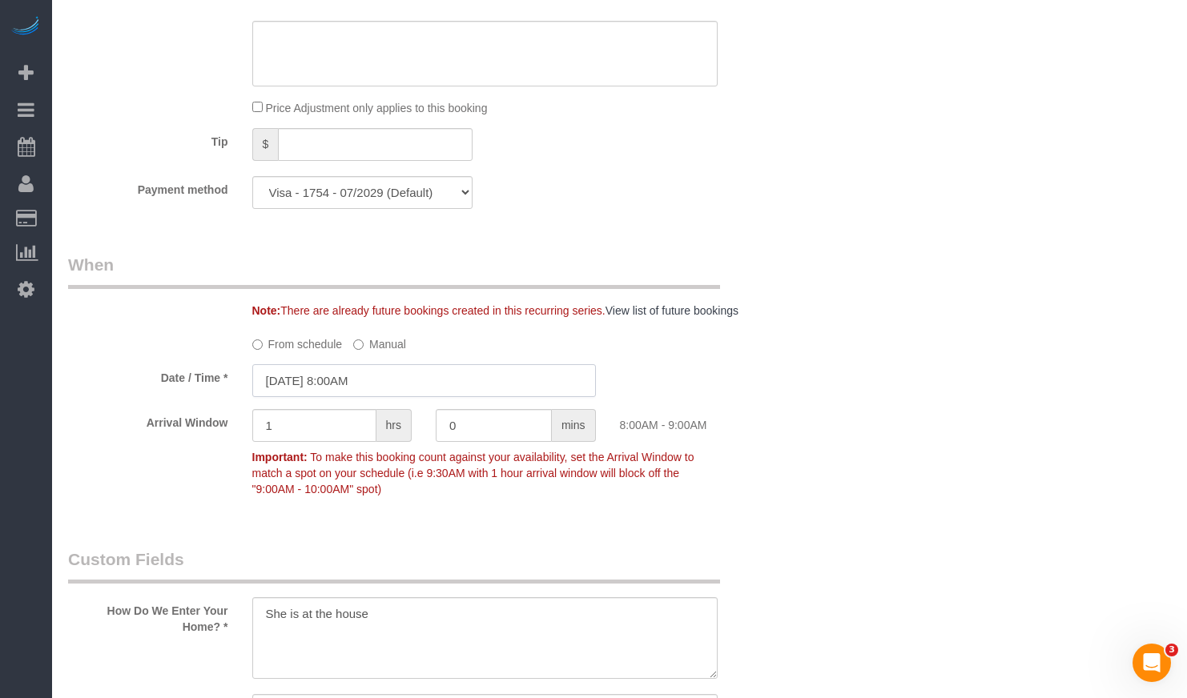
click at [364, 397] on input "[DATE] 8:00AM" at bounding box center [423, 380] width 343 height 33
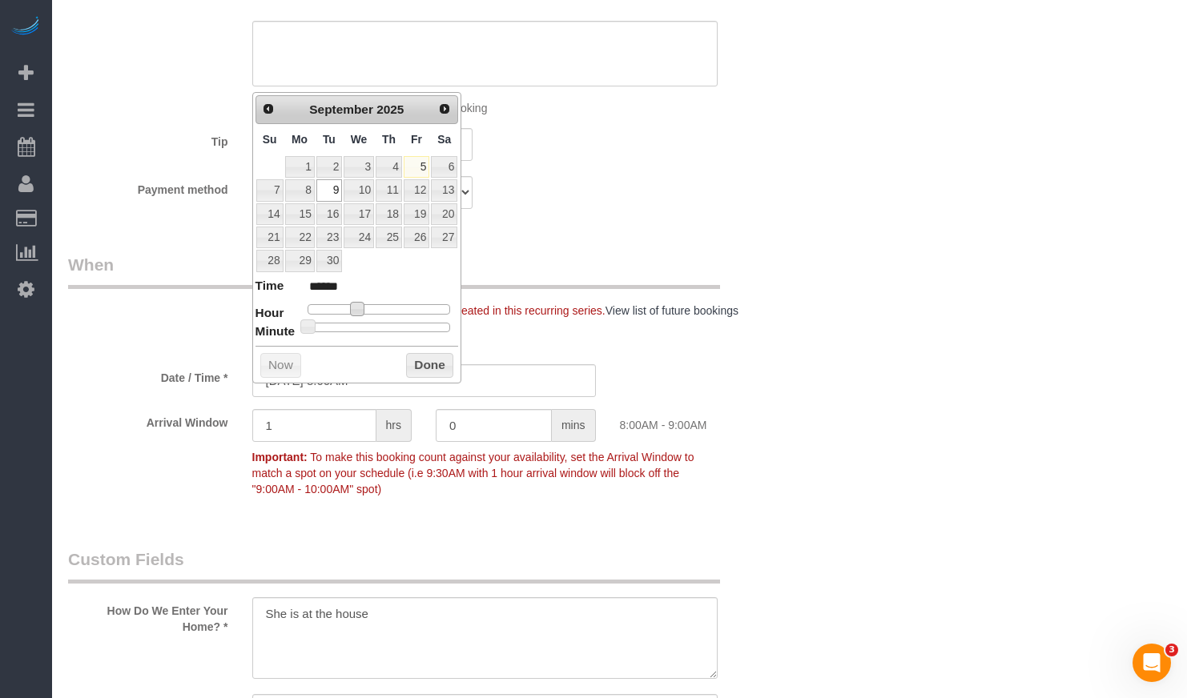
type input "[DATE] 9:00AM"
type input "******"
type input "[DATE] 10:00AM"
type input "*******"
drag, startPoint x: 358, startPoint y: 306, endPoint x: 368, endPoint y: 307, distance: 10.5
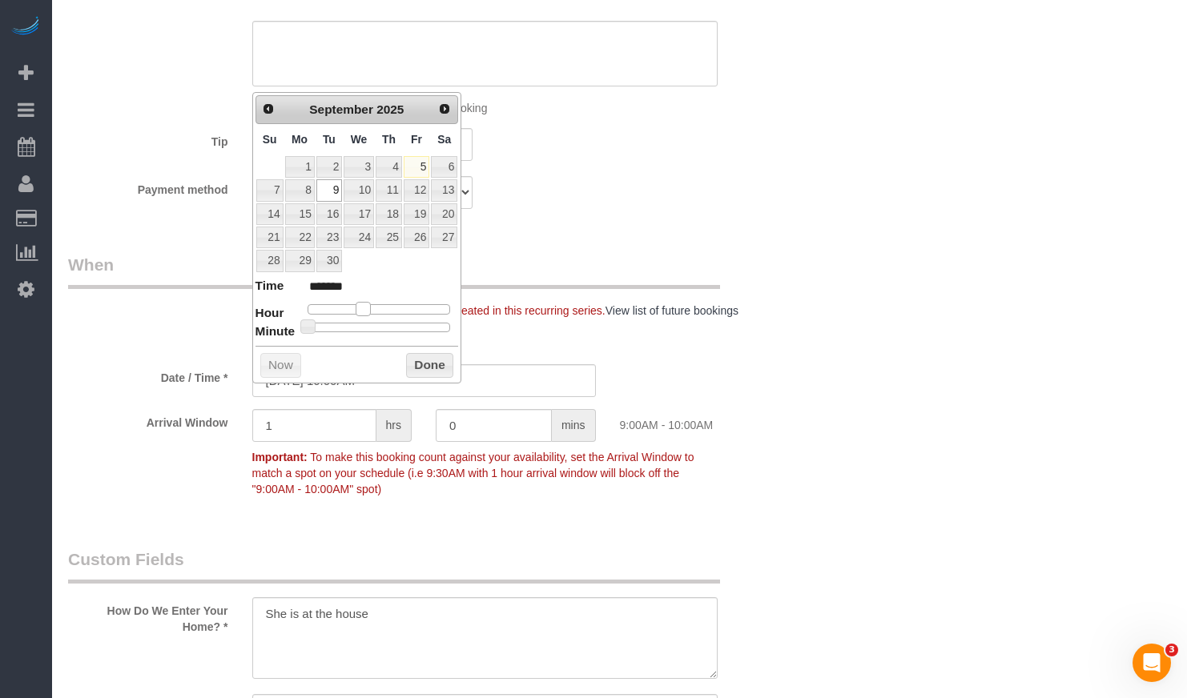
click at [368, 307] on span at bounding box center [363, 309] width 14 height 14
click at [427, 363] on button "Done" at bounding box center [429, 366] width 47 height 26
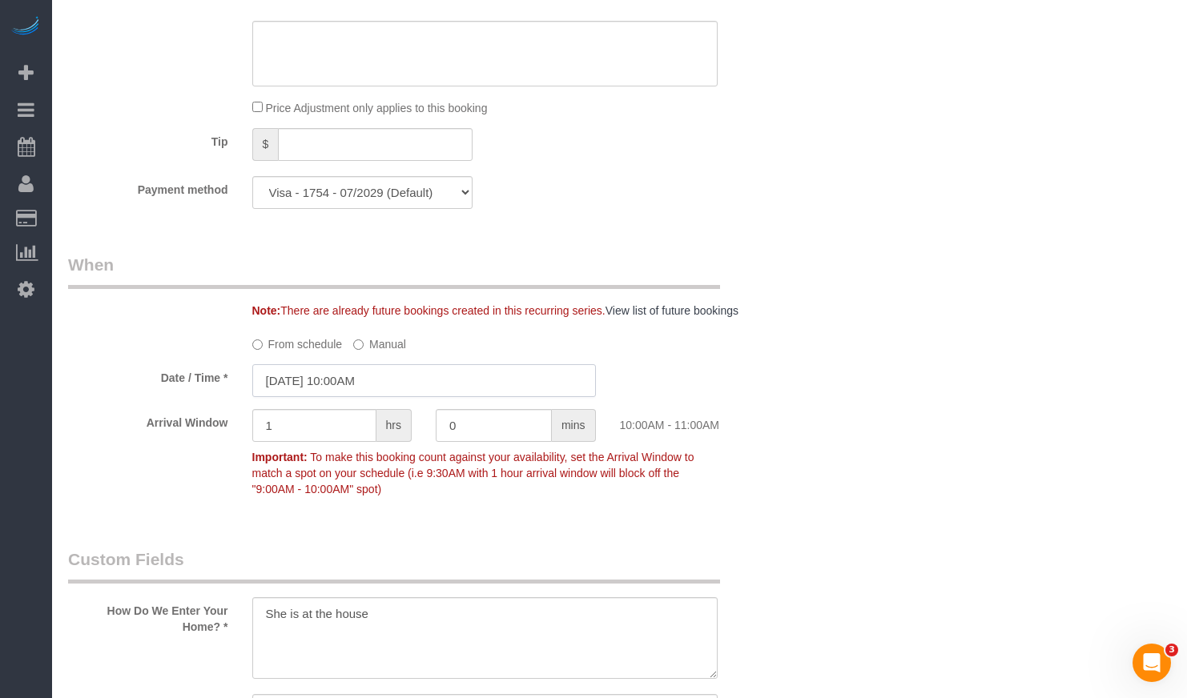
click at [363, 397] on input "[DATE] 10:00AM" at bounding box center [423, 380] width 343 height 33
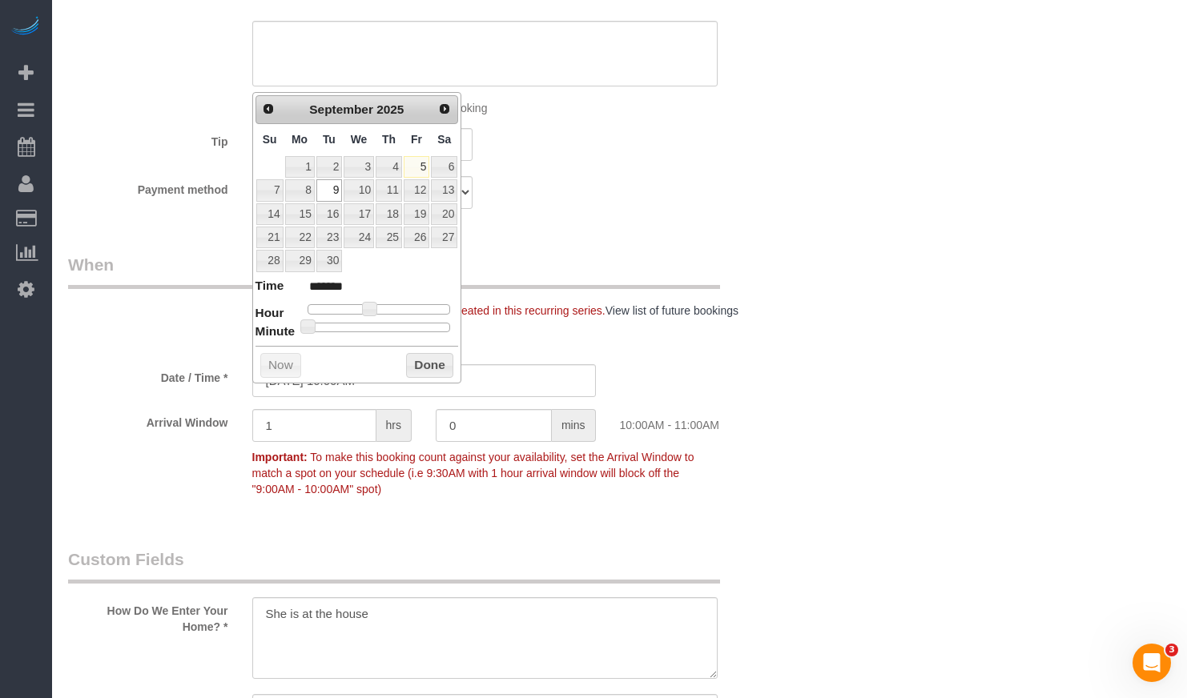
type input "[DATE] 9:00AM"
type input "******"
type input "[DATE] 8:00AM"
type input "******"
click at [360, 307] on div at bounding box center [378, 309] width 143 height 10
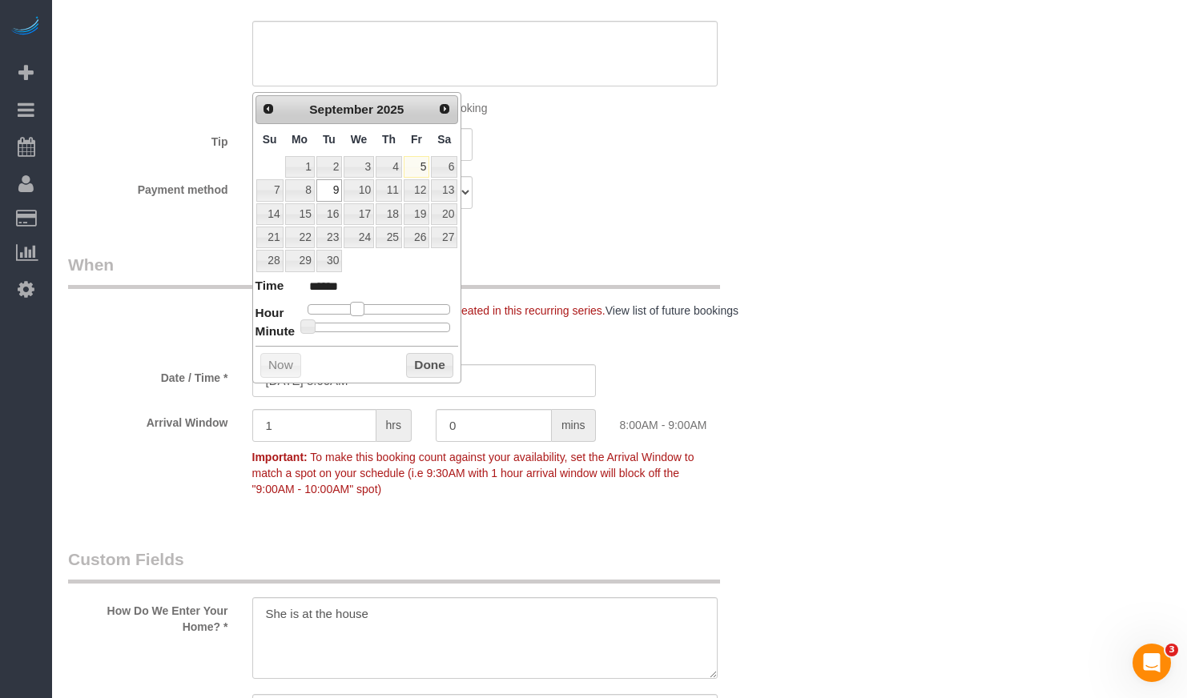
type input "[DATE] 9:00AM"
type input "******"
click at [366, 307] on span at bounding box center [363, 309] width 14 height 14
click at [428, 368] on button "Done" at bounding box center [429, 366] width 47 height 26
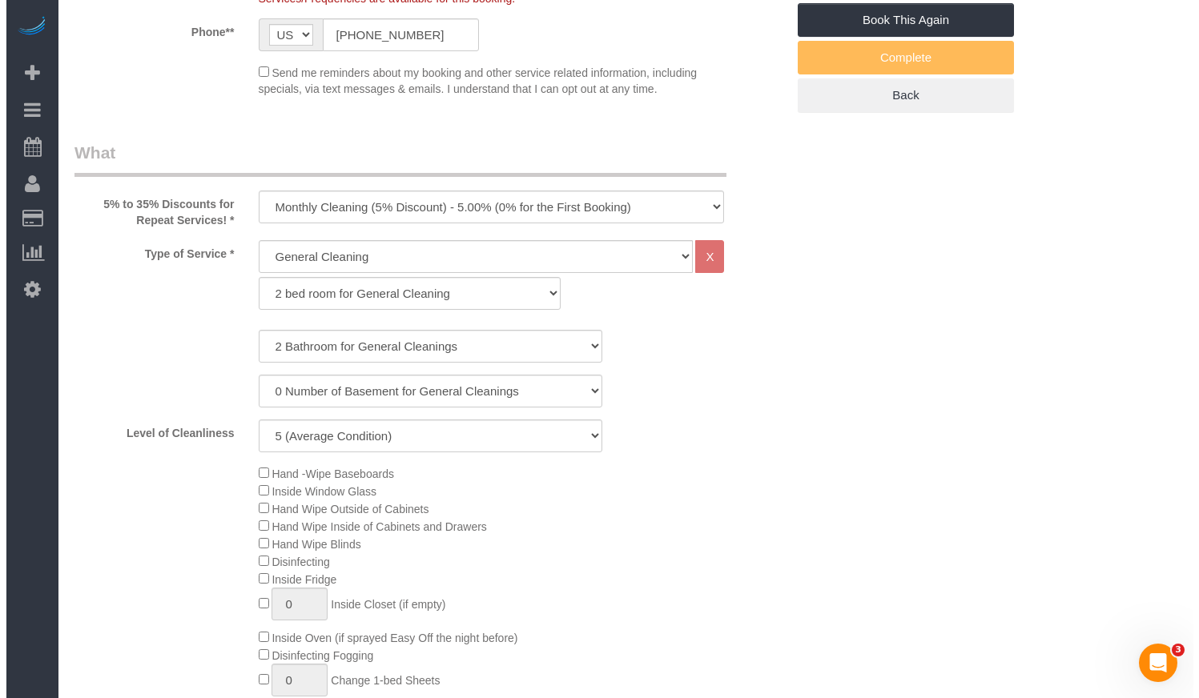
scroll to position [0, 0]
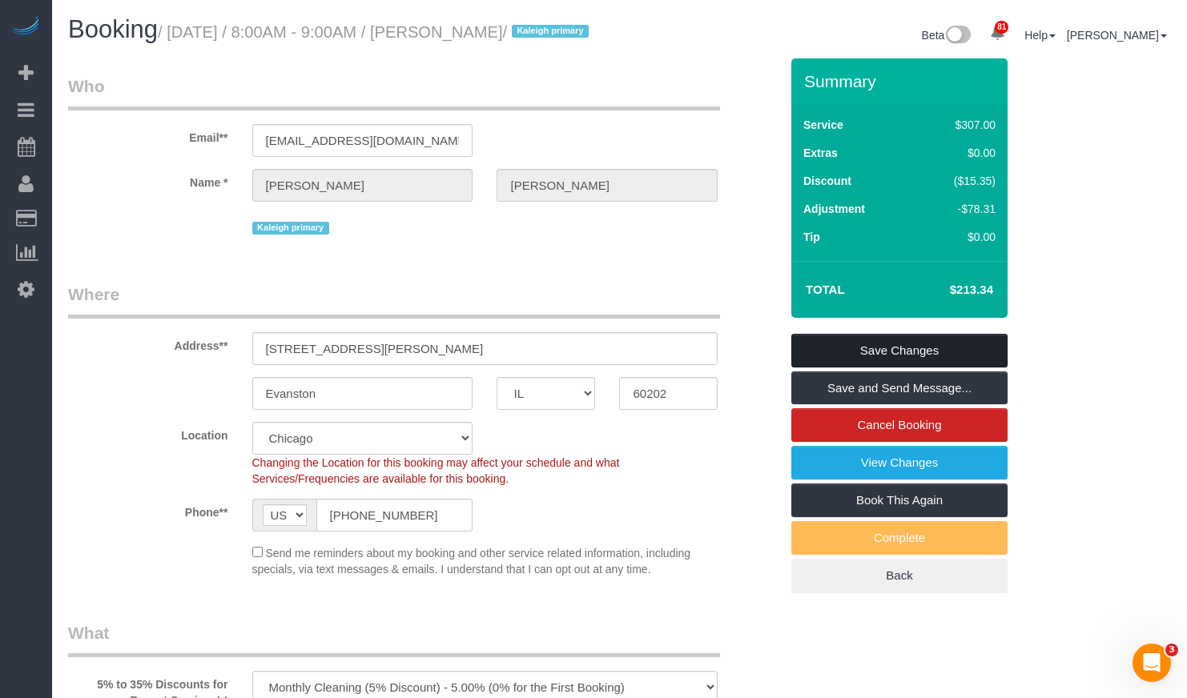
click at [850, 368] on link "Save Changes" at bounding box center [899, 351] width 216 height 34
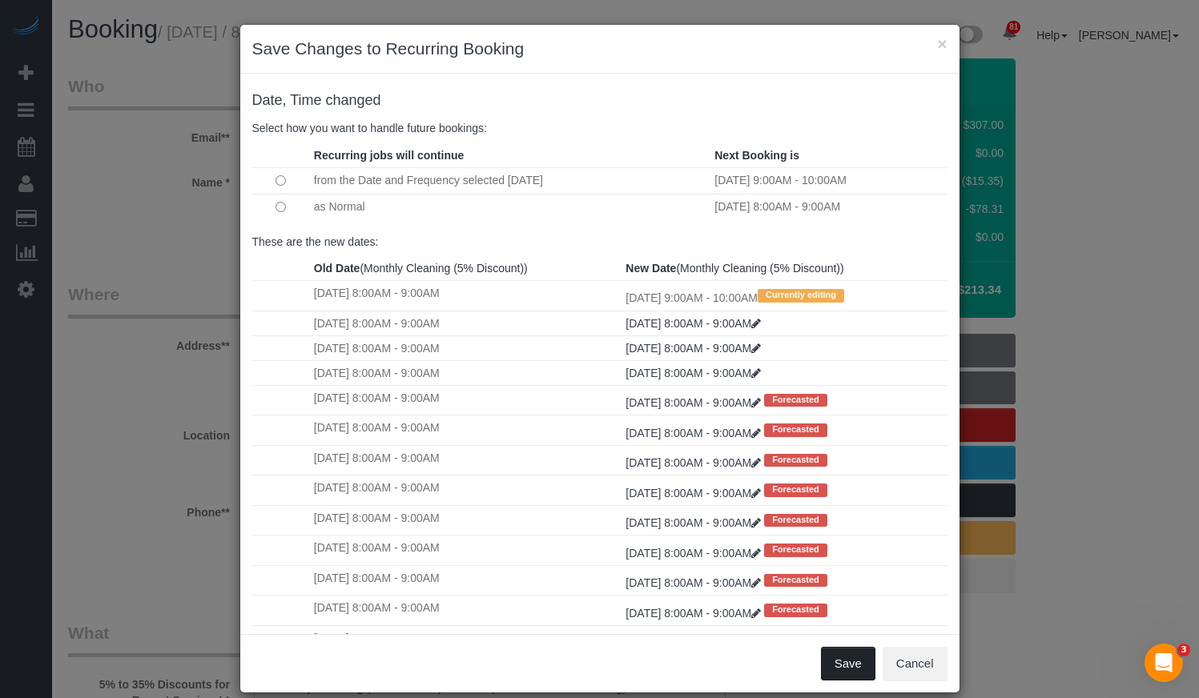
drag, startPoint x: 846, startPoint y: 671, endPoint x: 729, endPoint y: 148, distance: 535.8
click at [592, 358] on div "× Save Changes to Recurring Booking Date, Time changed Select how you want to h…" at bounding box center [599, 358] width 721 height 669
click at [937, 42] on button "×" at bounding box center [942, 43] width 10 height 17
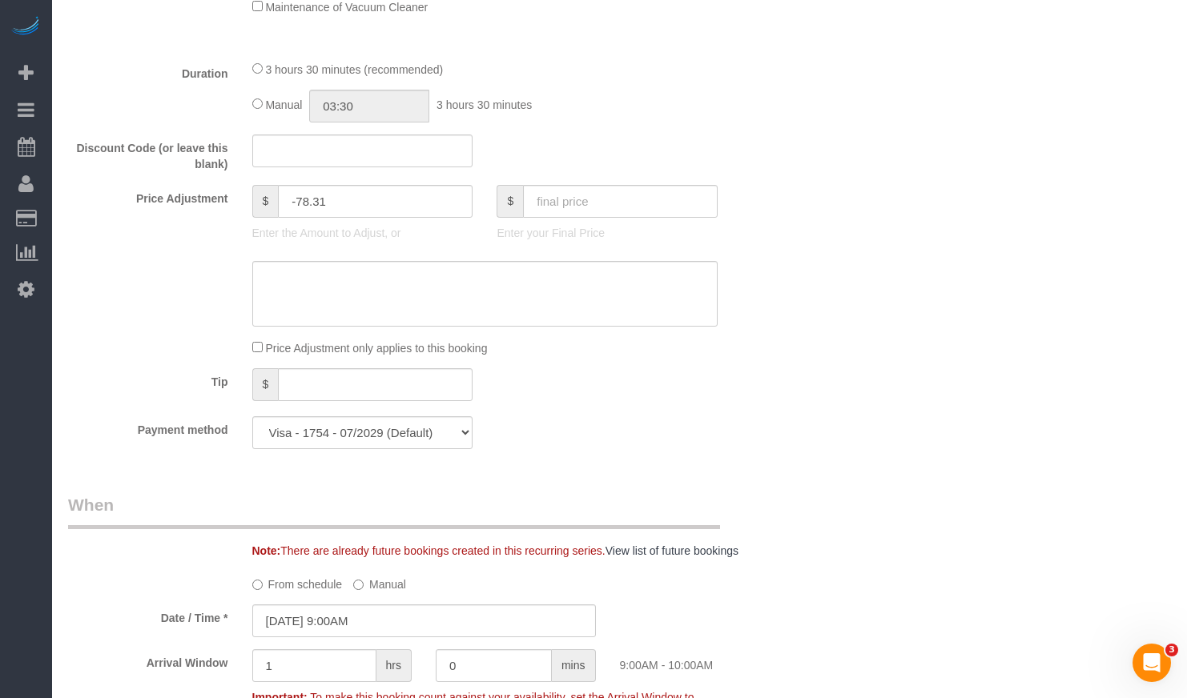
scroll to position [1361, 0]
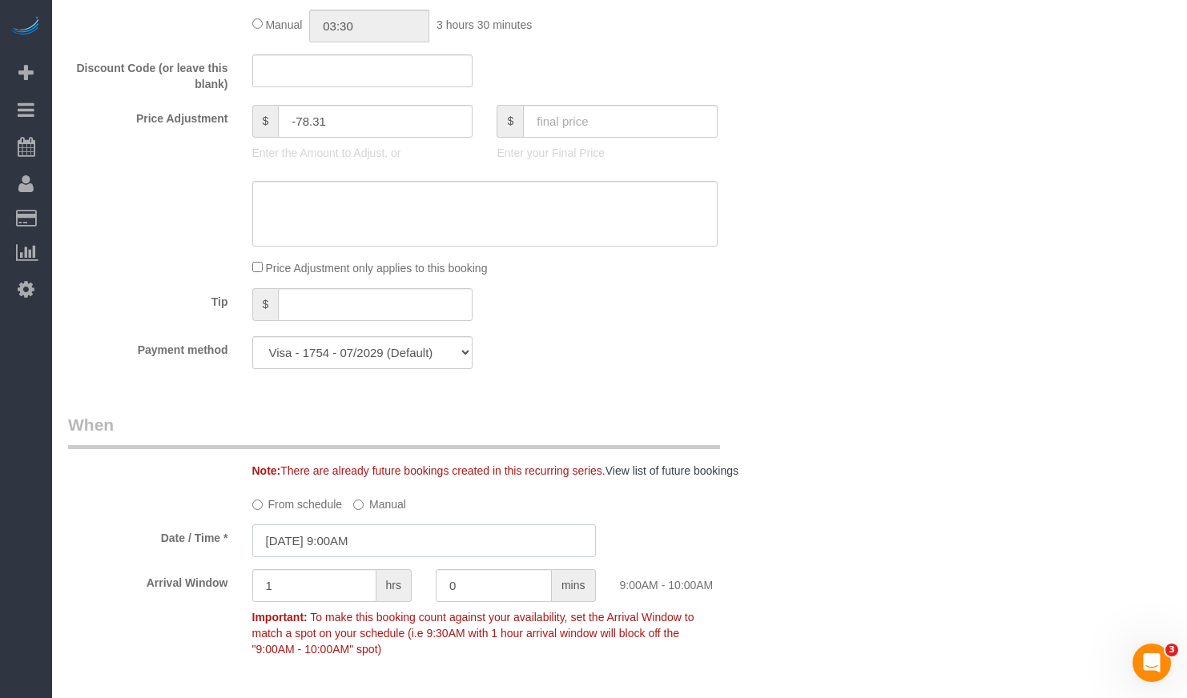
click at [450, 552] on input "[DATE] 9:00AM" at bounding box center [423, 540] width 343 height 33
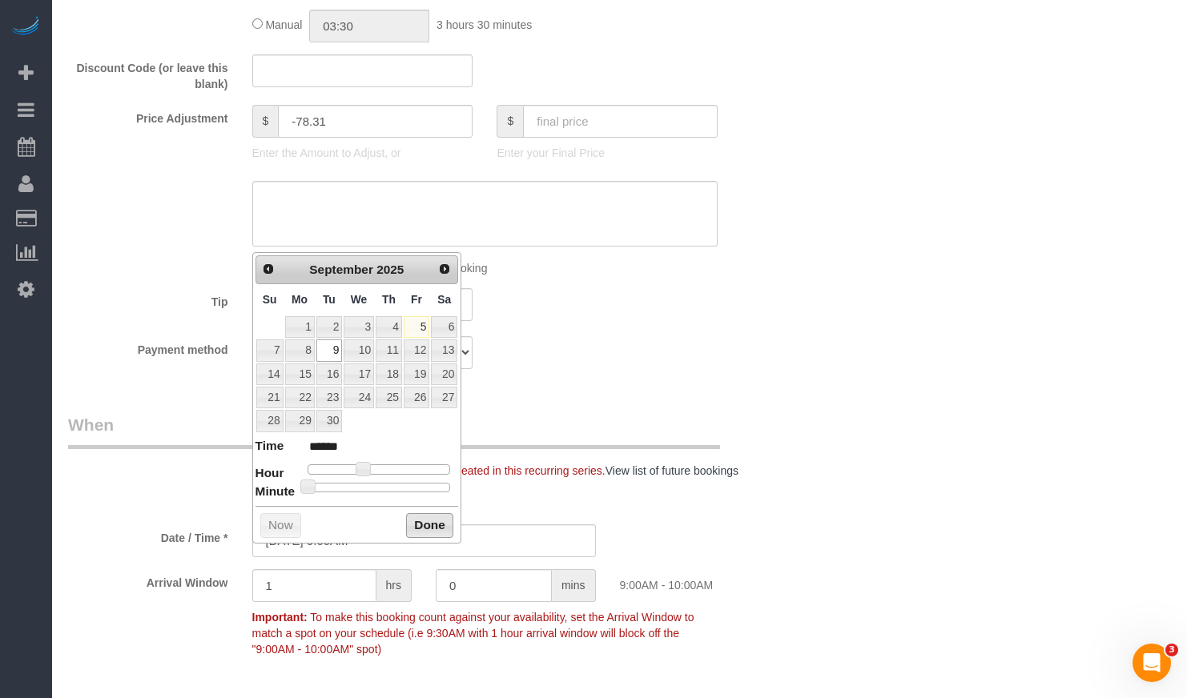
click at [428, 520] on button "Done" at bounding box center [429, 526] width 47 height 26
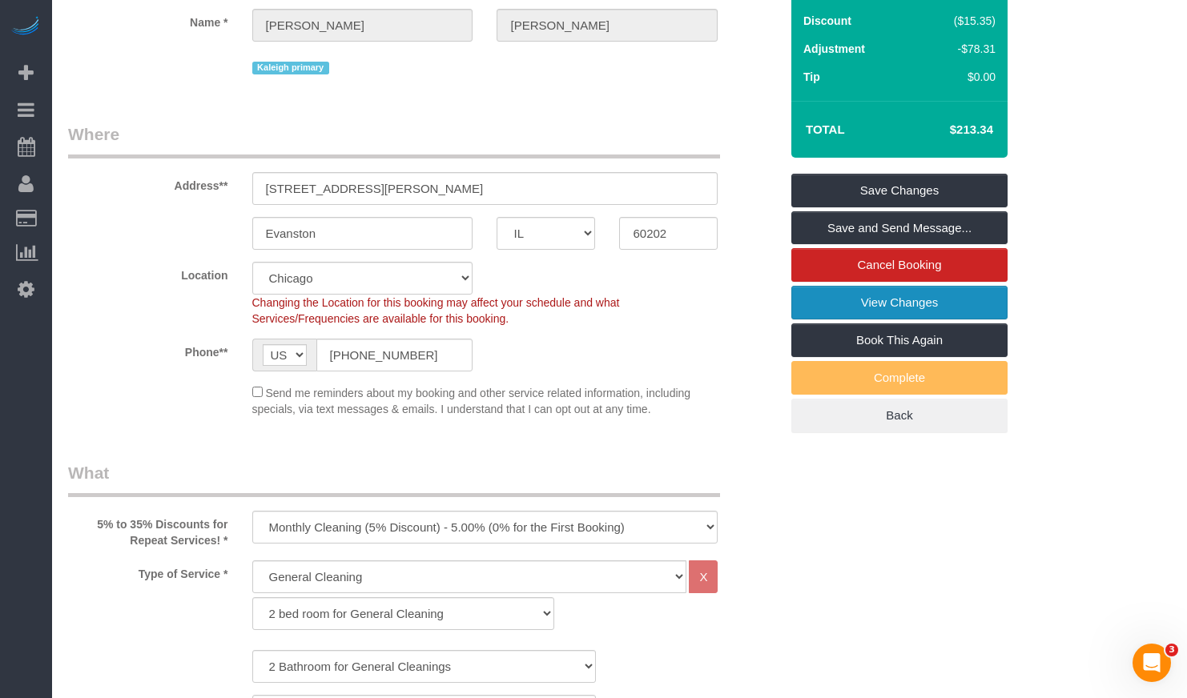
scroll to position [0, 0]
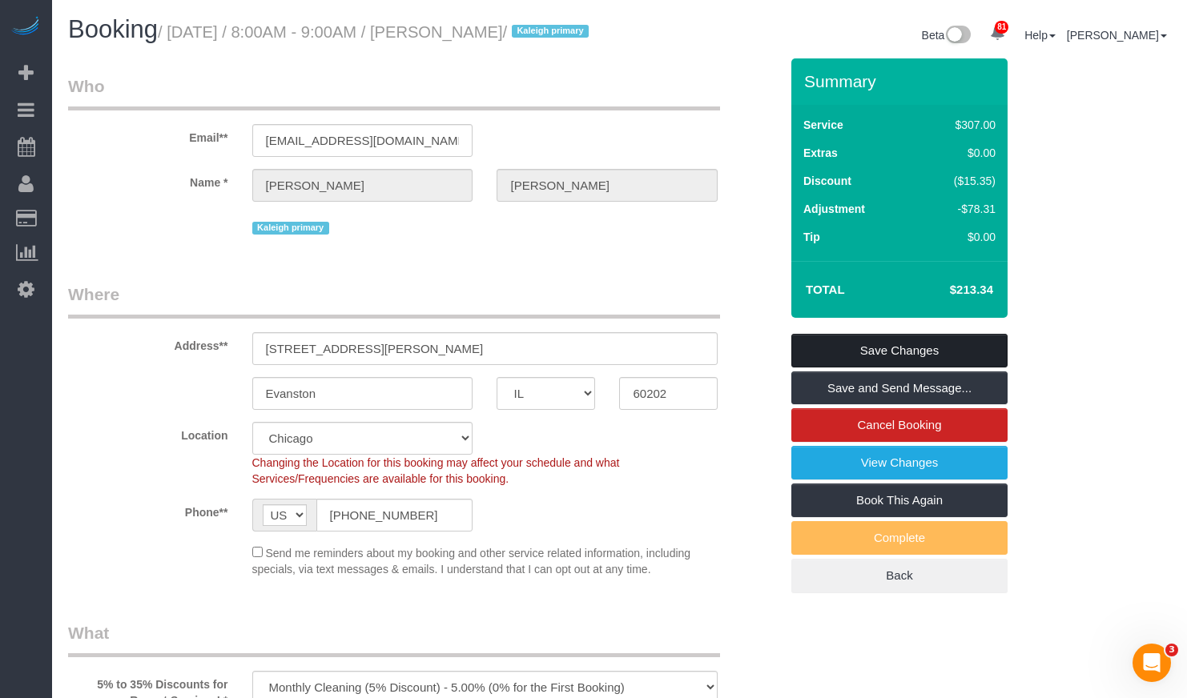
click at [873, 368] on link "Save Changes" at bounding box center [899, 351] width 216 height 34
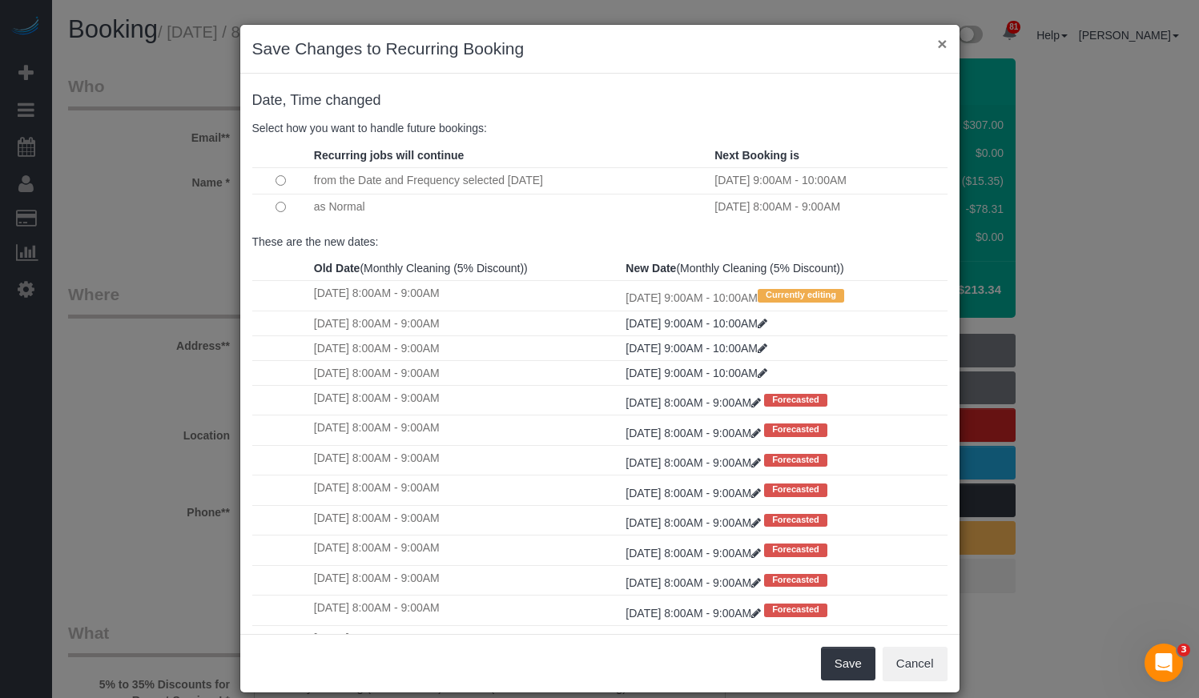
click at [938, 42] on button "×" at bounding box center [942, 43] width 10 height 17
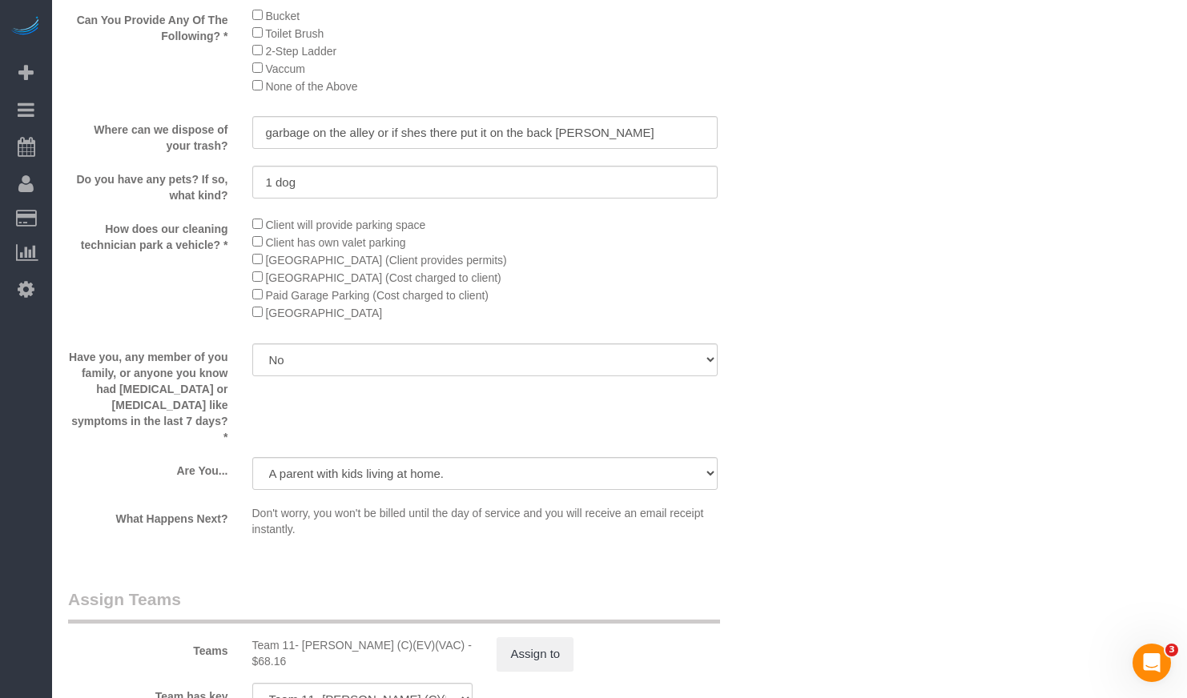
scroll to position [2943, 0]
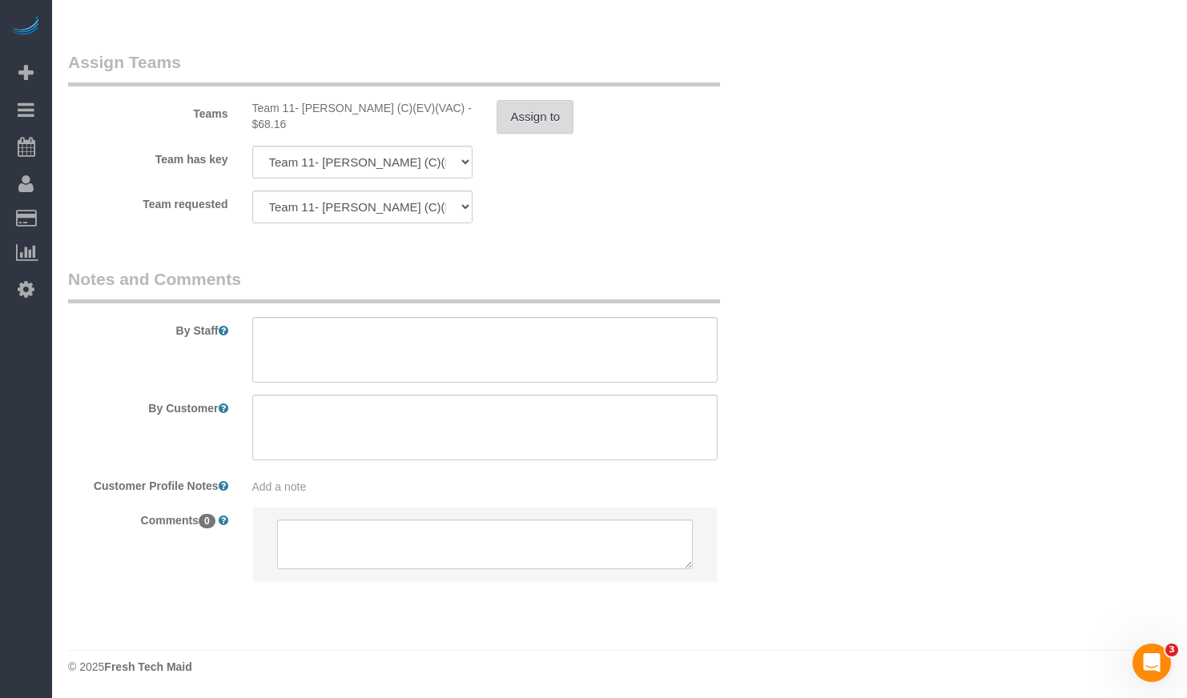
click at [537, 118] on button "Assign to" at bounding box center [534, 117] width 77 height 34
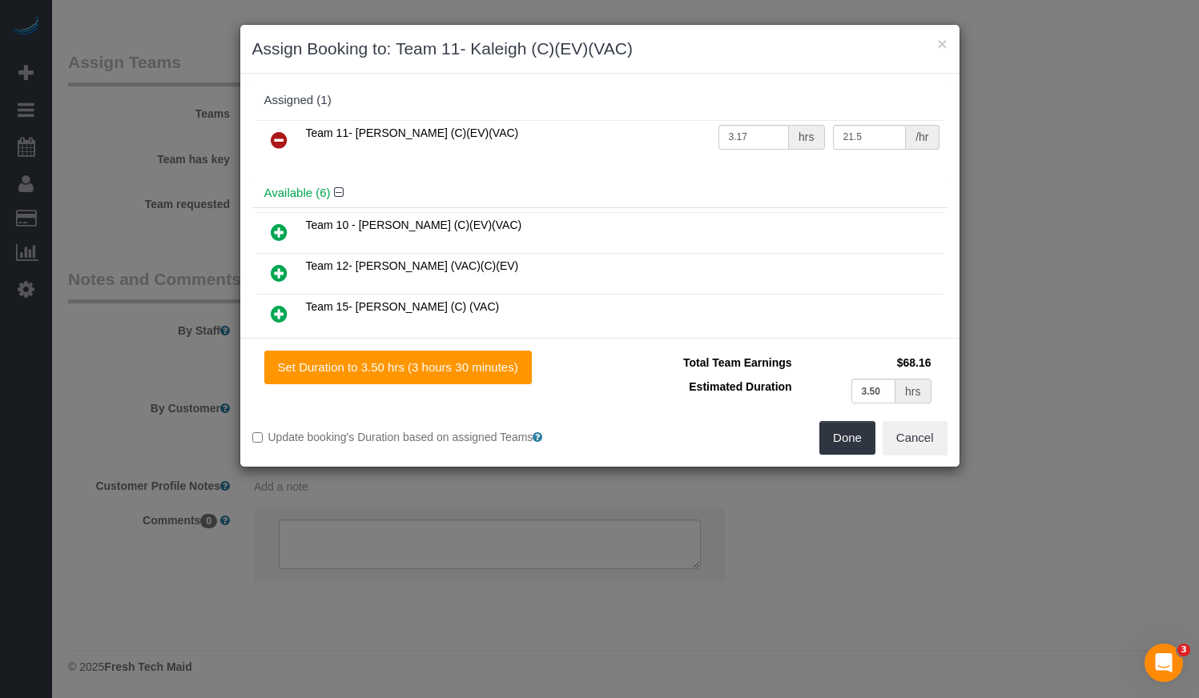
click at [281, 137] on icon at bounding box center [279, 140] width 17 height 19
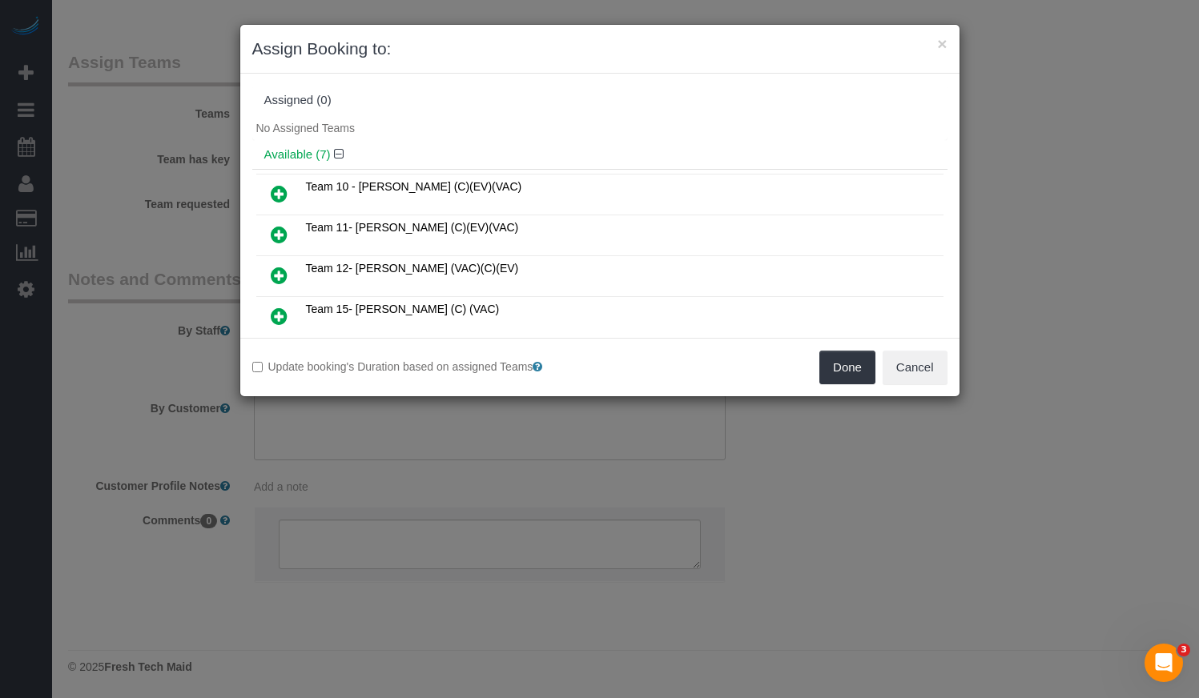
click at [279, 194] on icon at bounding box center [279, 193] width 17 height 19
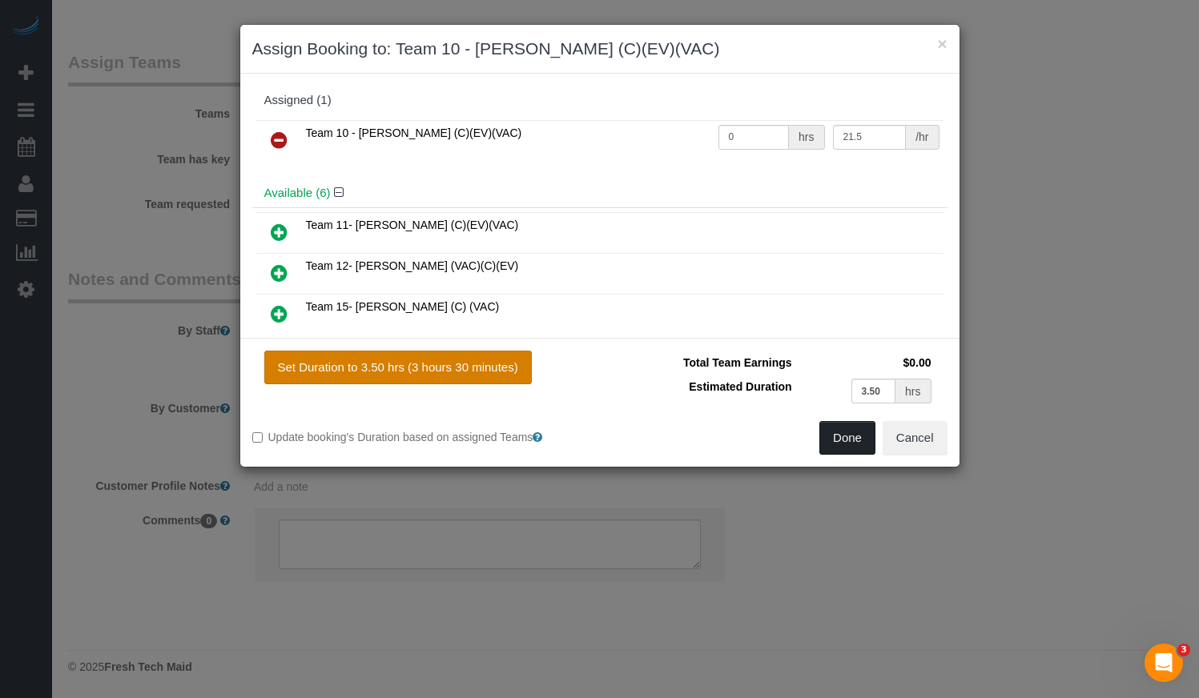
drag, startPoint x: 842, startPoint y: 434, endPoint x: 406, endPoint y: 368, distance: 441.4
click at [415, 368] on div "Set Duration to 3.50 hrs (3 hours 30 minutes) Total Team Earnings $0.00 Estimat…" at bounding box center [599, 402] width 719 height 129
click at [404, 368] on button "Set Duration to 3.50 hrs (3 hours 30 minutes)" at bounding box center [397, 368] width 267 height 34
type input "3.50"
click at [834, 447] on button "Done" at bounding box center [847, 438] width 56 height 34
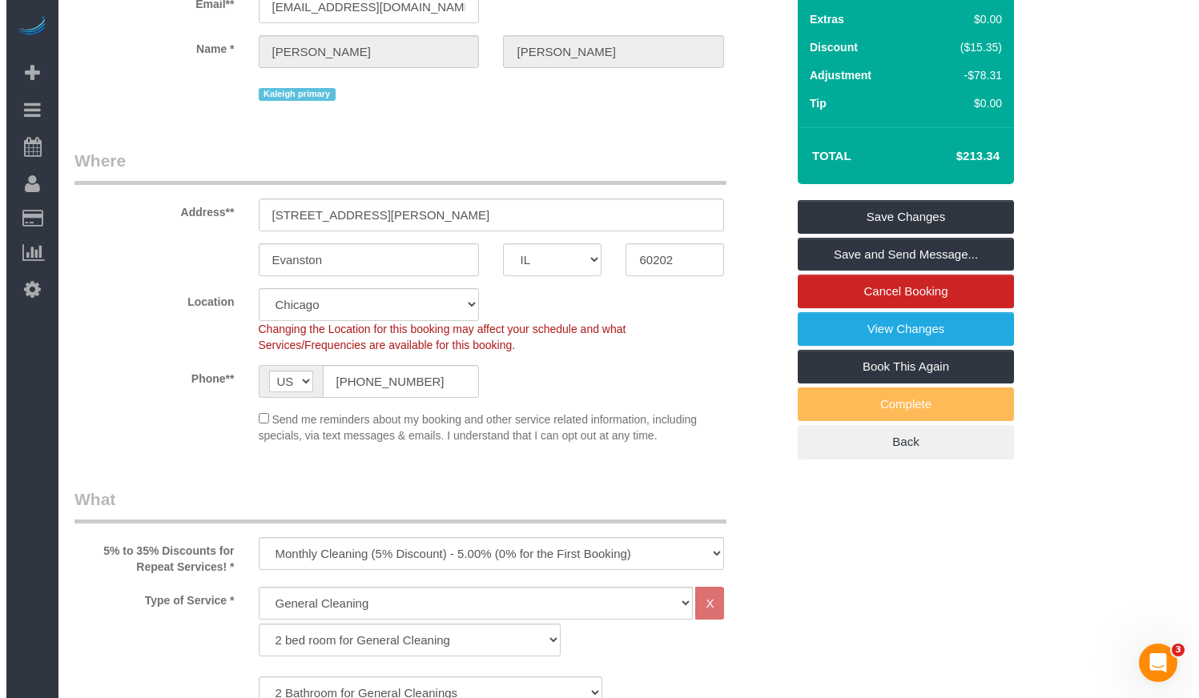
scroll to position [0, 0]
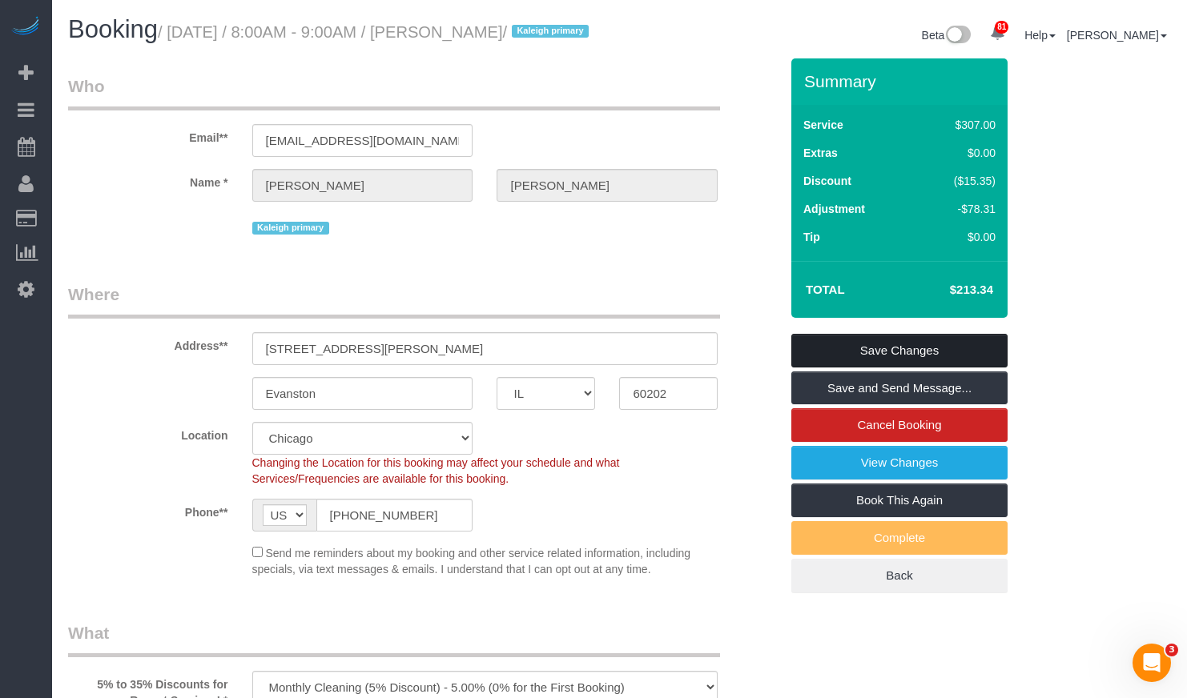
click at [867, 368] on link "Save Changes" at bounding box center [899, 351] width 216 height 34
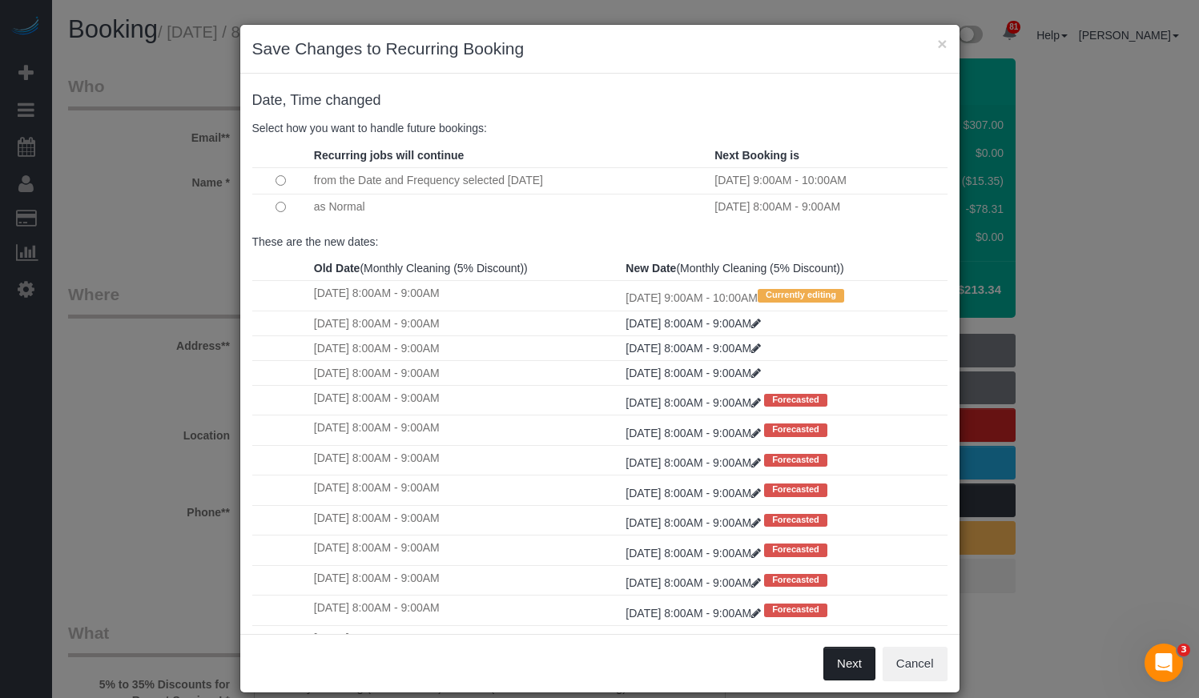
drag, startPoint x: 846, startPoint y: 669, endPoint x: 539, endPoint y: 186, distance: 572.4
click at [539, 187] on div "× Save Changes to Recurring Booking Date, Time changed Select how you want to h…" at bounding box center [599, 358] width 721 height 669
click at [504, 170] on td "from the Date and Frequency selected [DATE]" at bounding box center [510, 180] width 400 height 26
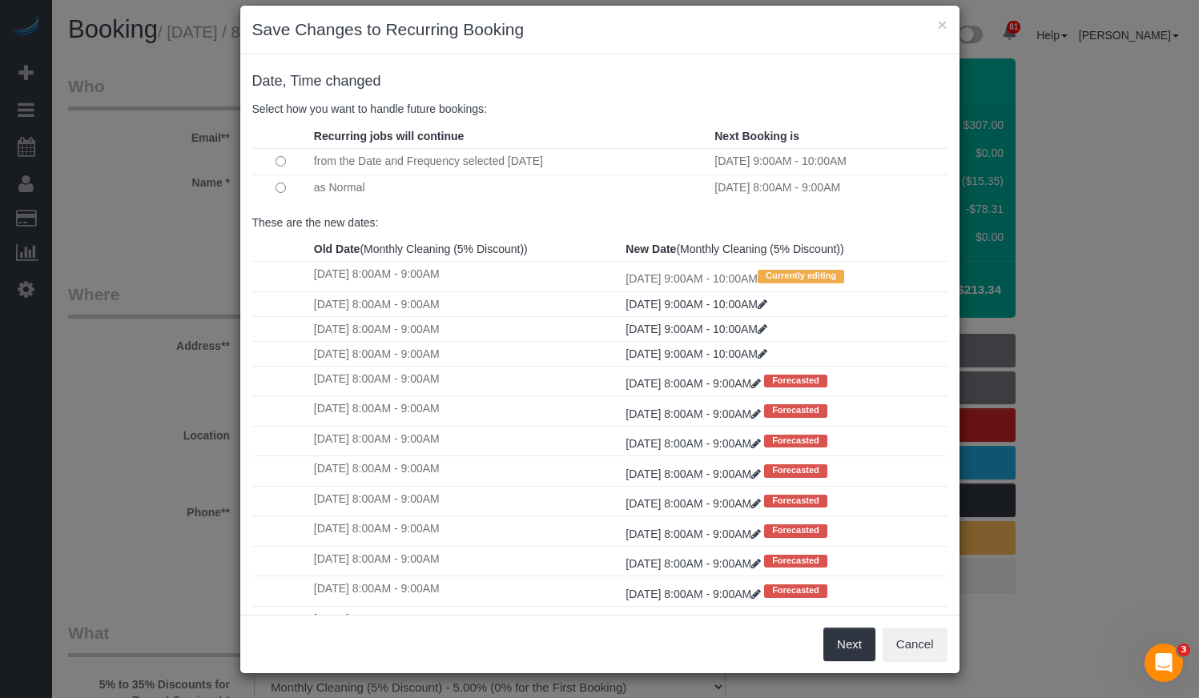
scroll to position [137, 0]
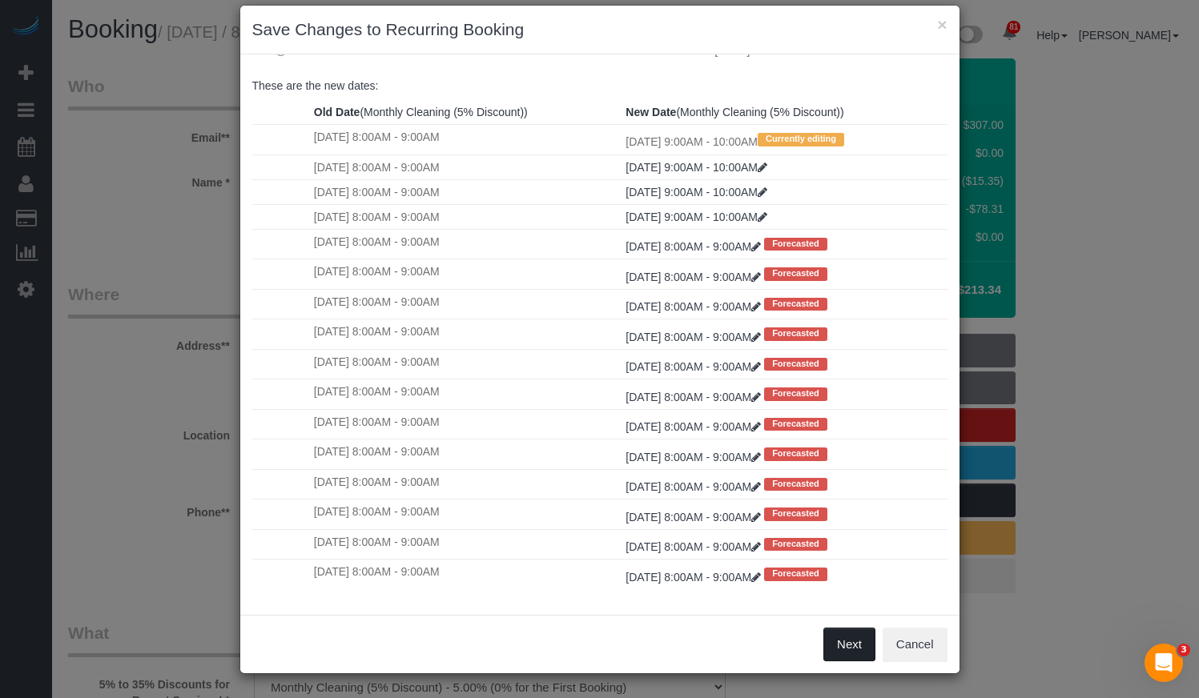
click at [841, 645] on button "Next" at bounding box center [849, 645] width 52 height 34
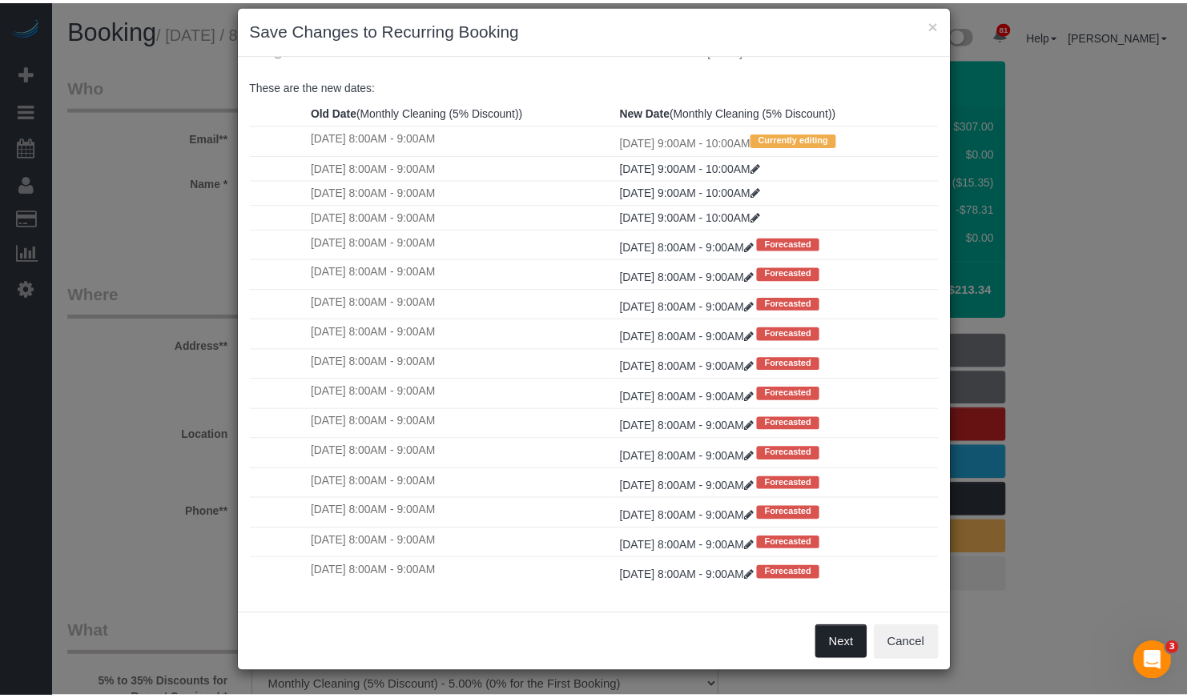
scroll to position [0, 0]
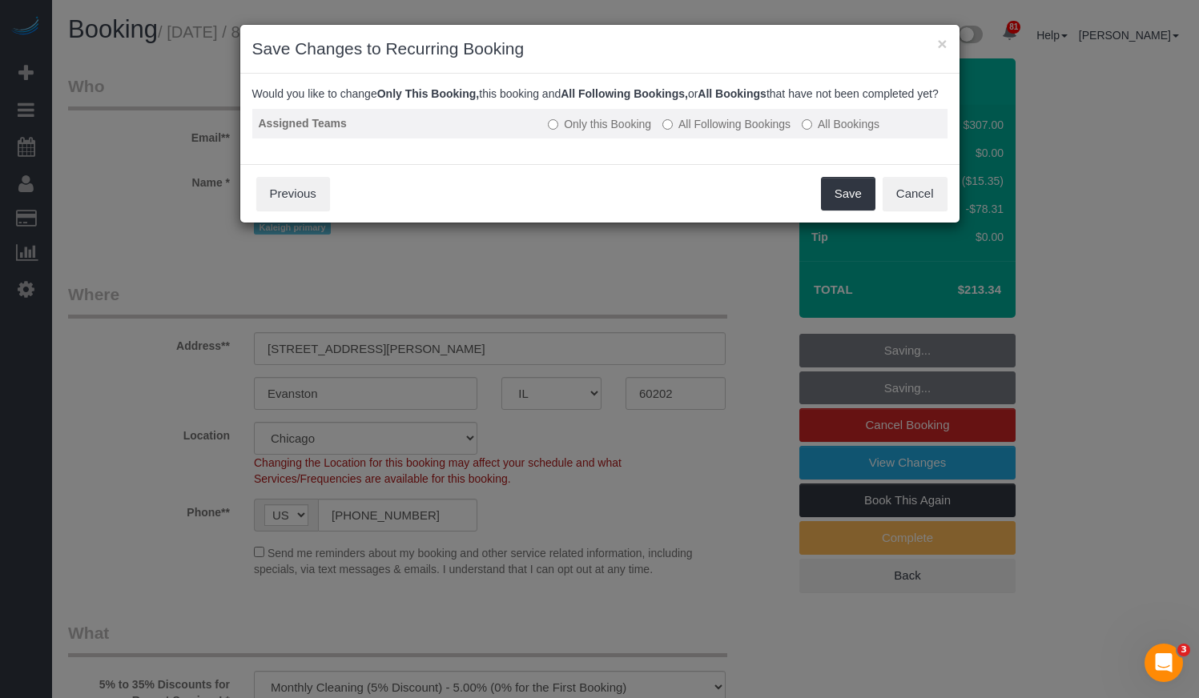
click at [763, 132] on label "All Following Bookings" at bounding box center [726, 124] width 128 height 16
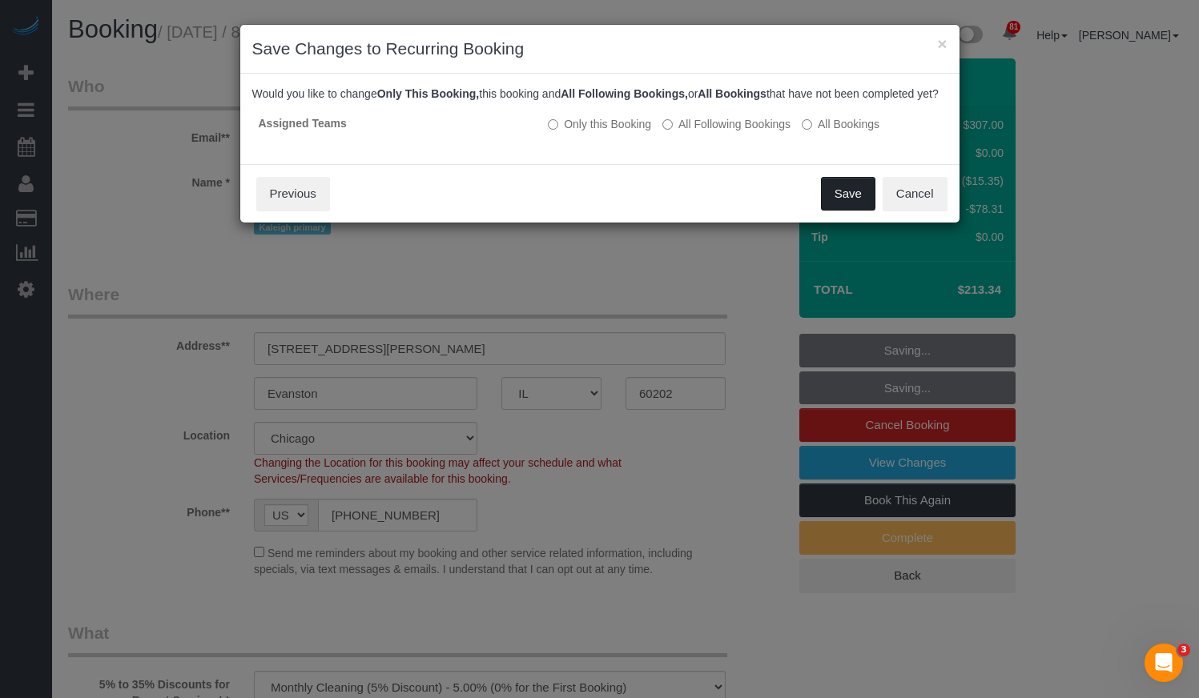
click at [840, 209] on button "Save" at bounding box center [848, 194] width 54 height 34
